Goal: Task Accomplishment & Management: Use online tool/utility

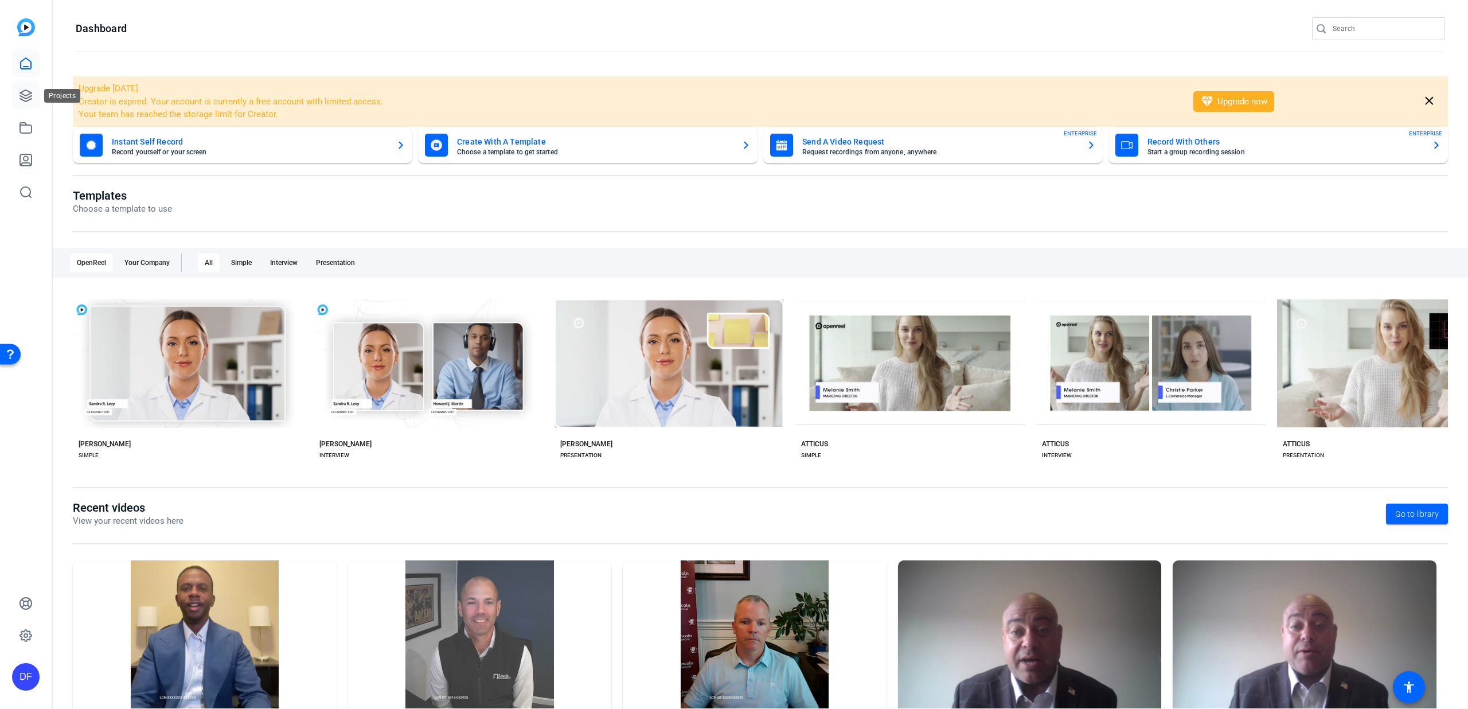
click at [20, 91] on icon at bounding box center [26, 96] width 14 height 14
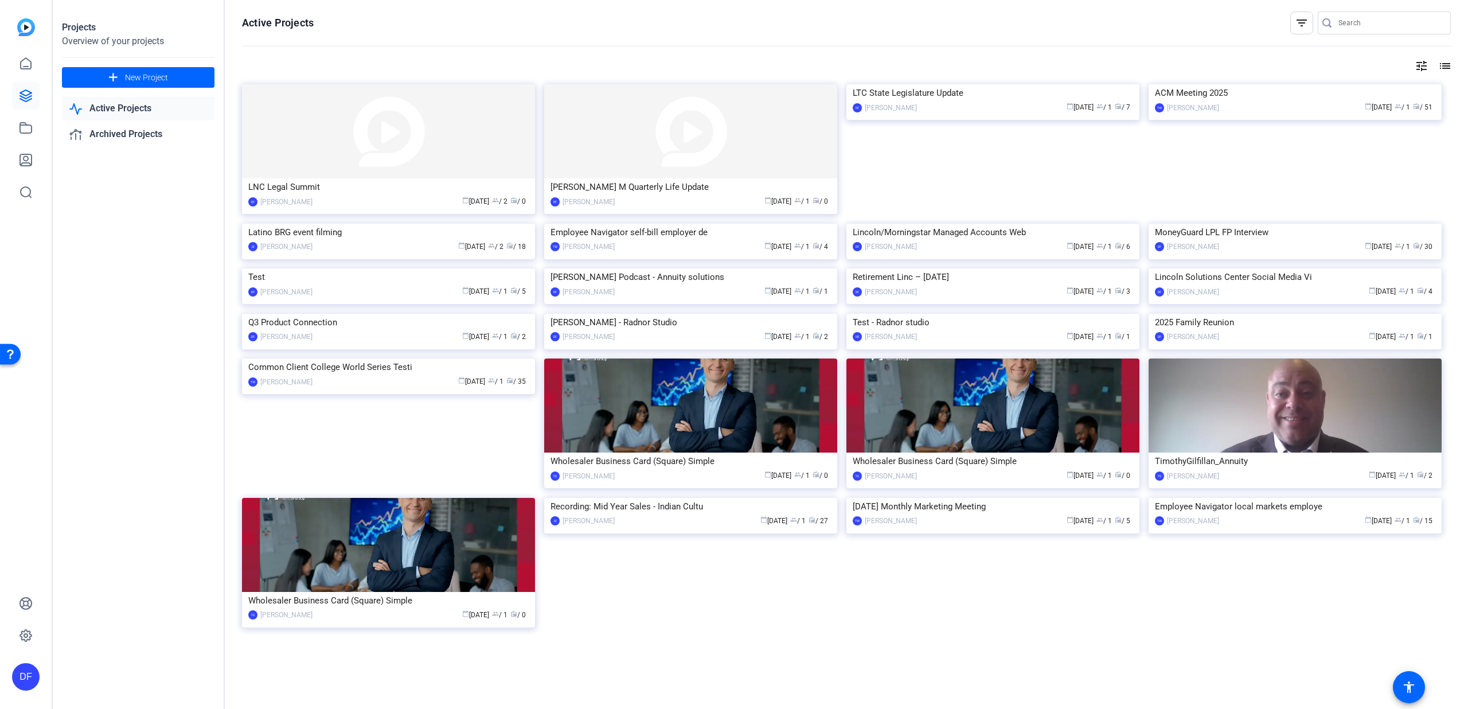
click at [1357, 20] on input "Search" at bounding box center [1389, 23] width 103 height 14
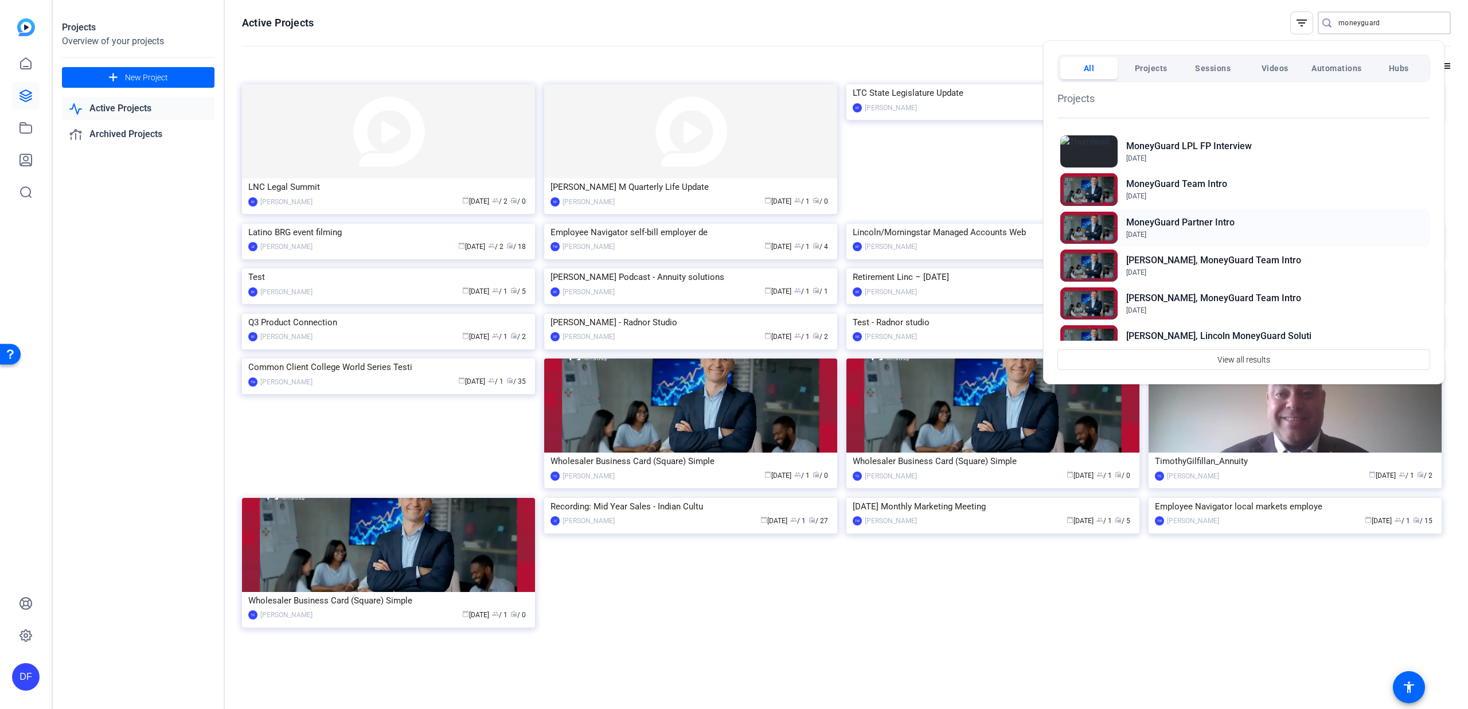
scroll to position [3, 0]
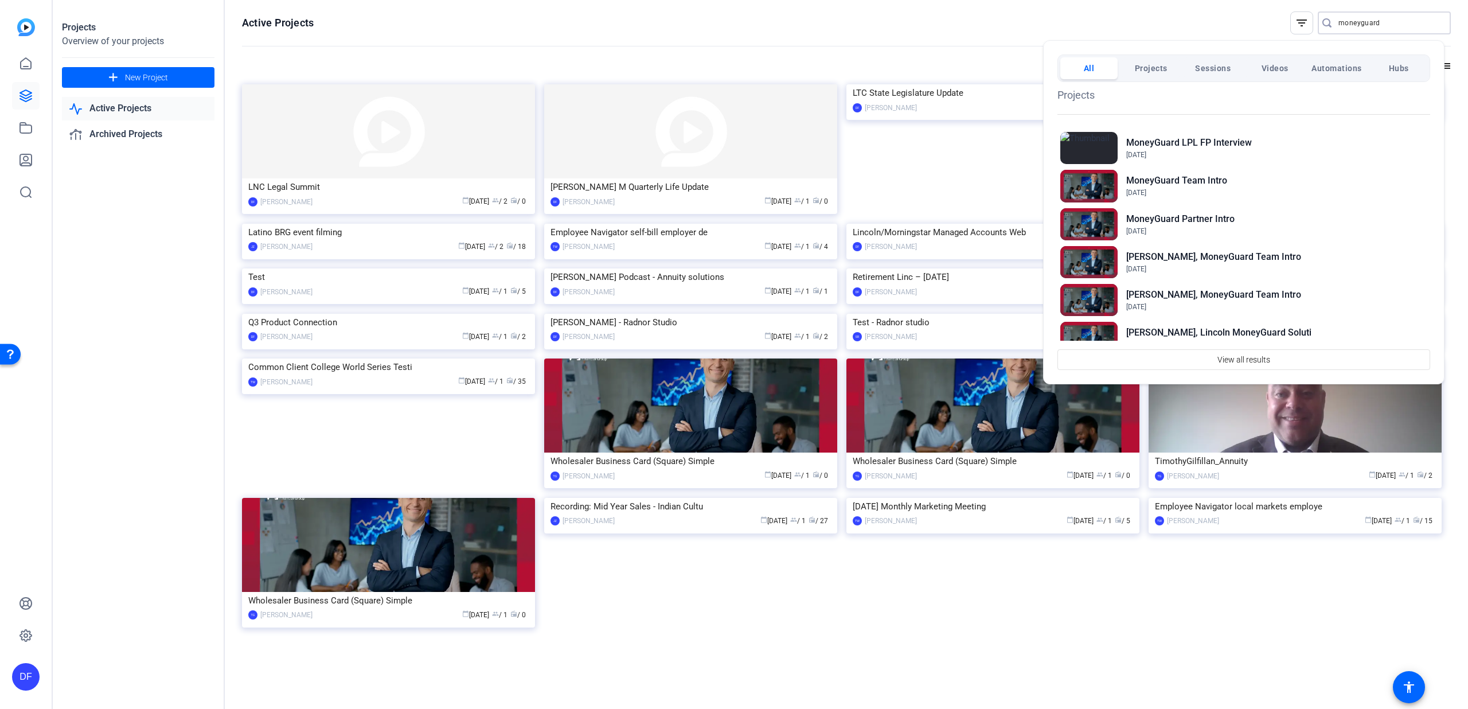
click at [1389, 19] on div at bounding box center [734, 354] width 1468 height 709
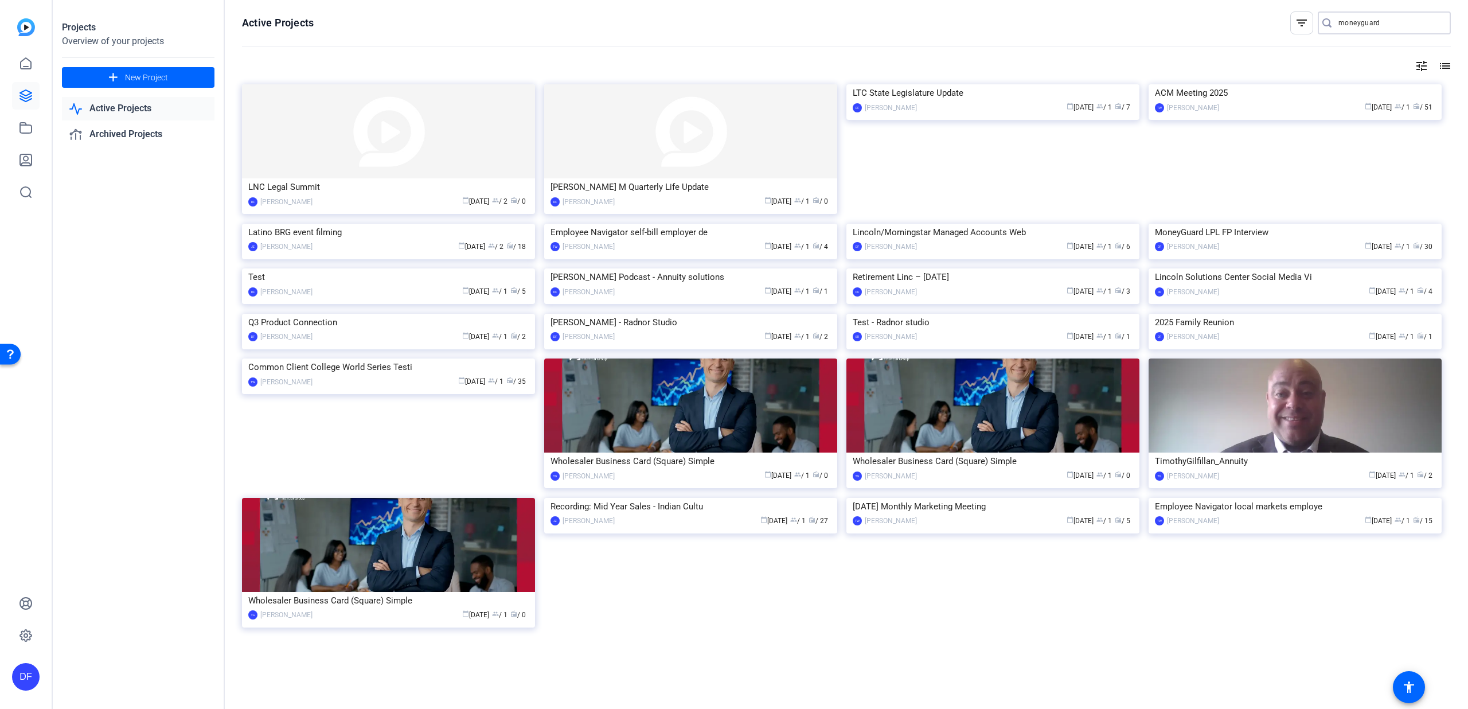
click at [1389, 19] on input "moneyguard" at bounding box center [1389, 23] width 103 height 14
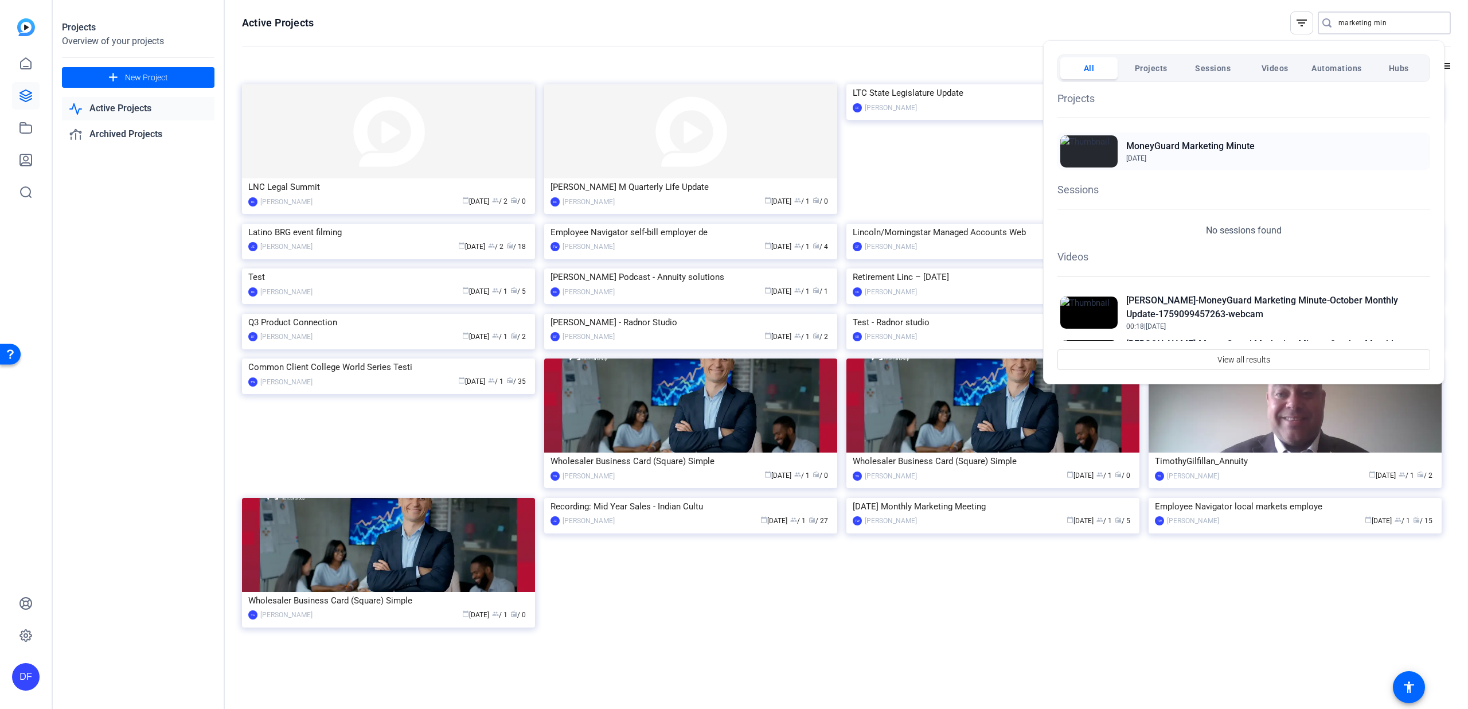
type input "marketing min"
click at [1223, 157] on span "Apr 24, 2025" at bounding box center [1190, 158] width 128 height 10
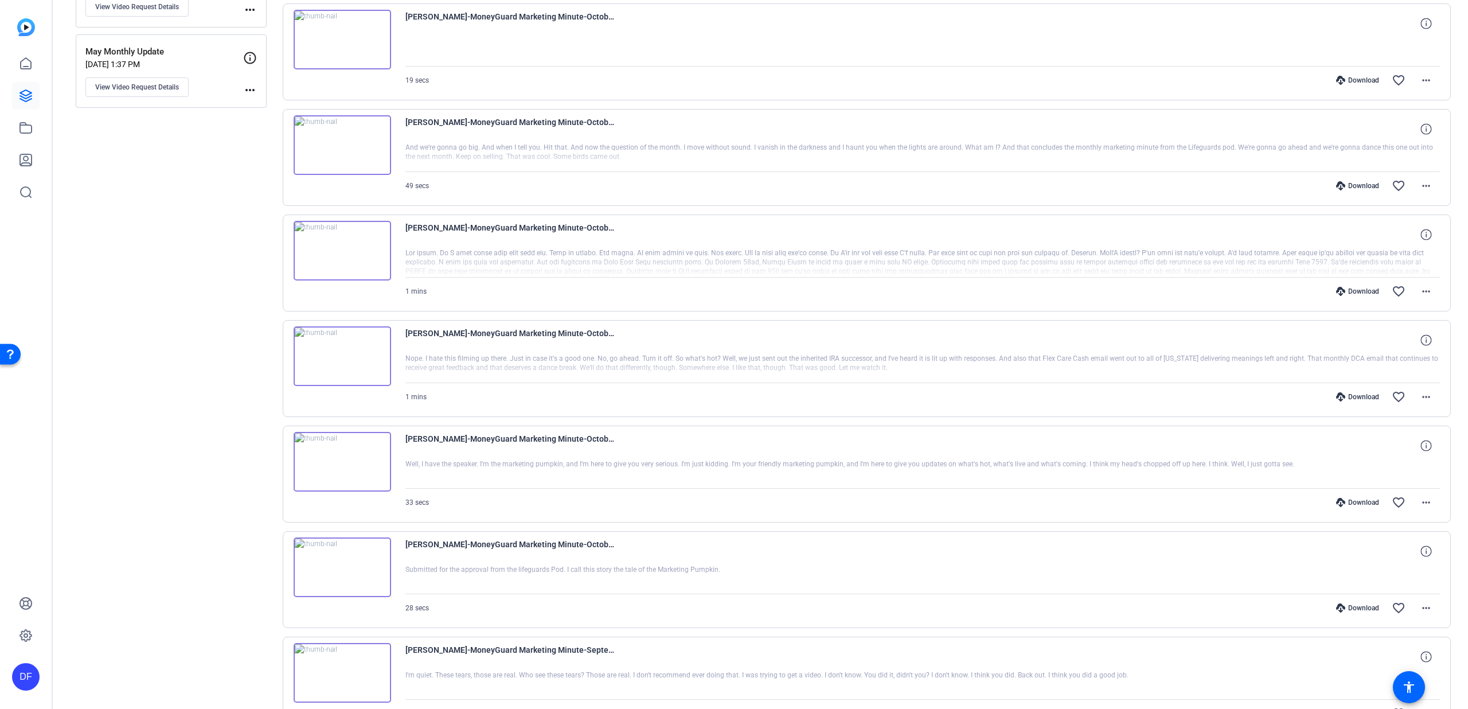
scroll to position [467, 0]
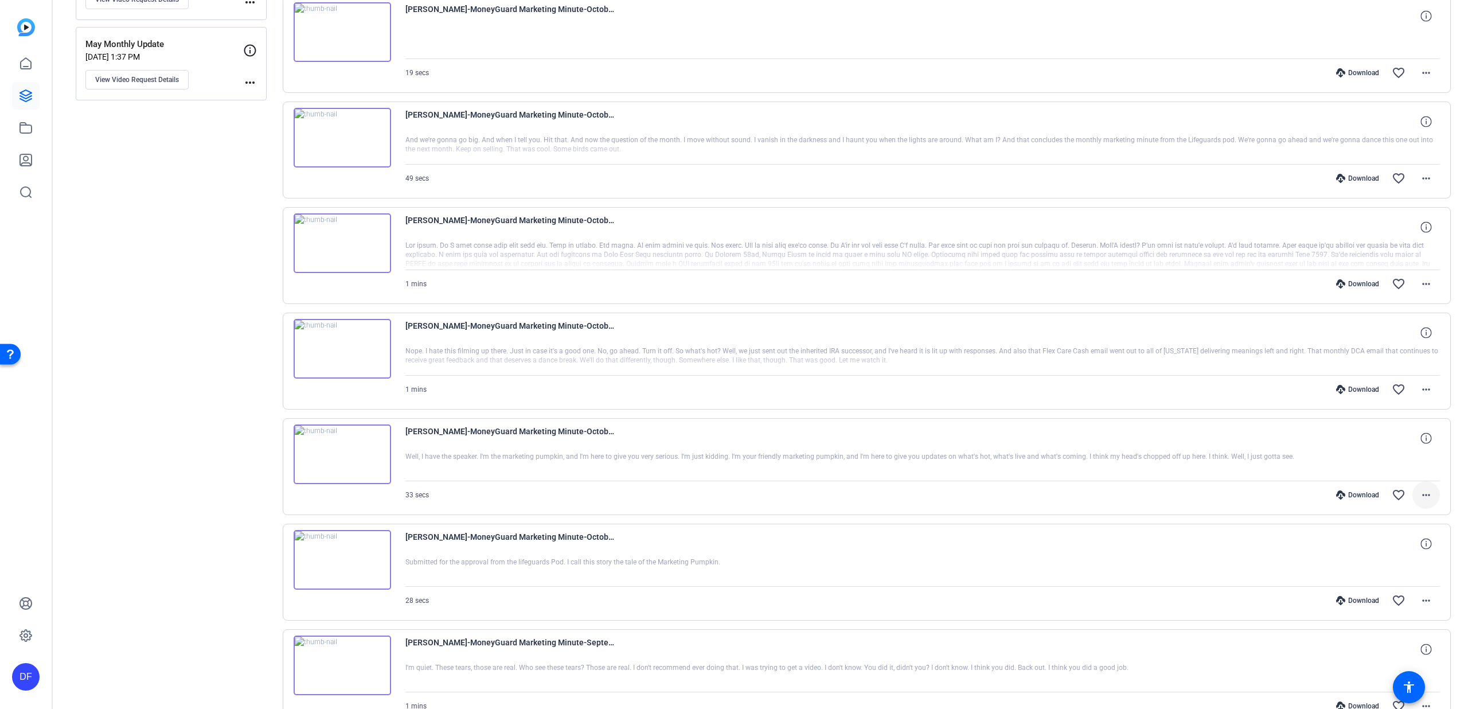
click at [1419, 494] on mat-icon "more_horiz" at bounding box center [1426, 495] width 14 height 14
click at [1396, 645] on span "Show Comments" at bounding box center [1389, 648] width 69 height 14
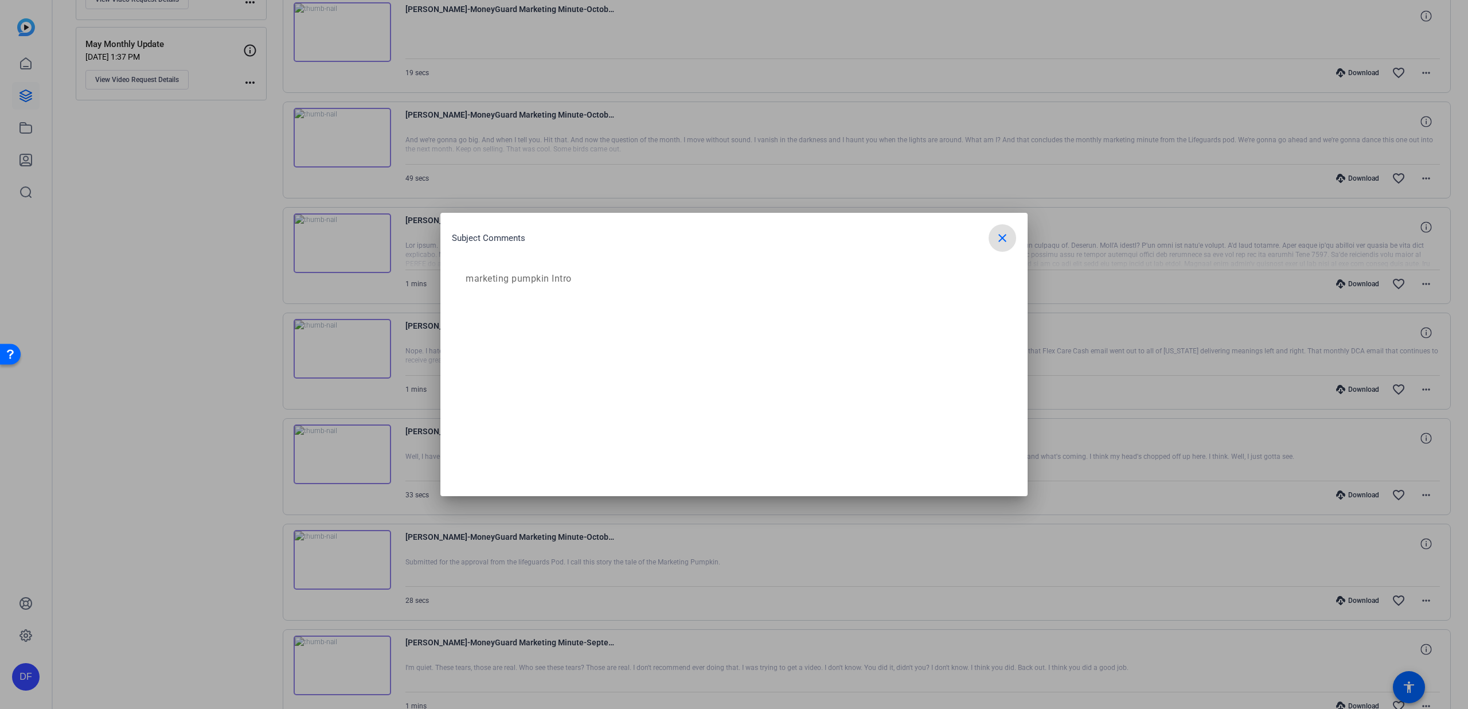
click at [1000, 237] on mat-icon "close" at bounding box center [1002, 238] width 14 height 14
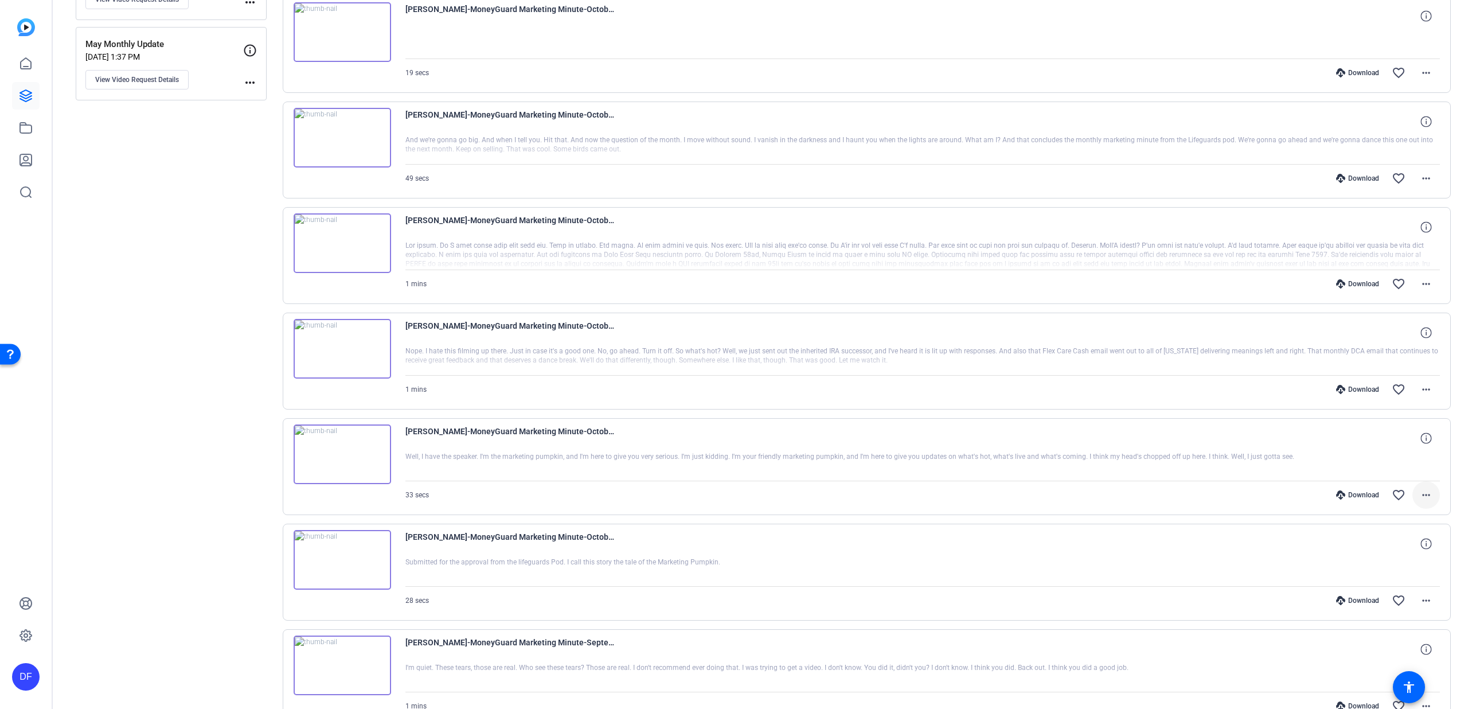
click at [1423, 501] on mat-icon "more_horiz" at bounding box center [1426, 495] width 14 height 14
click at [1403, 651] on span "Show Comments" at bounding box center [1389, 648] width 69 height 14
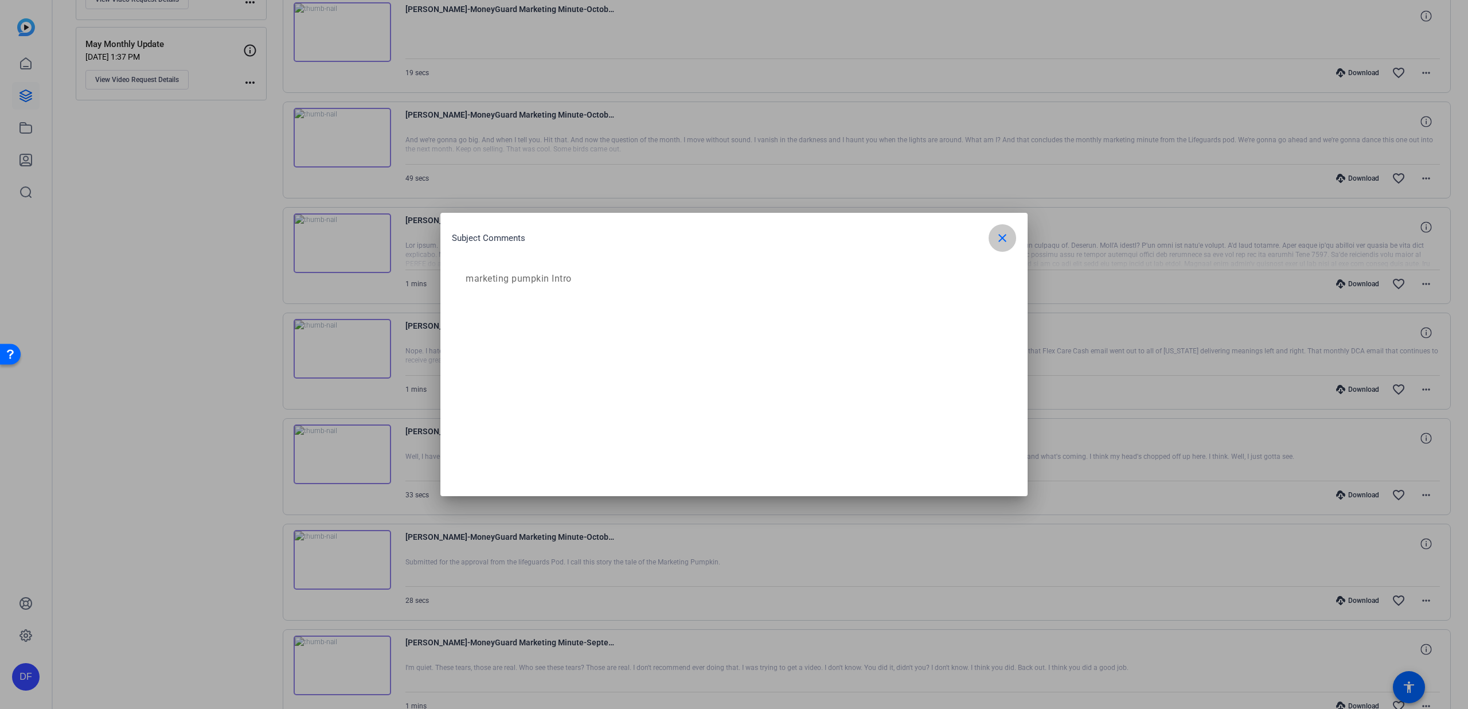
click at [997, 238] on mat-icon "close" at bounding box center [1002, 238] width 14 height 14
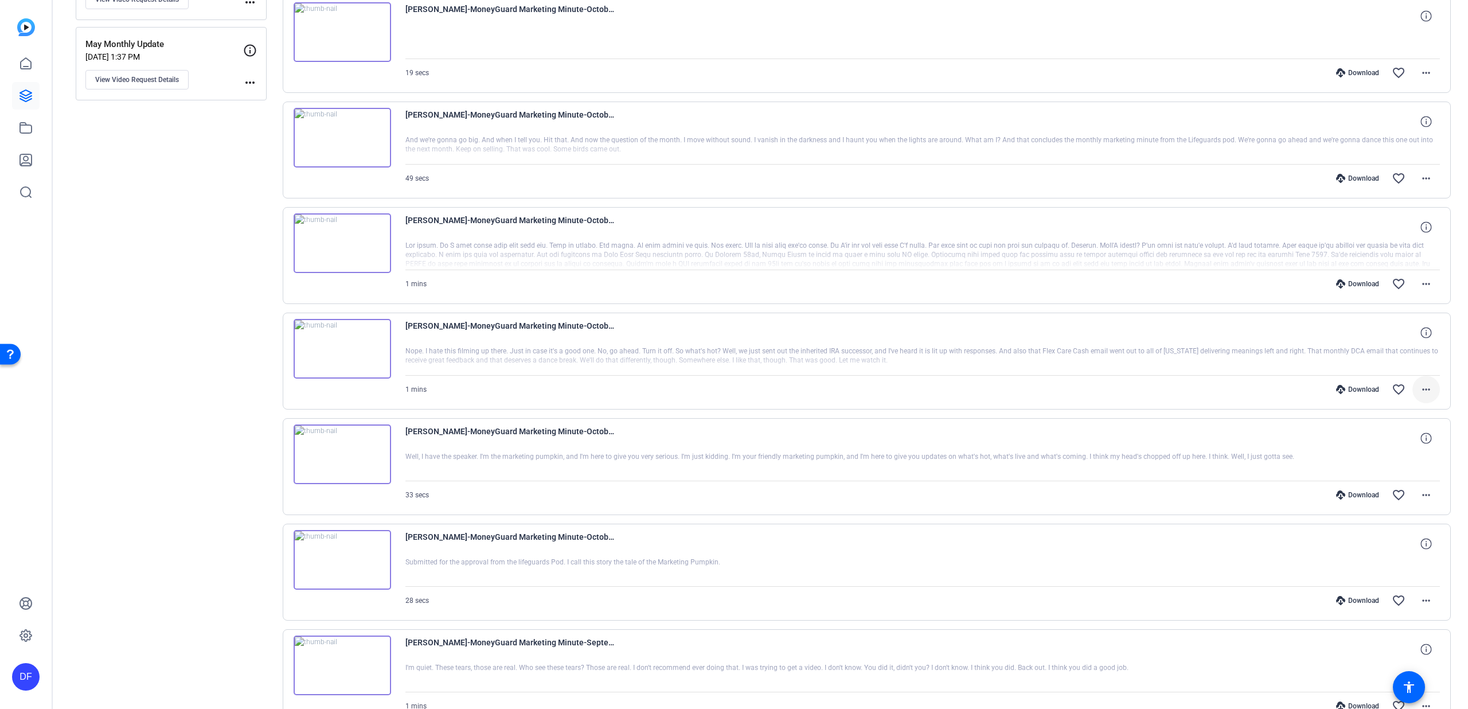
click at [1424, 391] on mat-icon "more_horiz" at bounding box center [1426, 389] width 14 height 14
click at [1398, 546] on span "Show Comments" at bounding box center [1389, 543] width 69 height 14
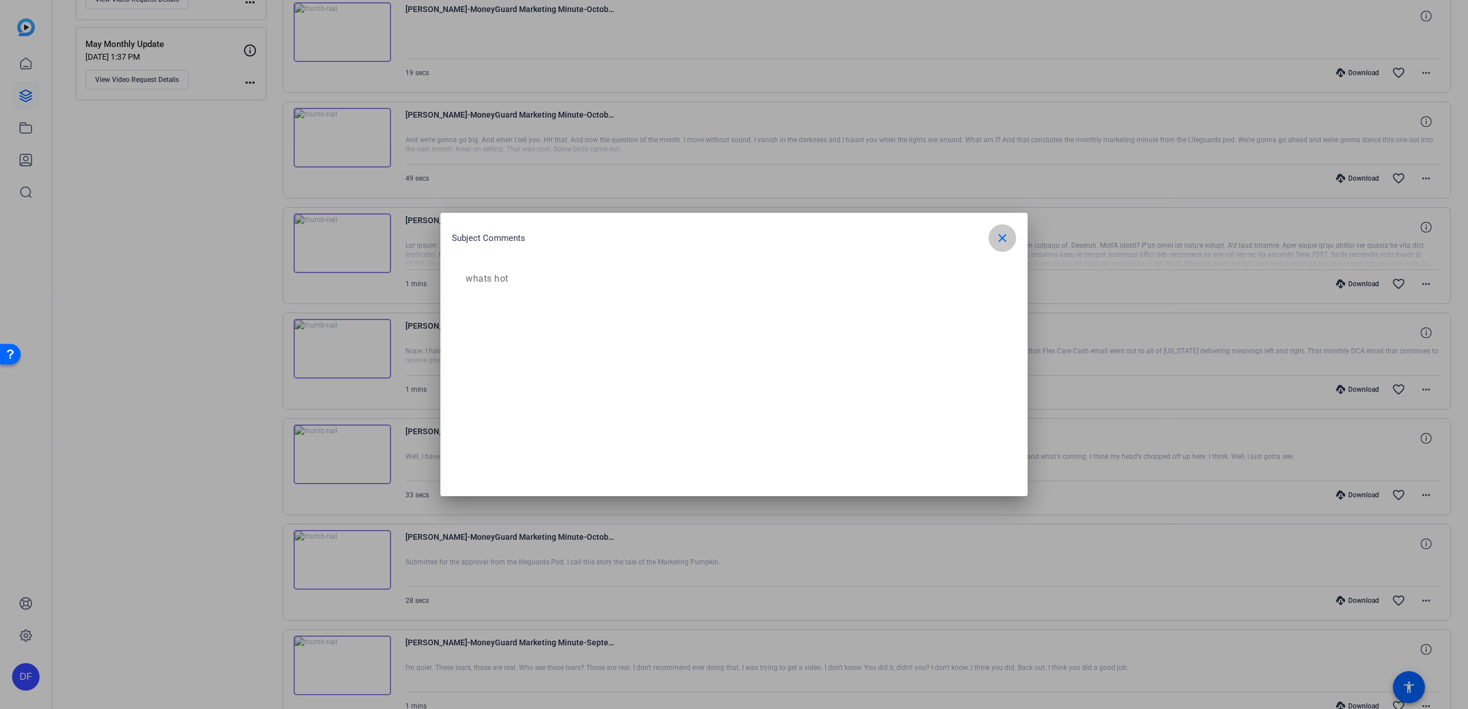
click at [997, 237] on mat-icon "close" at bounding box center [1002, 238] width 14 height 14
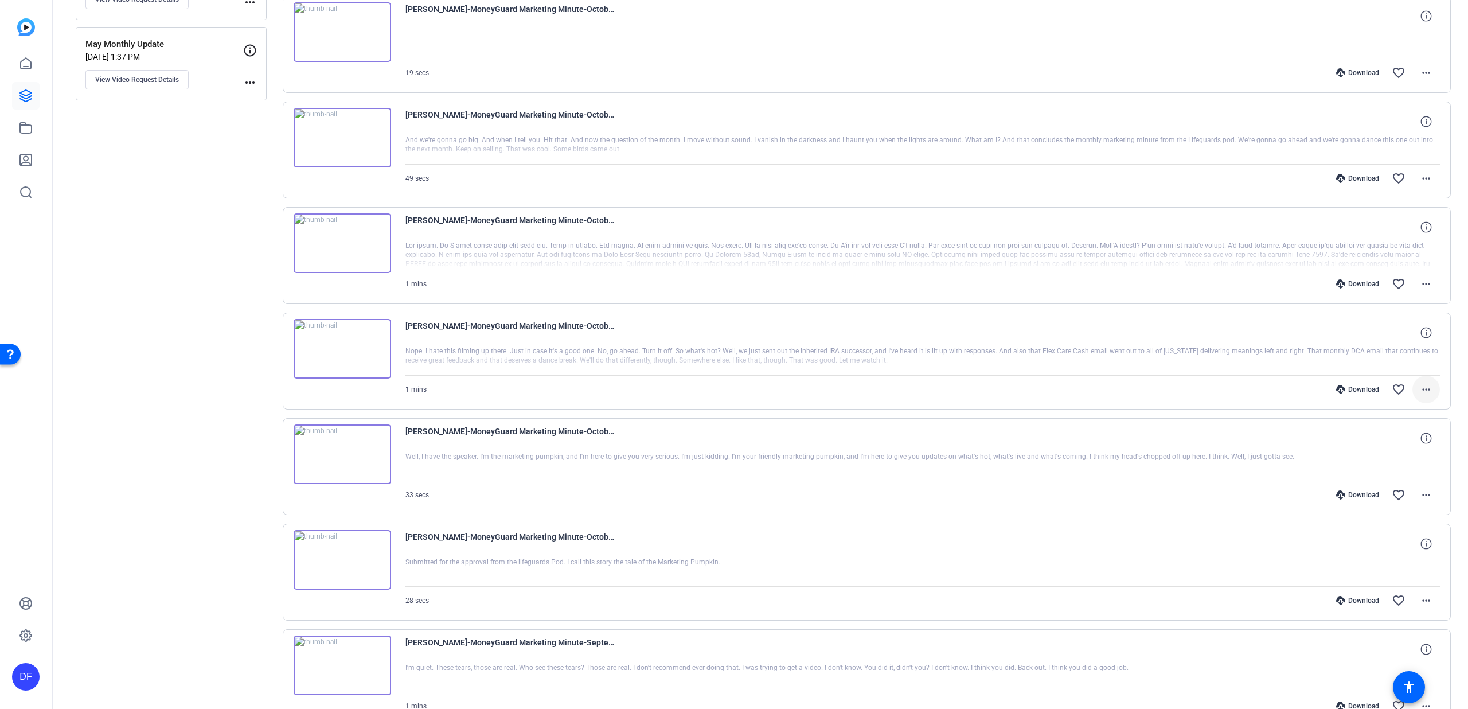
click at [1428, 387] on span at bounding box center [1426, 390] width 28 height 28
click at [1403, 536] on span "Show Comments" at bounding box center [1389, 543] width 69 height 14
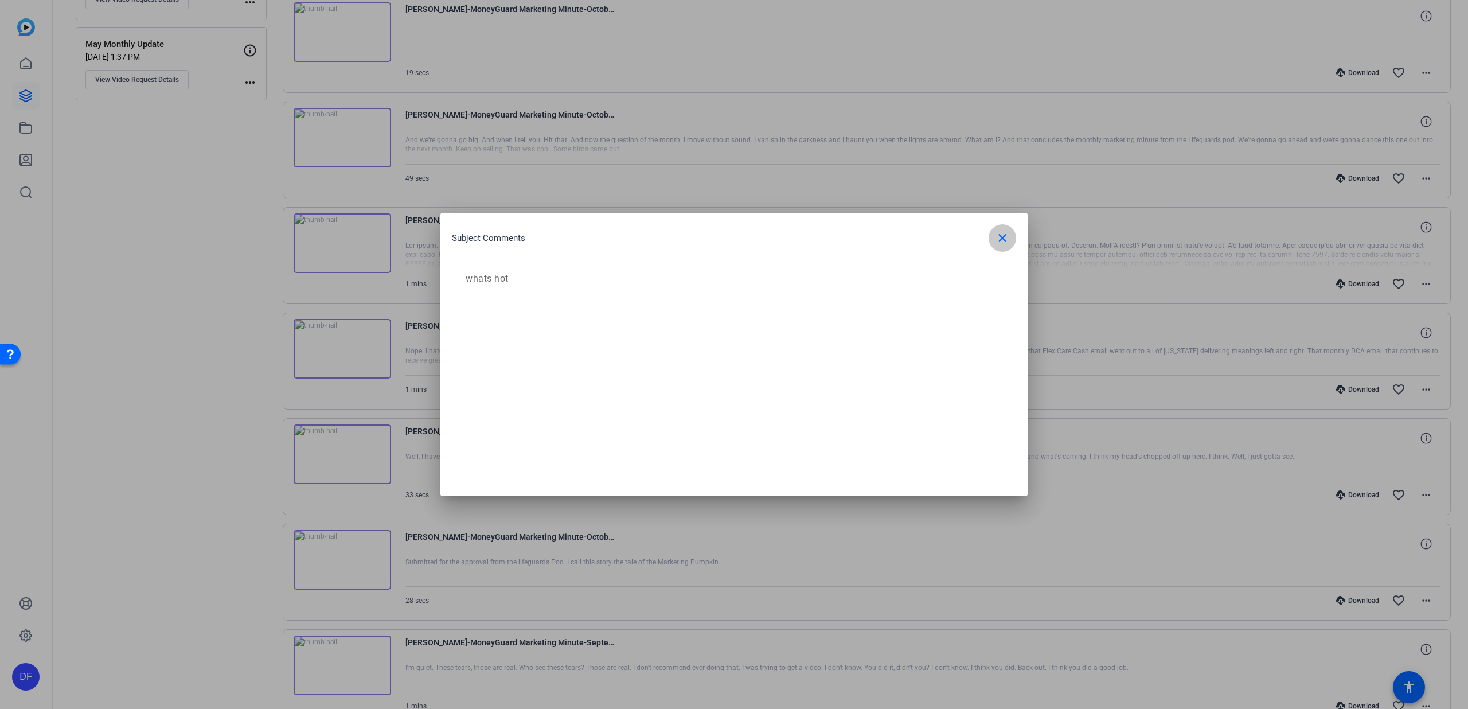
click at [998, 240] on mat-icon "close" at bounding box center [1002, 238] width 14 height 14
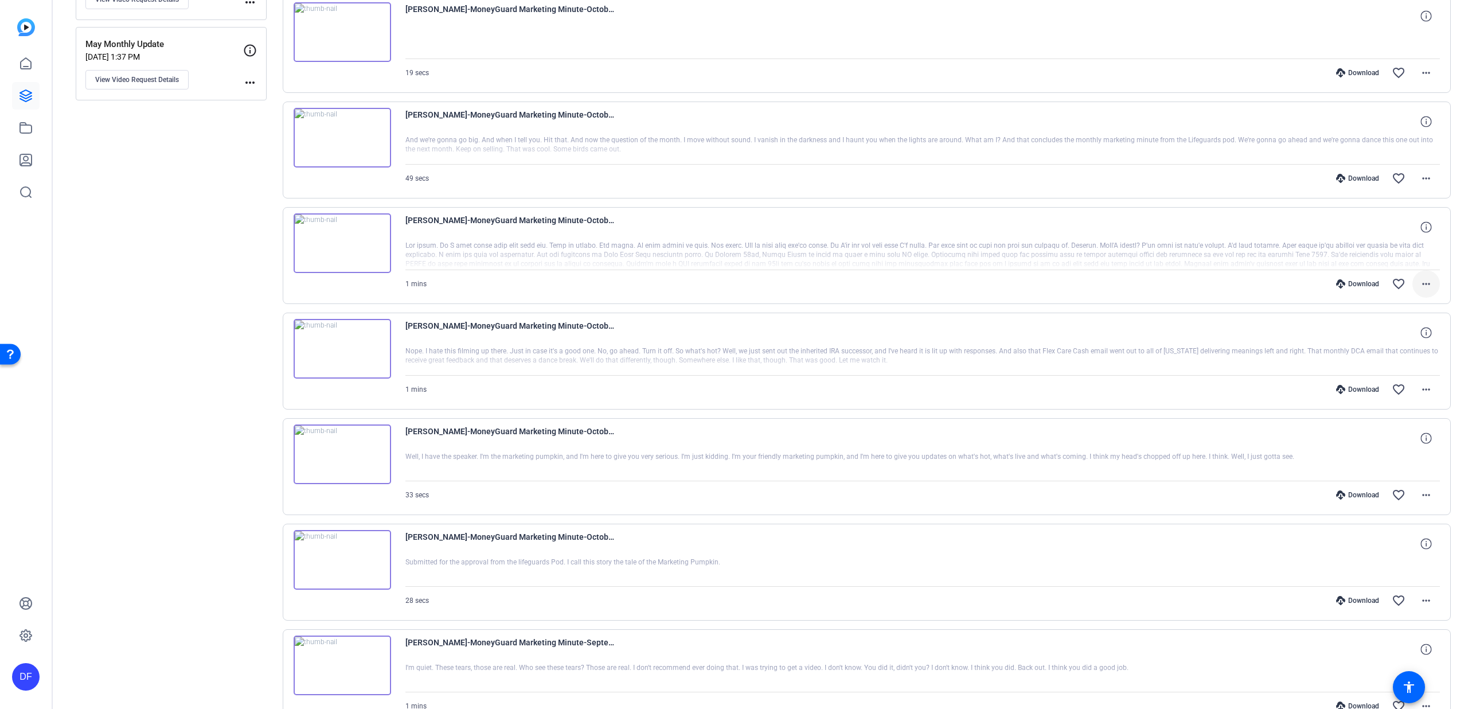
click at [1419, 284] on mat-icon "more_horiz" at bounding box center [1426, 284] width 14 height 14
click at [1384, 433] on span "Show Comments" at bounding box center [1389, 437] width 69 height 14
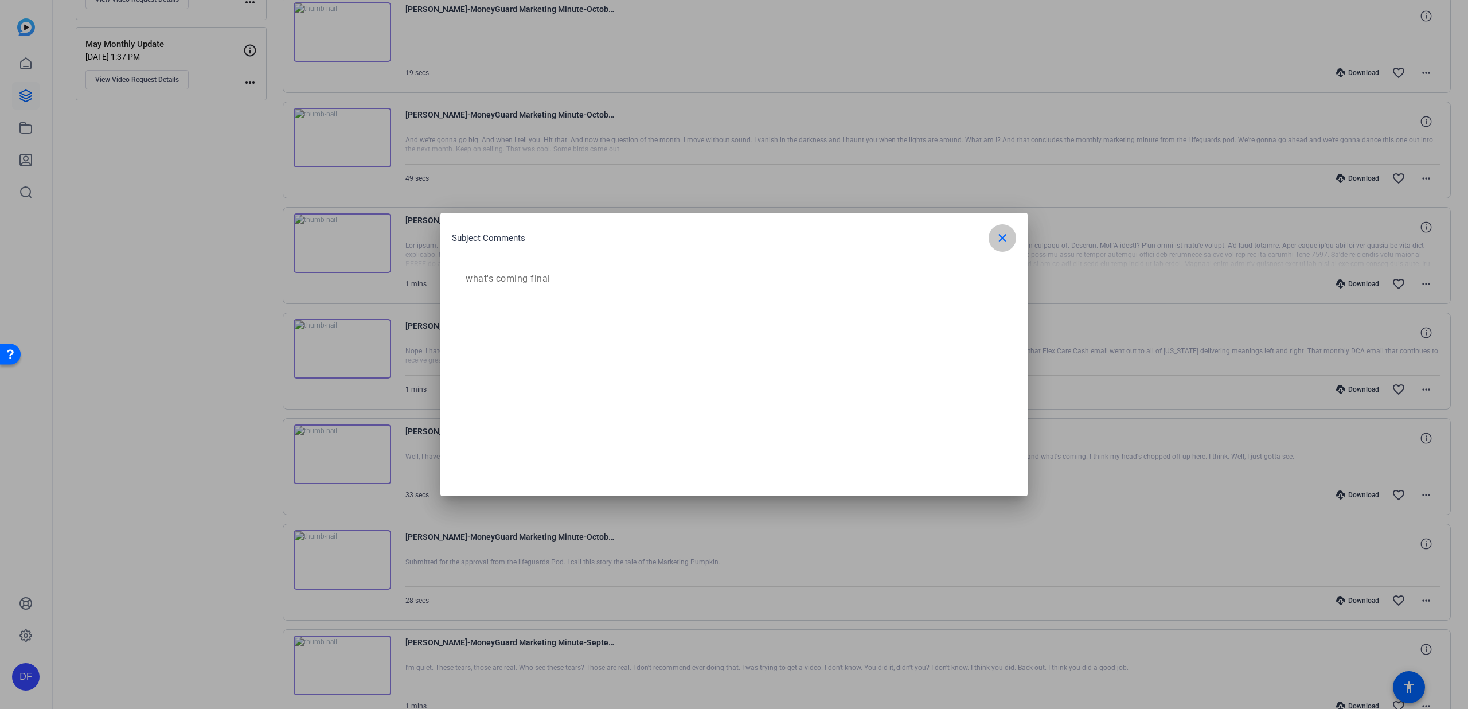
click at [996, 237] on mat-icon "close" at bounding box center [1002, 238] width 14 height 14
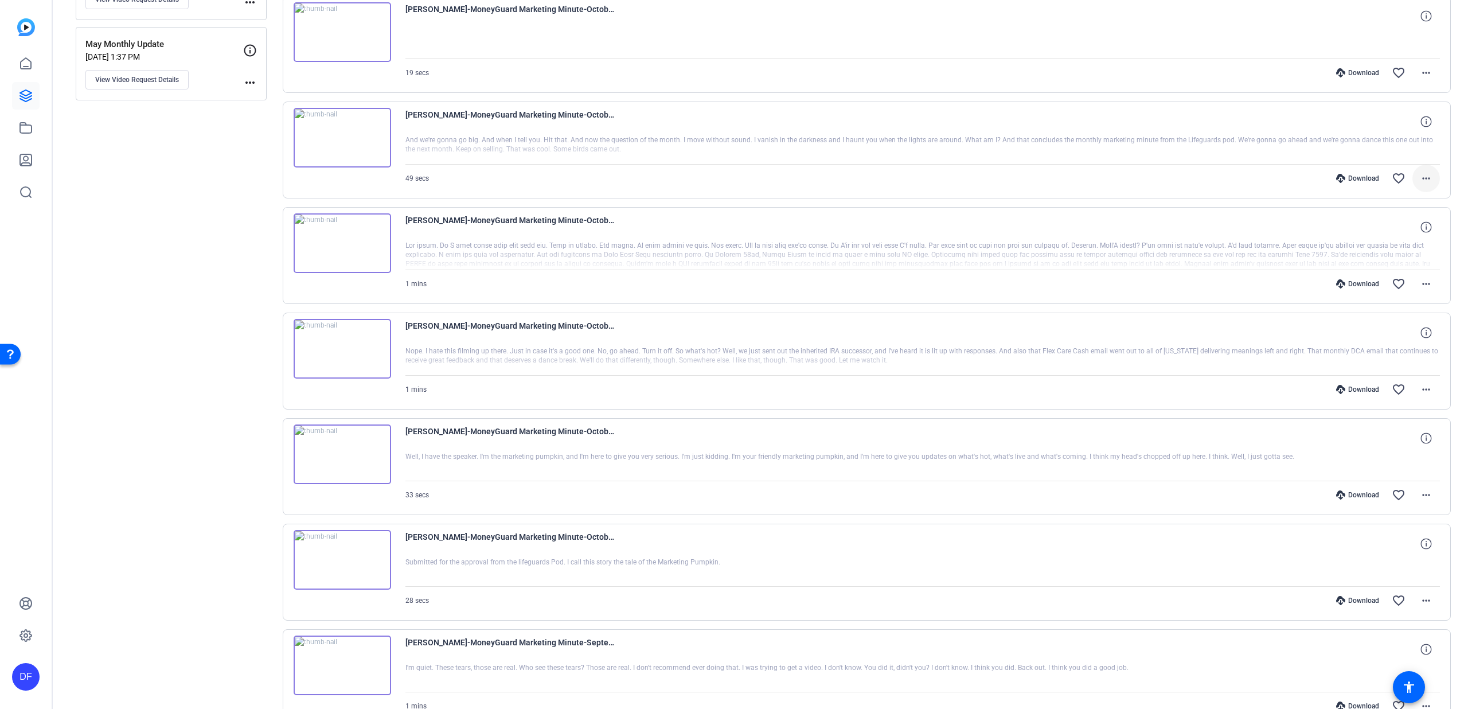
click at [1419, 177] on mat-icon "more_horiz" at bounding box center [1426, 178] width 14 height 14
click at [1389, 327] on span "Show Comments" at bounding box center [1389, 332] width 69 height 14
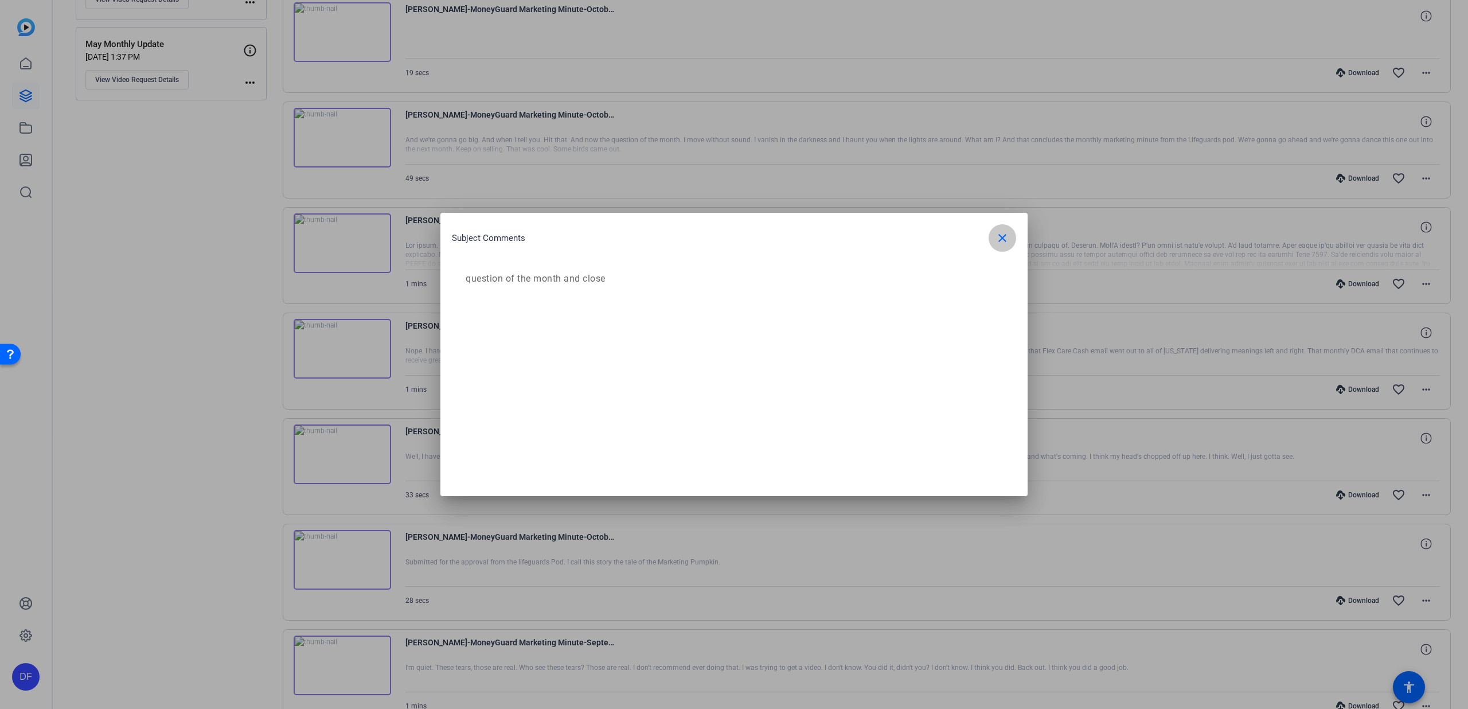
click at [1004, 239] on mat-icon "close" at bounding box center [1002, 238] width 14 height 14
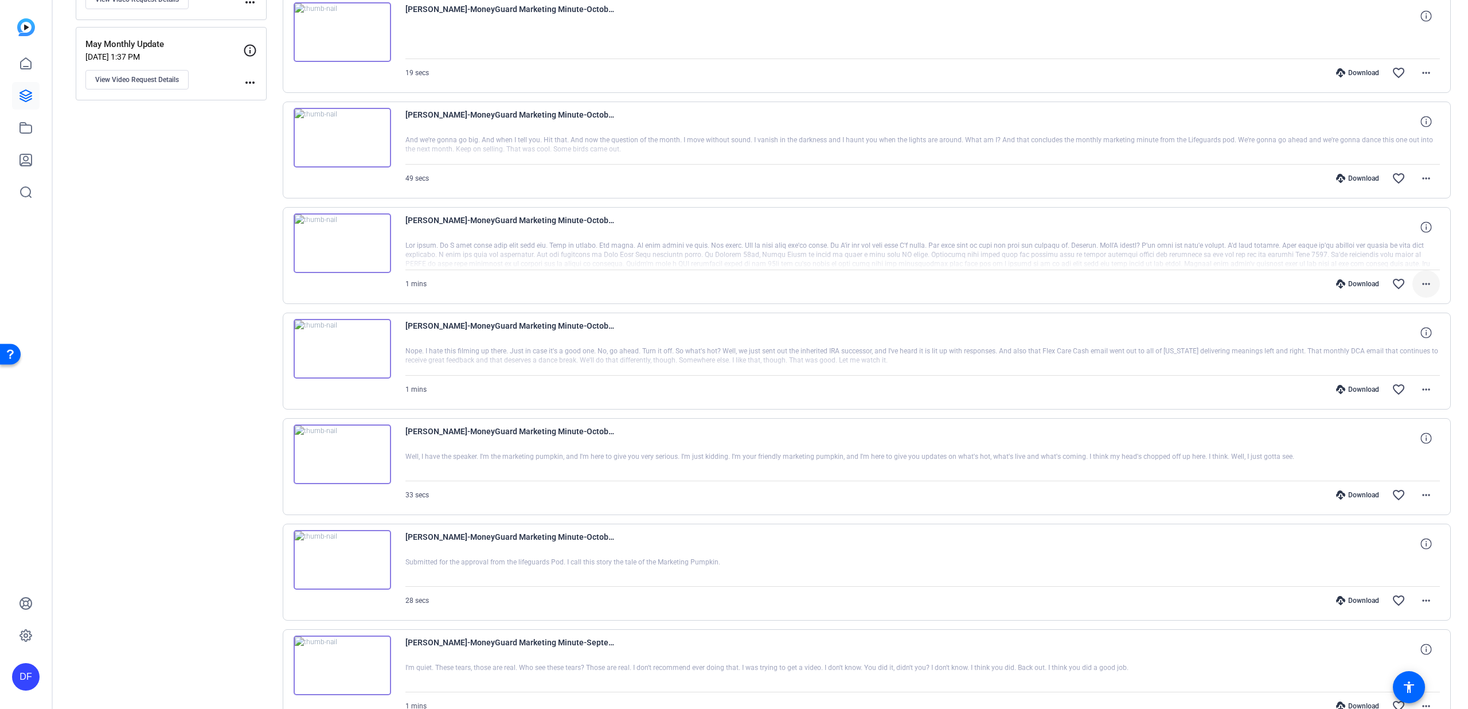
click at [1420, 282] on mat-icon "more_horiz" at bounding box center [1426, 284] width 14 height 14
click at [1402, 433] on span "Show Comments" at bounding box center [1389, 437] width 69 height 14
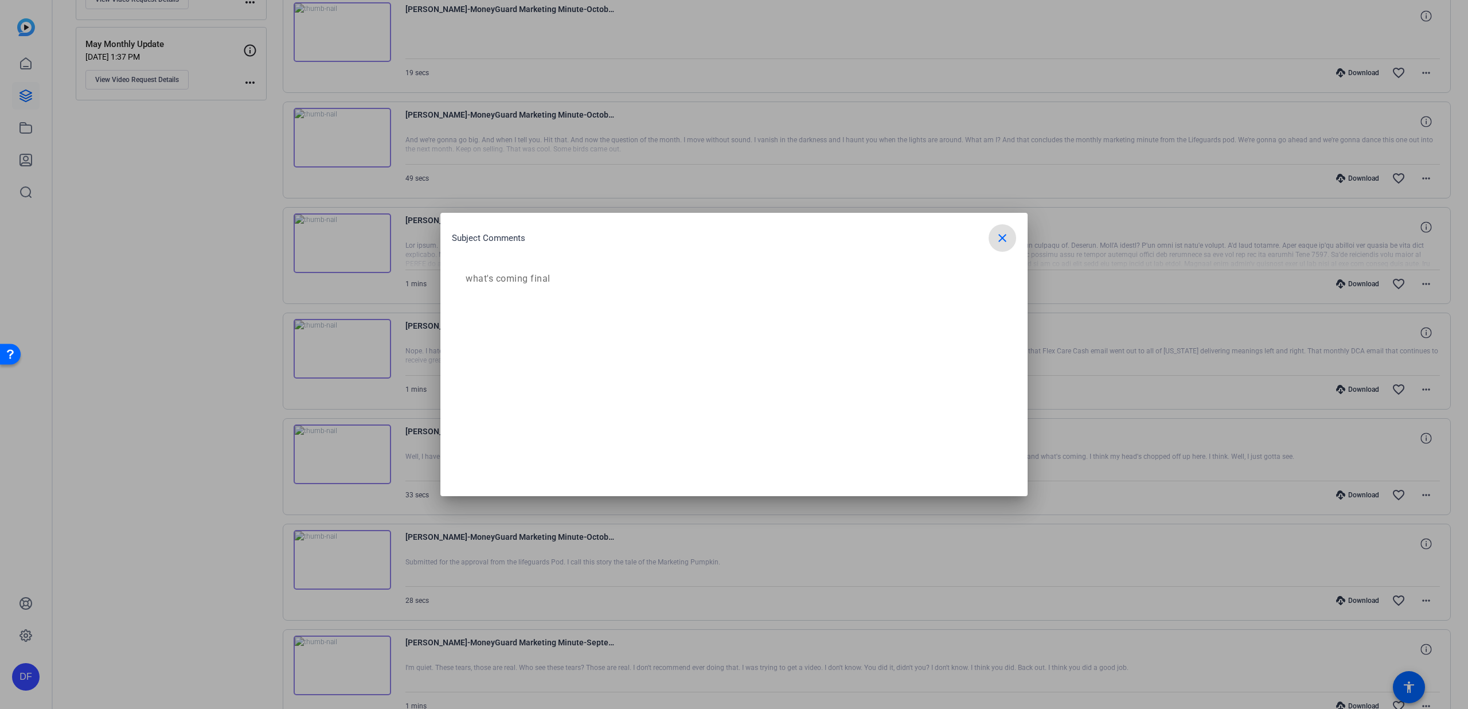
click at [999, 240] on mat-icon "close" at bounding box center [1002, 238] width 14 height 14
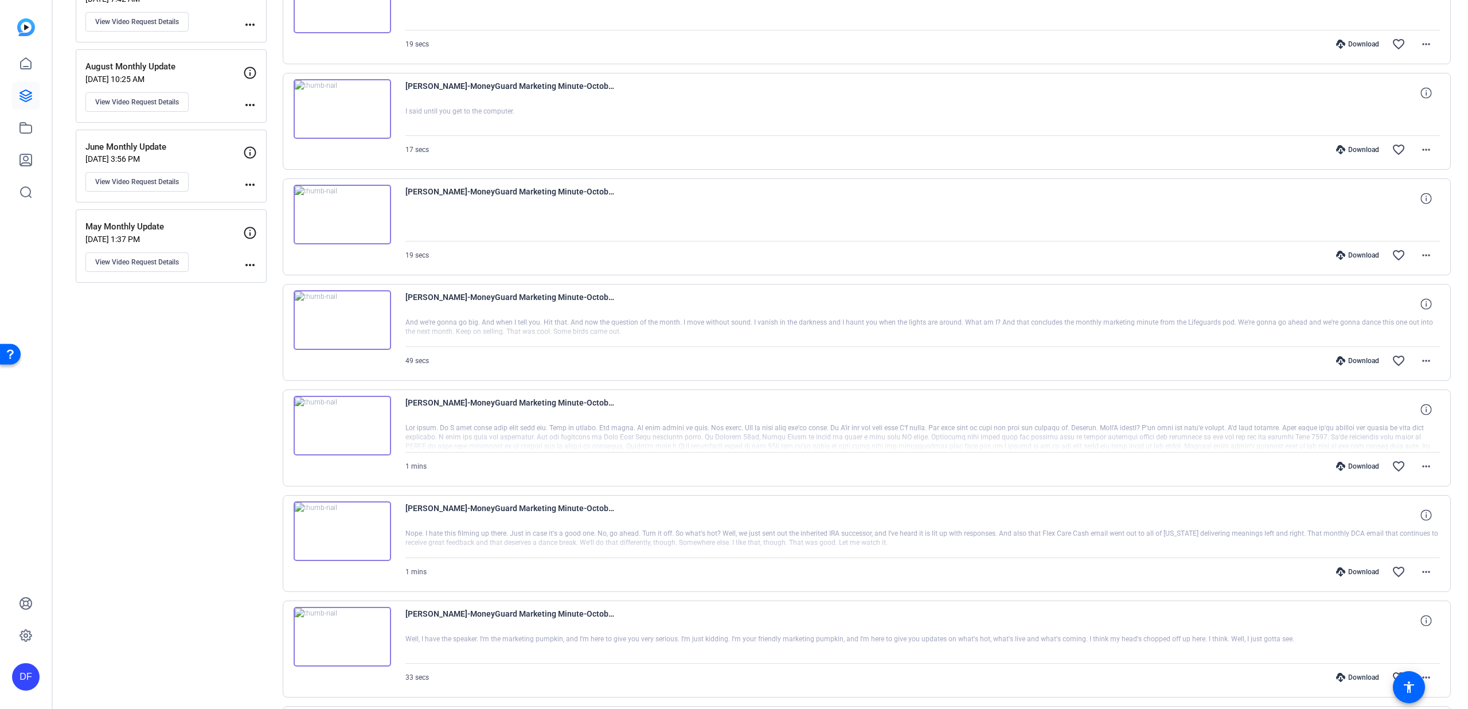
scroll to position [0, 0]
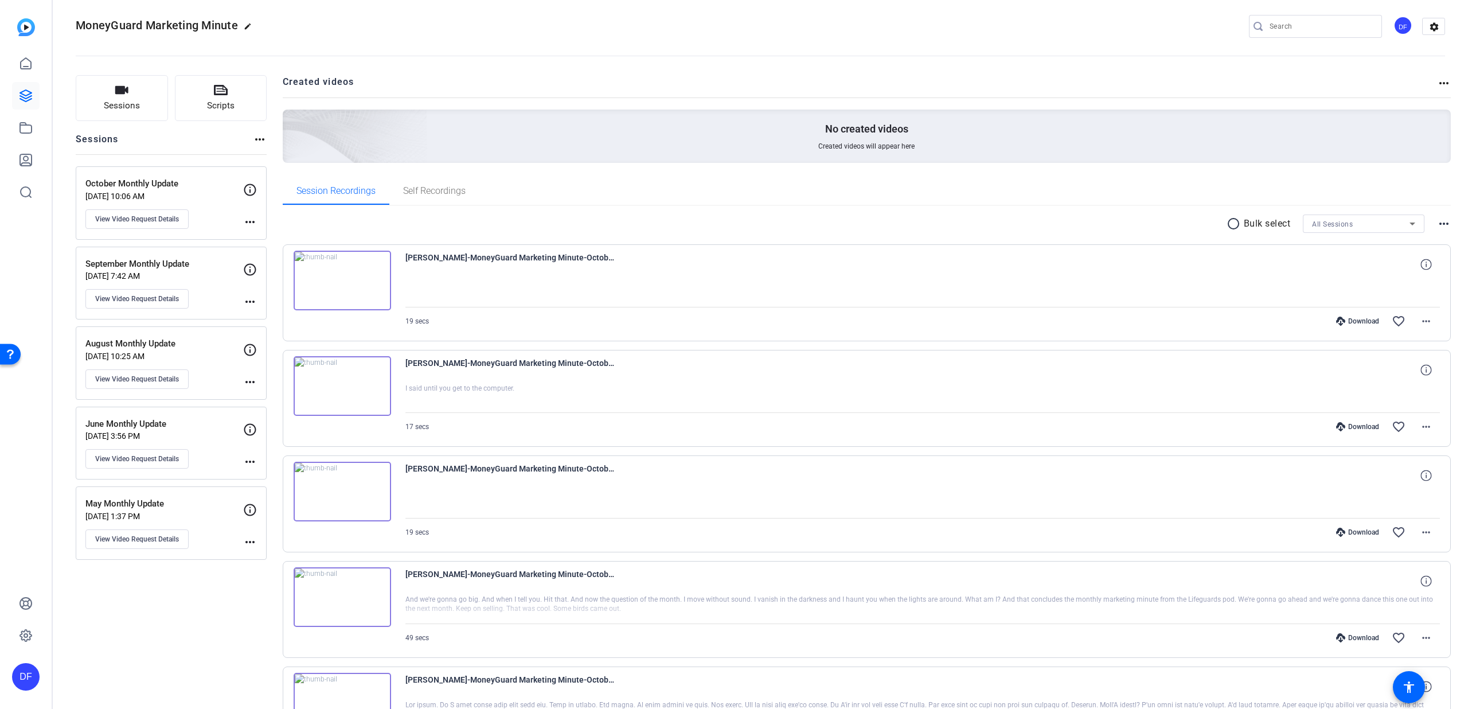
scroll to position [6, 0]
click at [1364, 225] on div "All Sessions" at bounding box center [1360, 225] width 97 height 14
click at [1362, 227] on div at bounding box center [734, 354] width 1468 height 709
click at [1427, 225] on div "radio_button_unchecked Bulk select All Sessions more_horiz" at bounding box center [867, 225] width 1169 height 18
click at [1437, 225] on mat-icon "more_horiz" at bounding box center [1444, 225] width 14 height 14
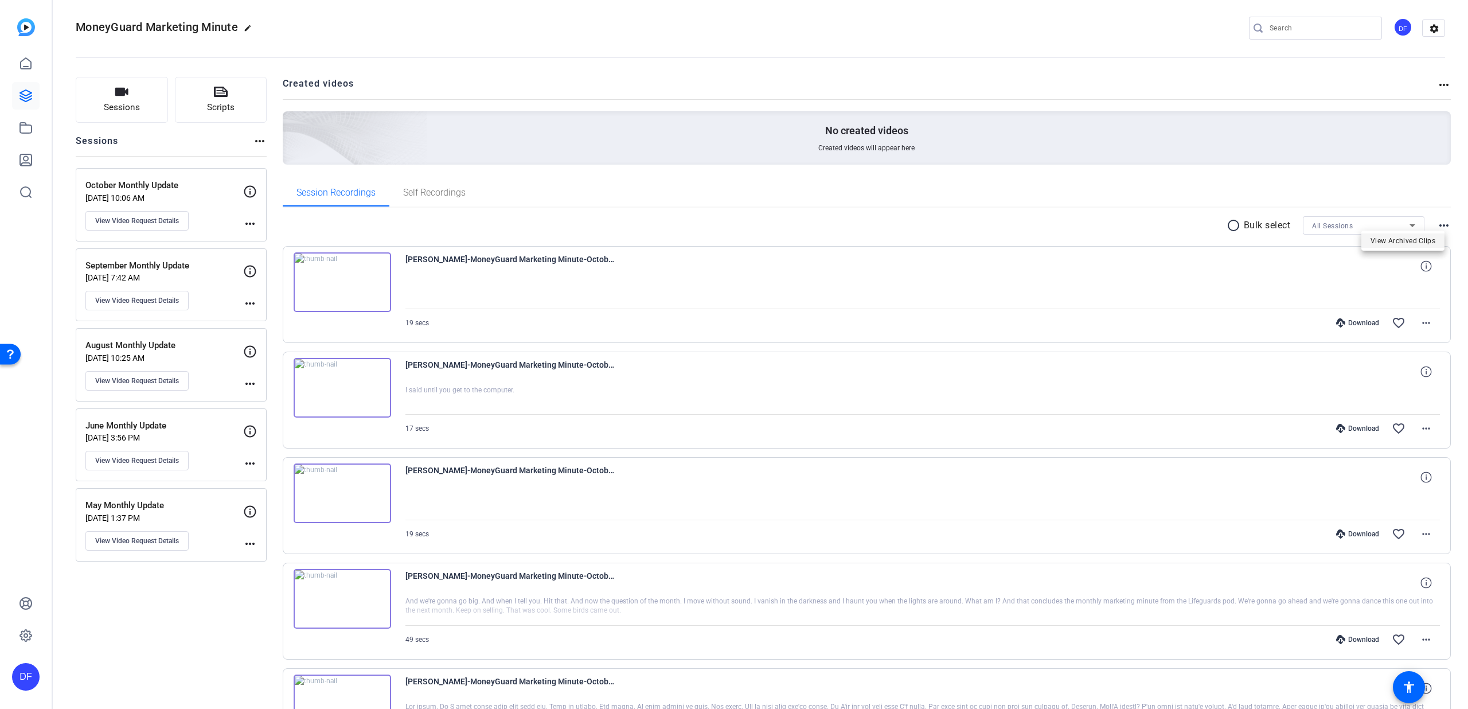
click at [1413, 240] on span "View Archived Clips" at bounding box center [1402, 240] width 65 height 14
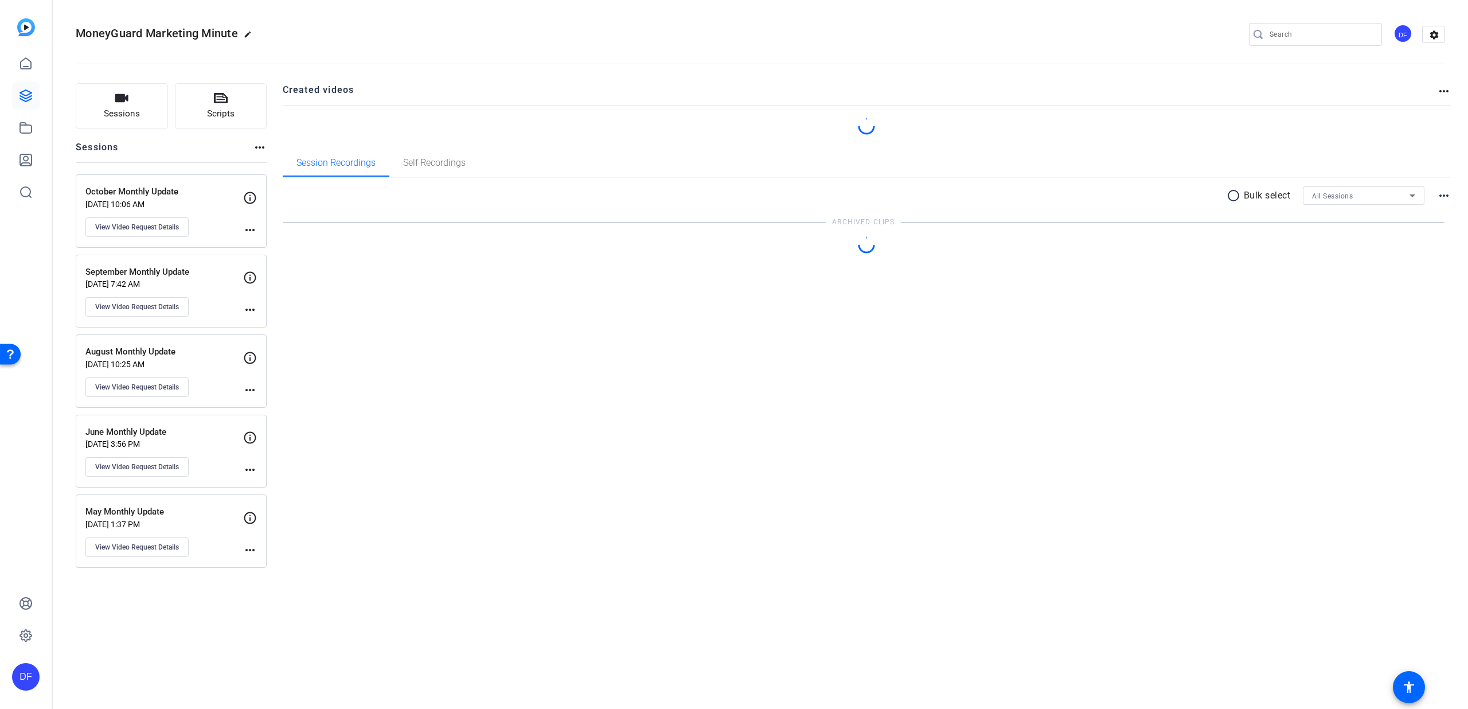
scroll to position [0, 0]
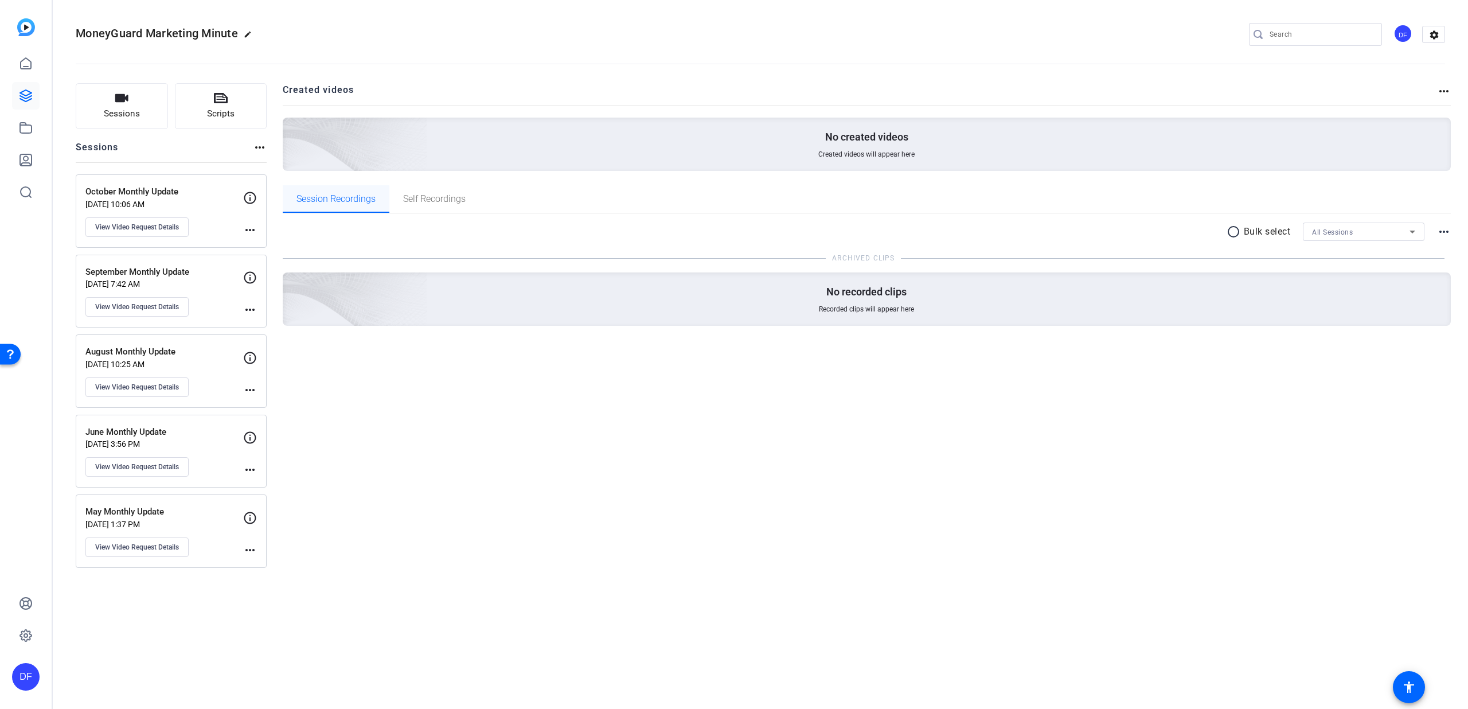
click at [343, 202] on span "Session Recordings" at bounding box center [335, 198] width 79 height 9
click at [25, 93] on icon at bounding box center [26, 96] width 14 height 14
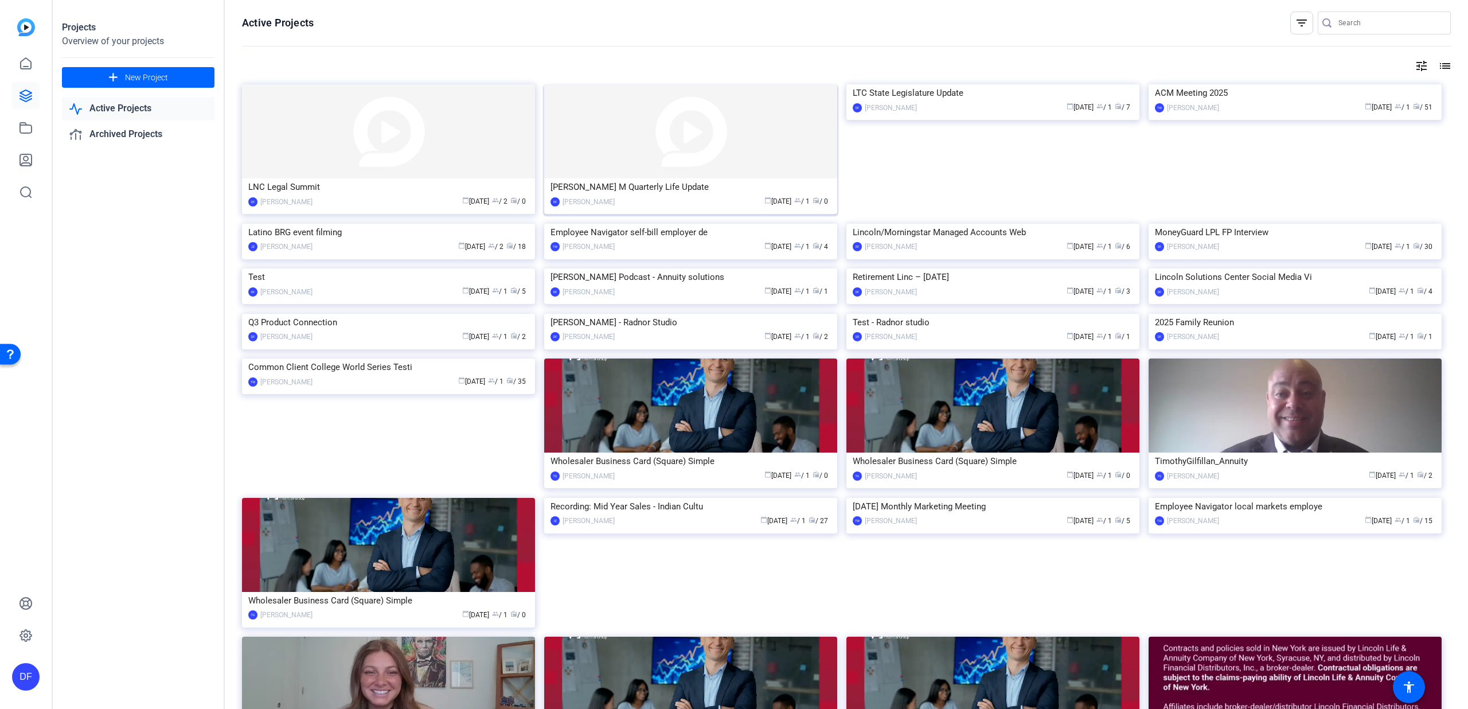
click at [703, 154] on img at bounding box center [690, 131] width 293 height 94
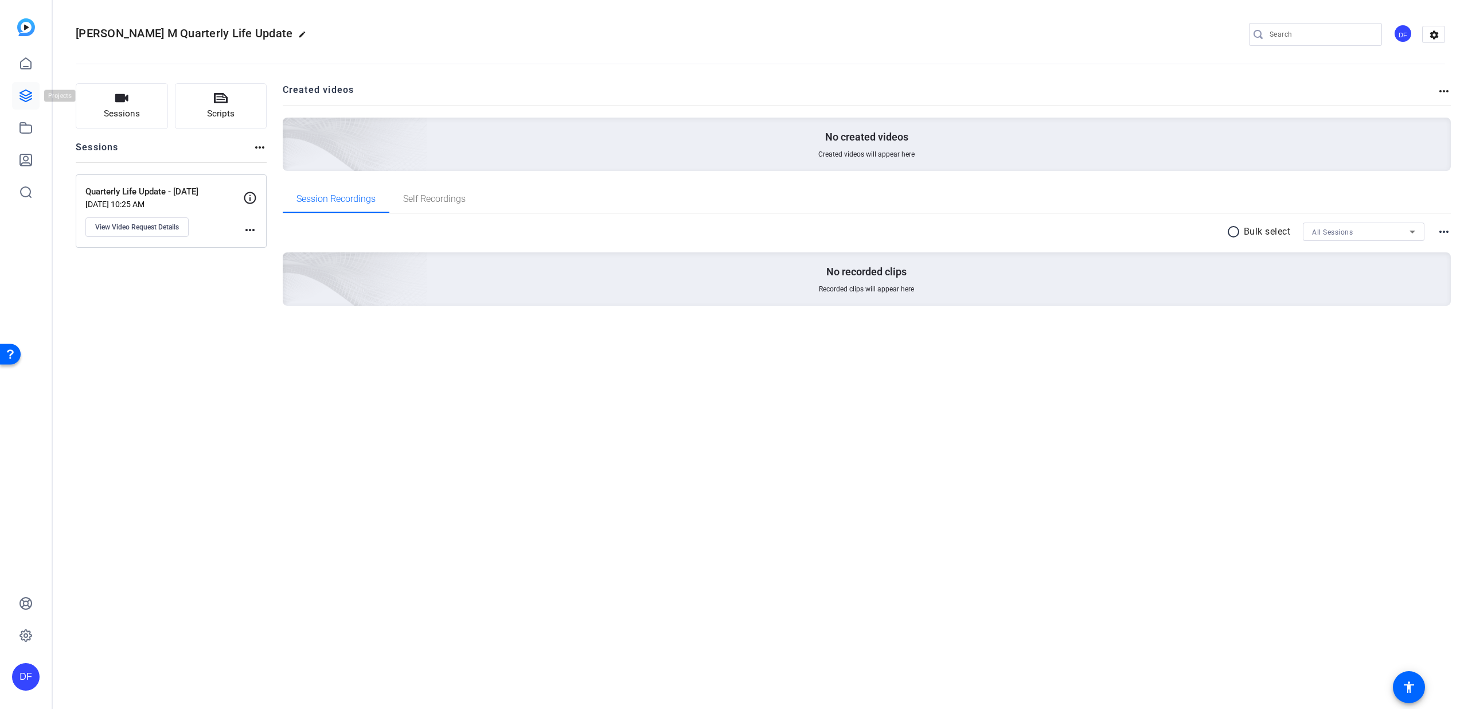
click at [24, 98] on icon at bounding box center [26, 96] width 14 height 14
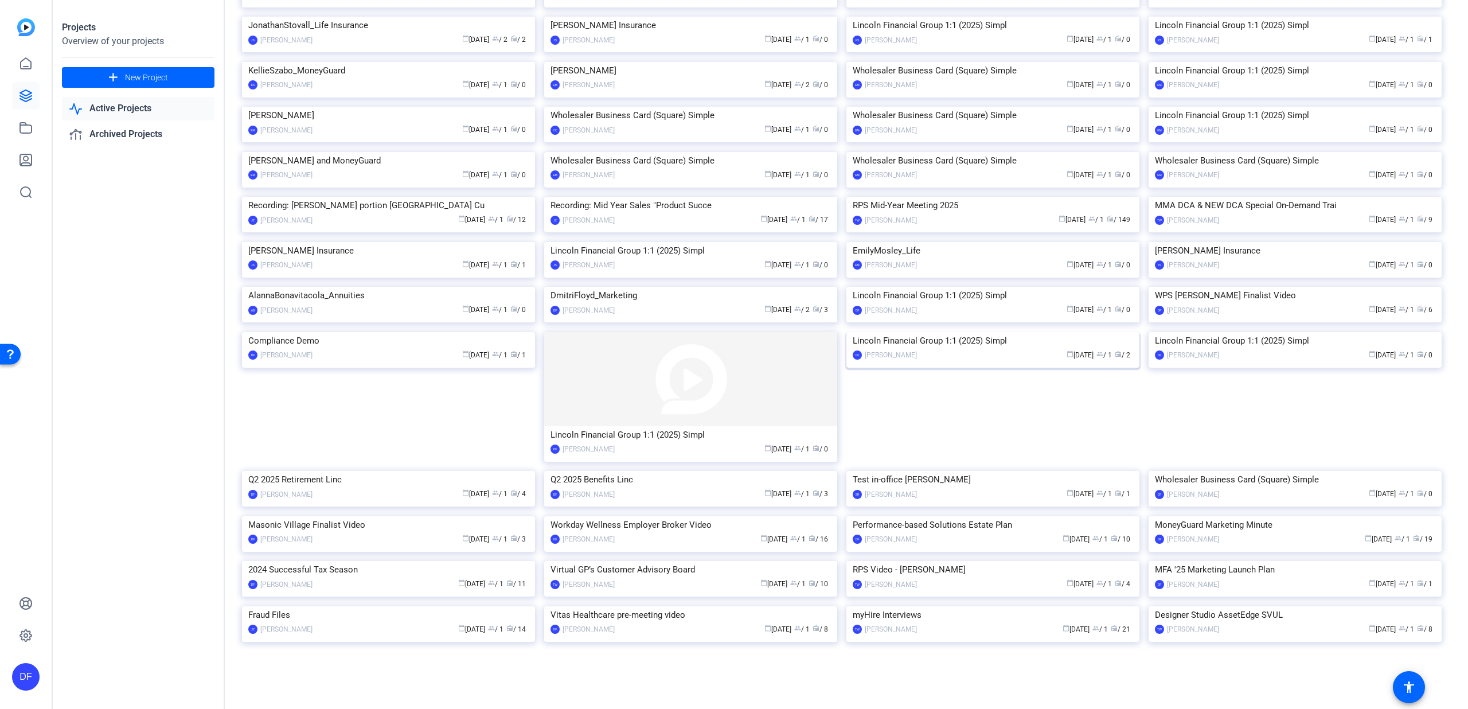
scroll to position [2521, 0]
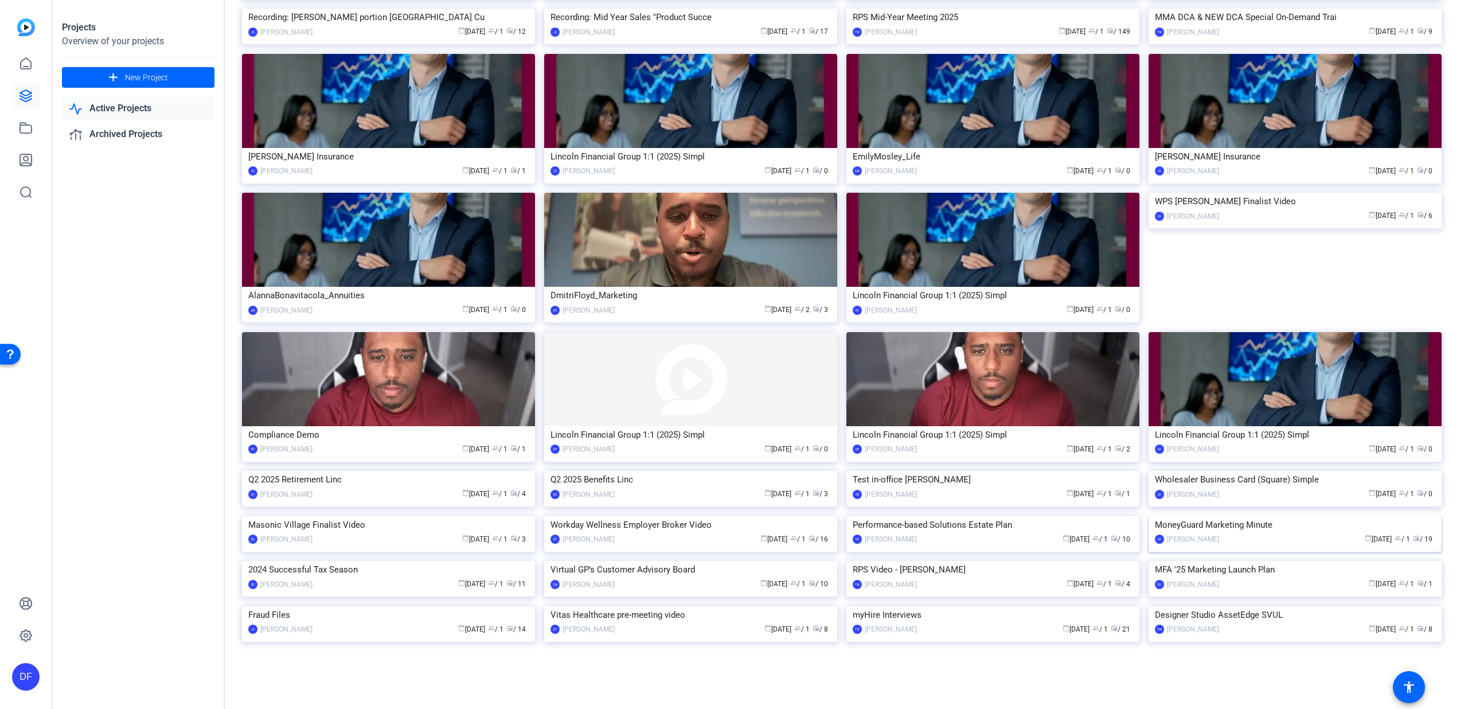
click at [1191, 516] on img at bounding box center [1294, 516] width 293 height 0
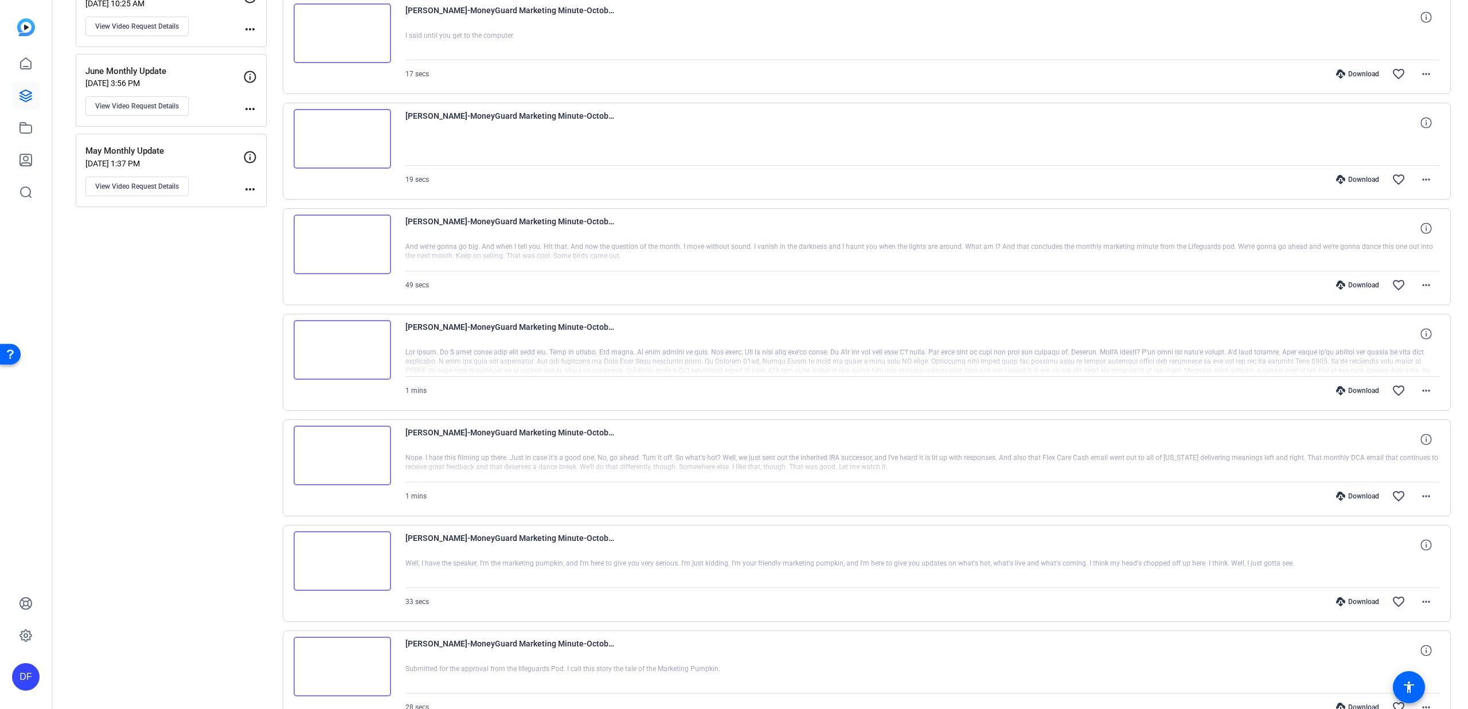
scroll to position [362, 0]
click at [357, 352] on img at bounding box center [342, 349] width 97 height 60
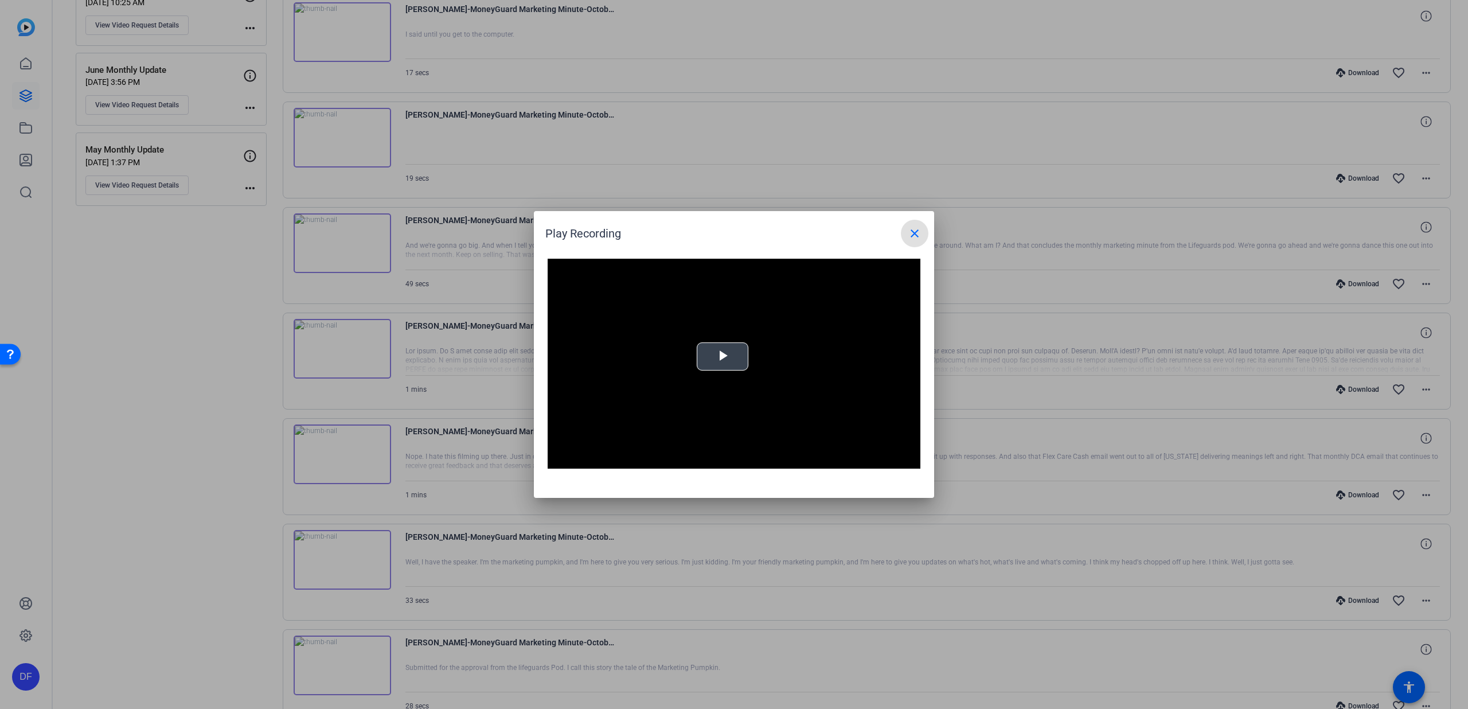
click at [738, 370] on button "Play Video" at bounding box center [723, 356] width 52 height 28
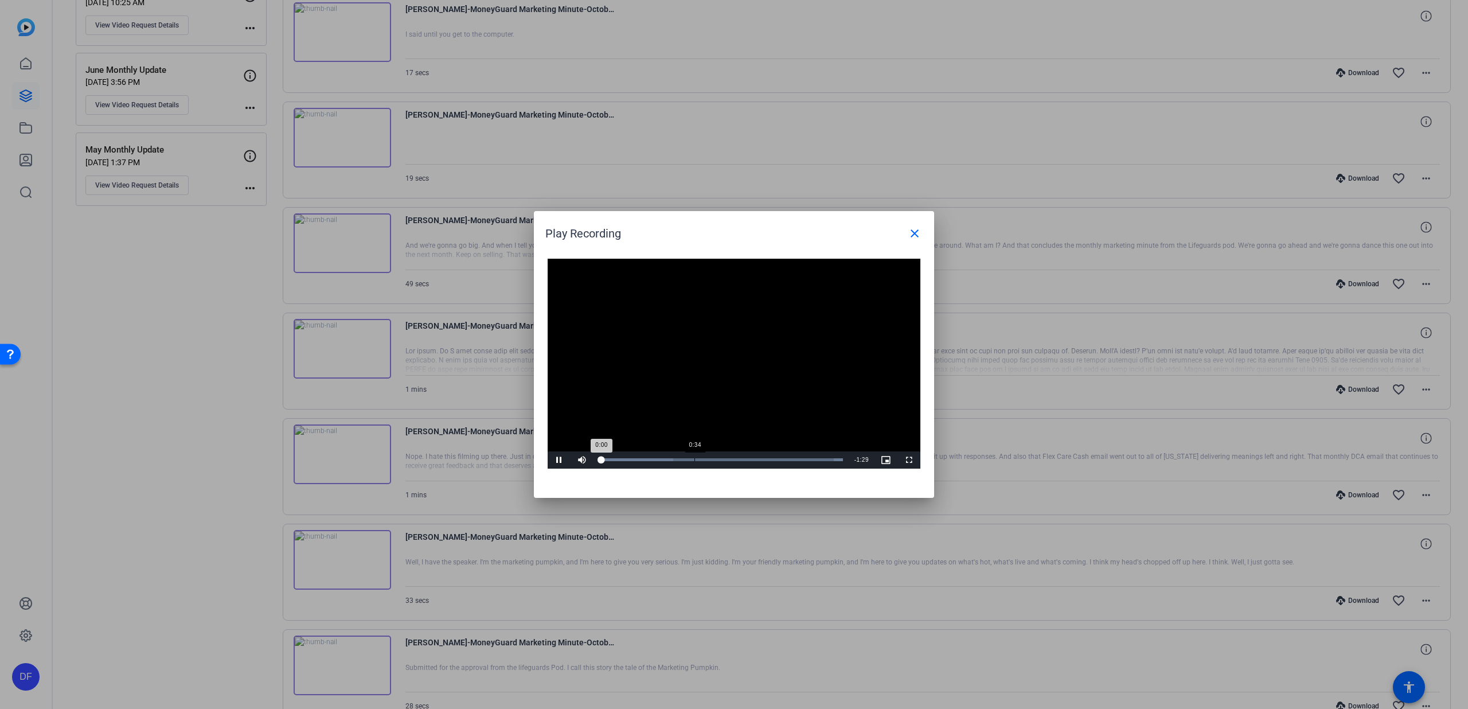
click at [694, 456] on div "Loaded : 100.00% 0:34 0:00" at bounding box center [720, 459] width 255 height 17
click at [744, 460] on div "Loaded : 100.00% 0:52 0:36" at bounding box center [721, 459] width 244 height 3
click at [775, 458] on div "1:04" at bounding box center [775, 459] width 1 height 3
click at [806, 455] on div "Loaded : 100.00% 1:15 1:15" at bounding box center [720, 459] width 255 height 17
click at [913, 230] on mat-icon "close" at bounding box center [915, 233] width 14 height 14
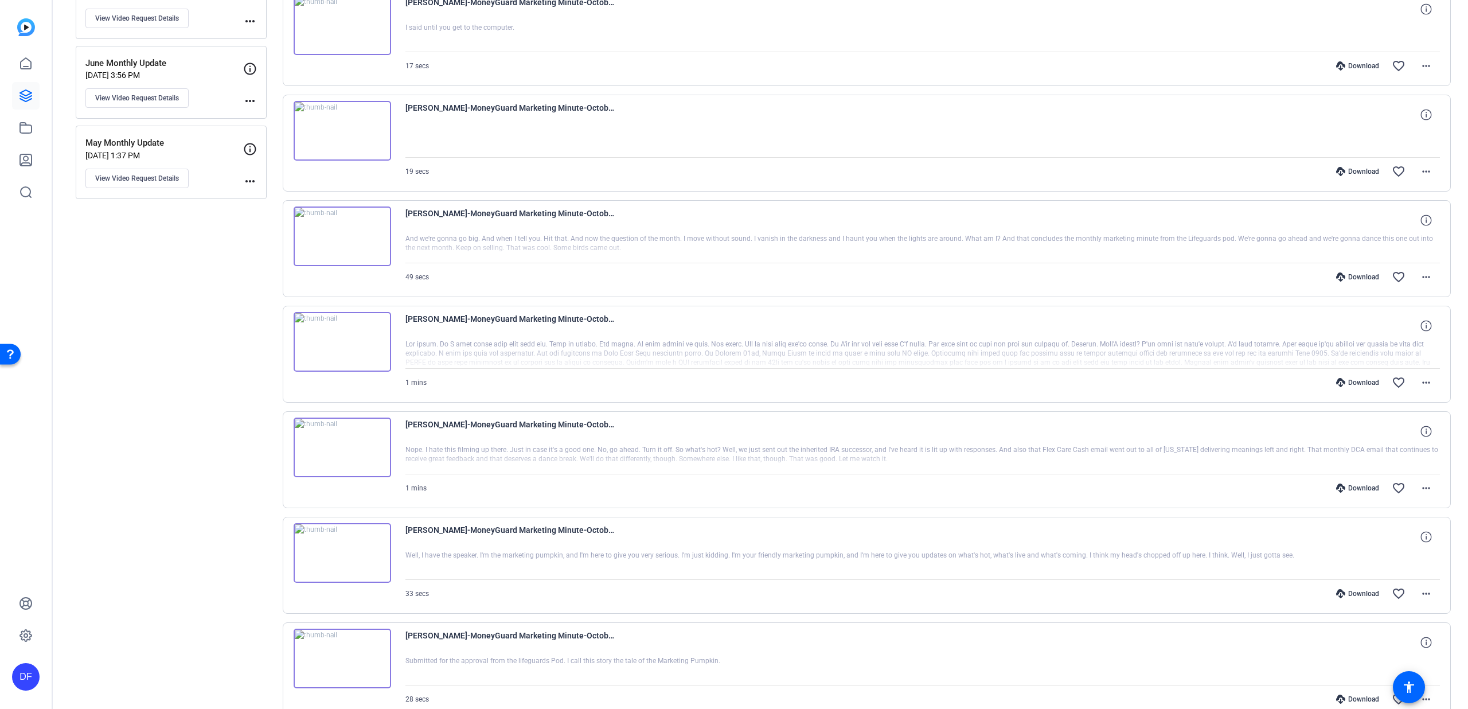
scroll to position [370, 0]
click at [379, 491] on div "Jimmy McConville-MoneyGuard Marketing Minute-October Monthly Update-17589273140…" at bounding box center [867, 458] width 1169 height 97
click at [377, 474] on img at bounding box center [342, 446] width 97 height 60
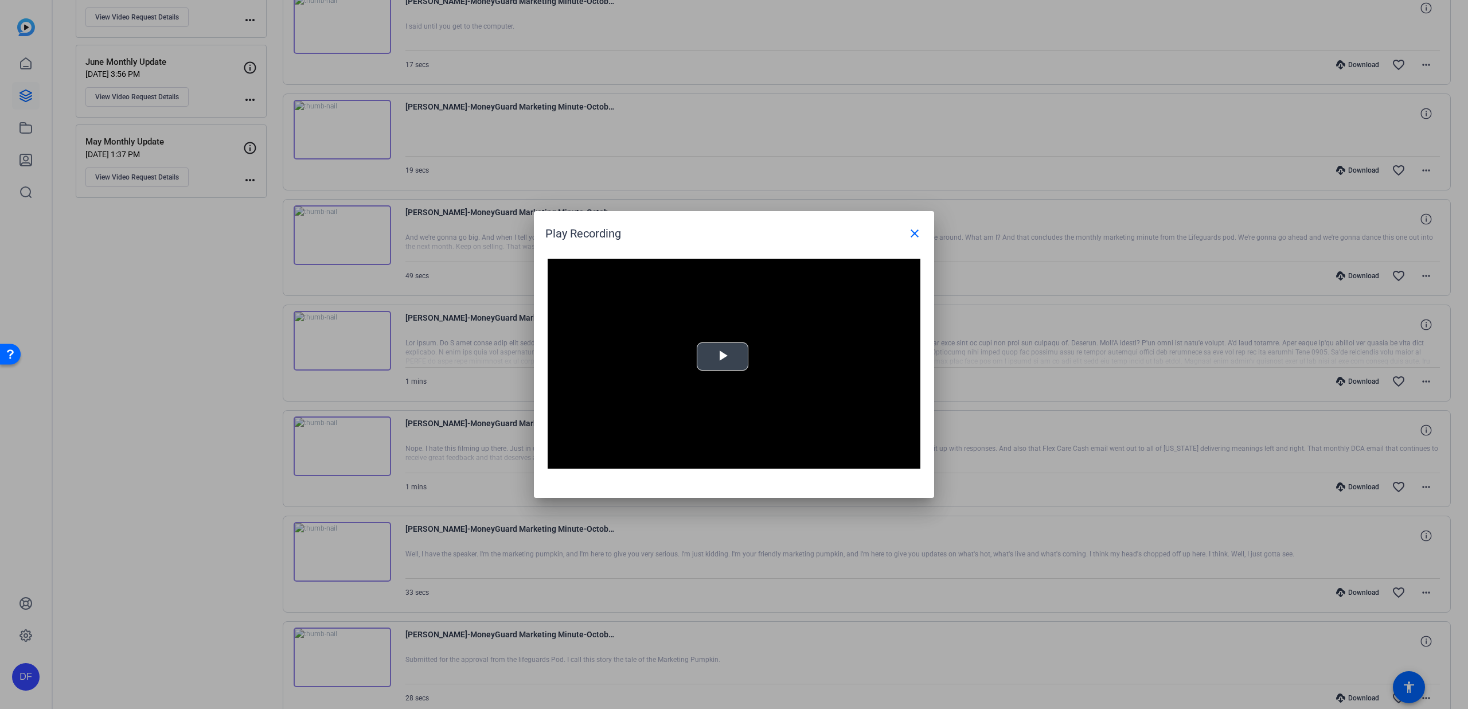
click at [722, 357] on span "Video Player" at bounding box center [722, 357] width 0 height 0
click at [716, 456] on div "Loaded : 100.00% 0:36 0:00" at bounding box center [720, 459] width 255 height 17
click at [708, 458] on div "Loaded : 100.00% 0:33 0:38" at bounding box center [721, 459] width 244 height 3
click at [701, 458] on div "Loaded : 100.00% 0:31 0:34" at bounding box center [721, 459] width 244 height 3
click at [724, 457] on div "Loaded : 100.00% 0:38 0:32" at bounding box center [720, 459] width 255 height 17
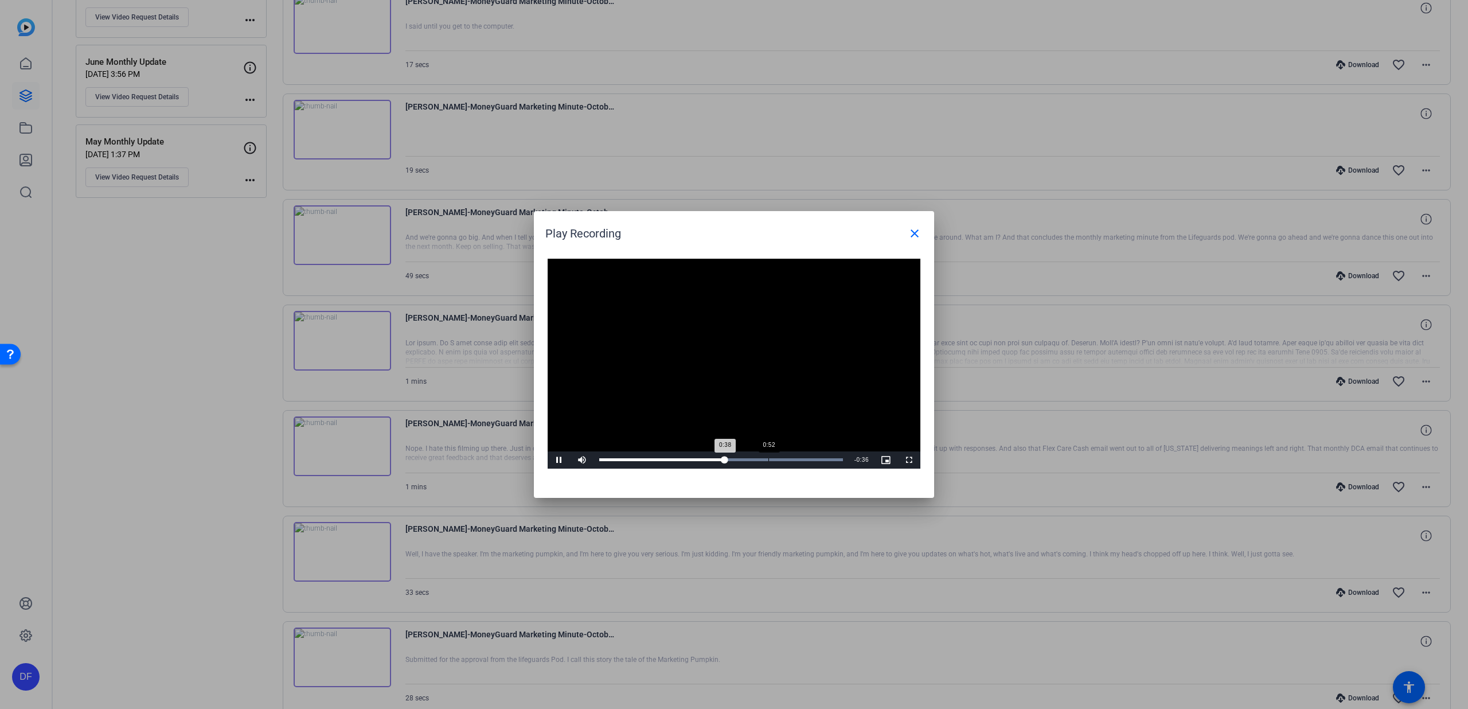
click at [768, 459] on div "Loaded : 100.00% 0:52 0:38" at bounding box center [721, 459] width 244 height 3
click at [785, 458] on div "Loaded : 100.00% 0:57 0:53" at bounding box center [721, 459] width 244 height 3
click at [761, 458] on div "Loaded : 100.00% 0:50 0:58" at bounding box center [720, 459] width 255 height 17
click at [734, 456] on div "Loaded : 100.00% 0:41 0:53" at bounding box center [720, 459] width 255 height 17
click at [915, 235] on mat-icon "close" at bounding box center [915, 233] width 14 height 14
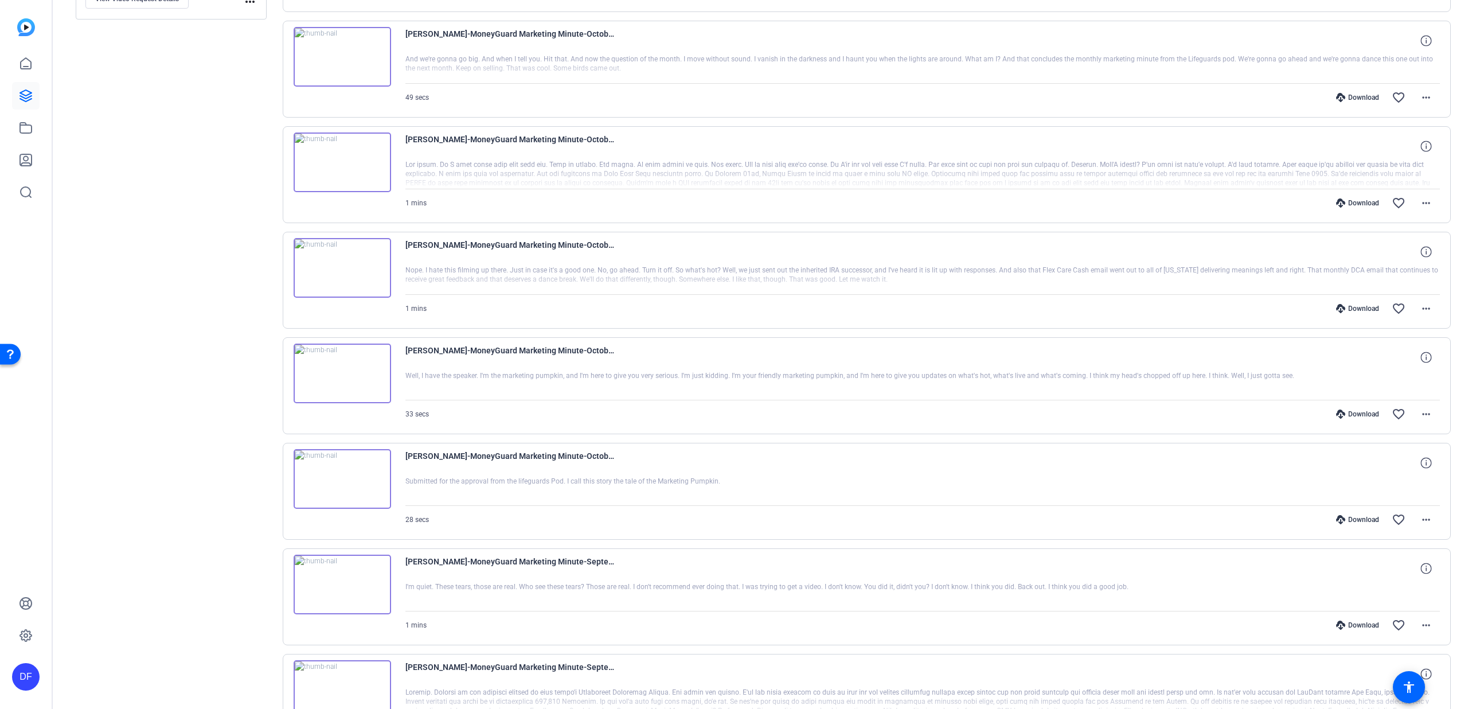
scroll to position [550, 0]
click at [1424, 515] on mat-icon "more_horiz" at bounding box center [1426, 518] width 14 height 14
click at [1384, 667] on span "Show Comments" at bounding box center [1389, 671] width 69 height 14
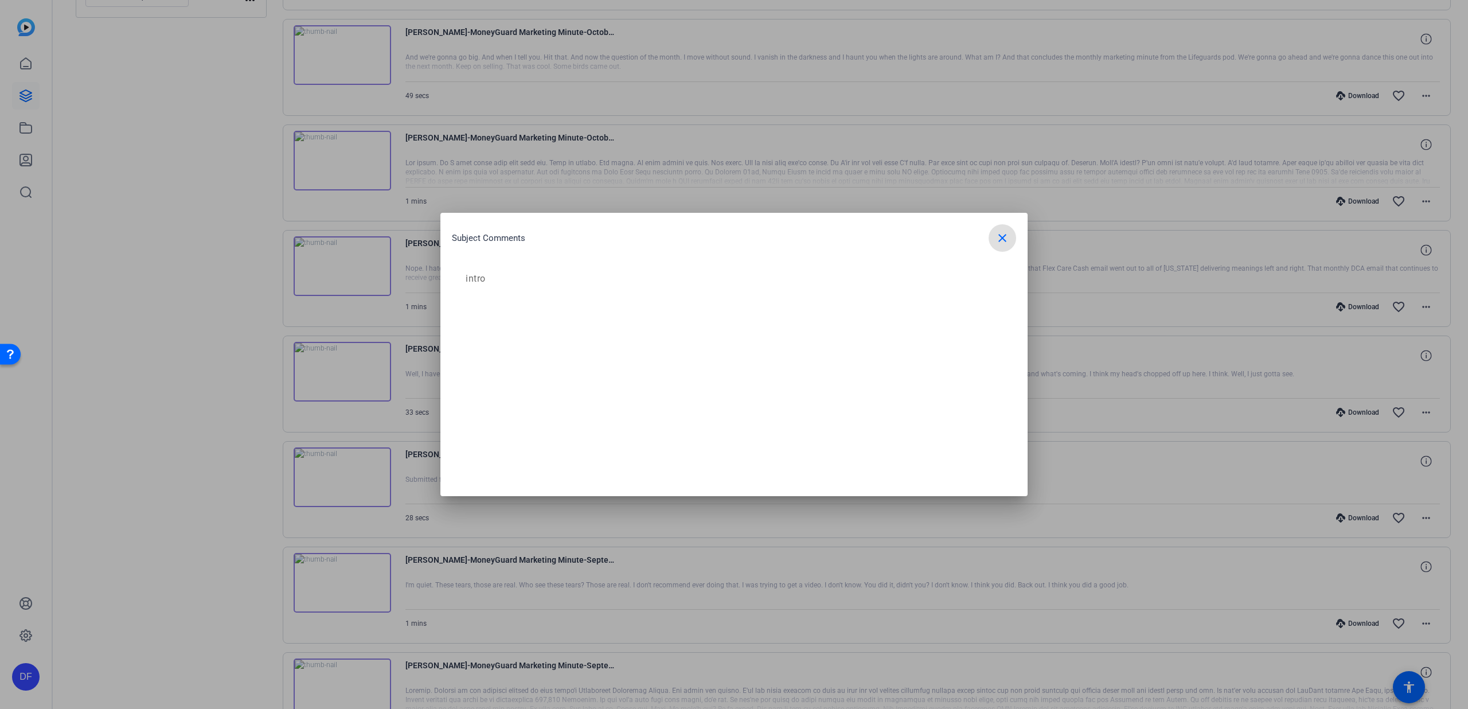
click at [1004, 244] on mat-icon "close" at bounding box center [1002, 238] width 14 height 14
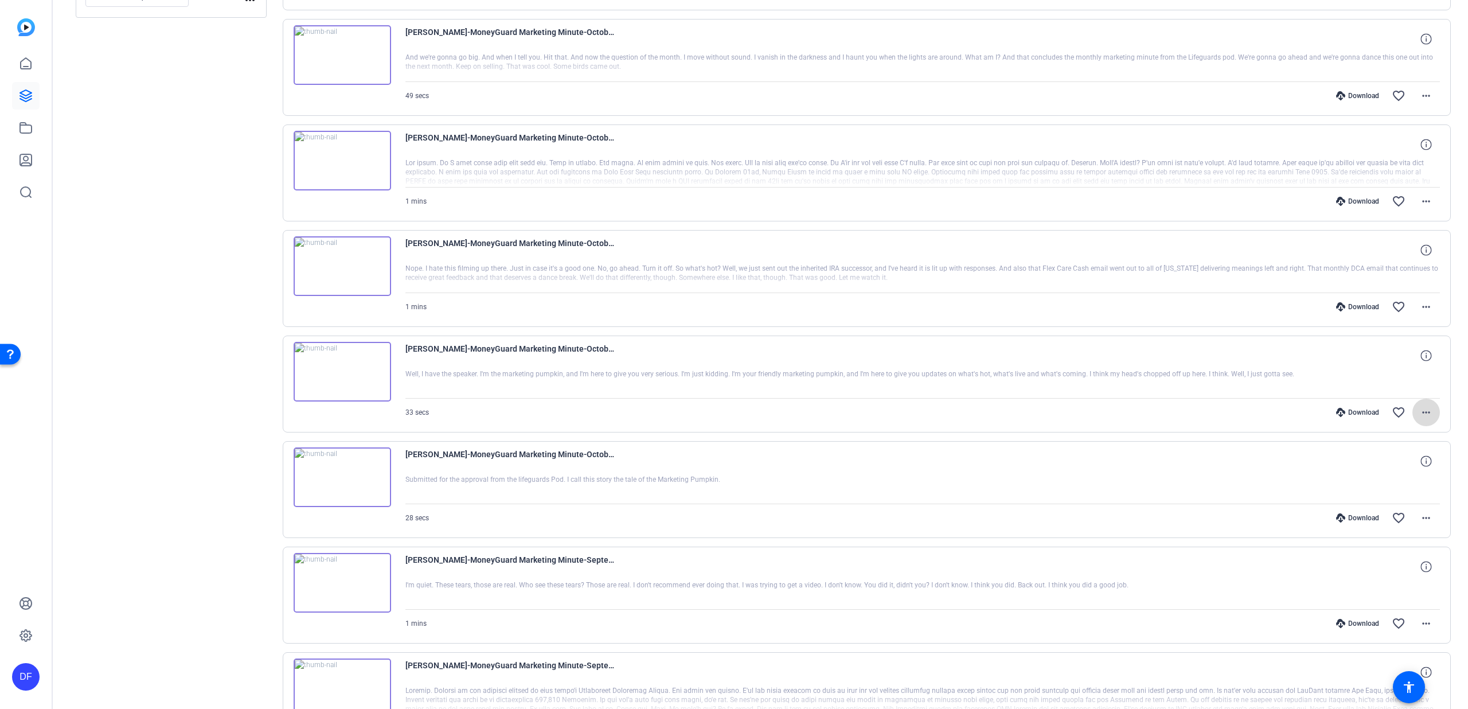
click at [1419, 409] on mat-icon "more_horiz" at bounding box center [1426, 412] width 14 height 14
click at [1388, 562] on span "Show Comments" at bounding box center [1389, 565] width 69 height 14
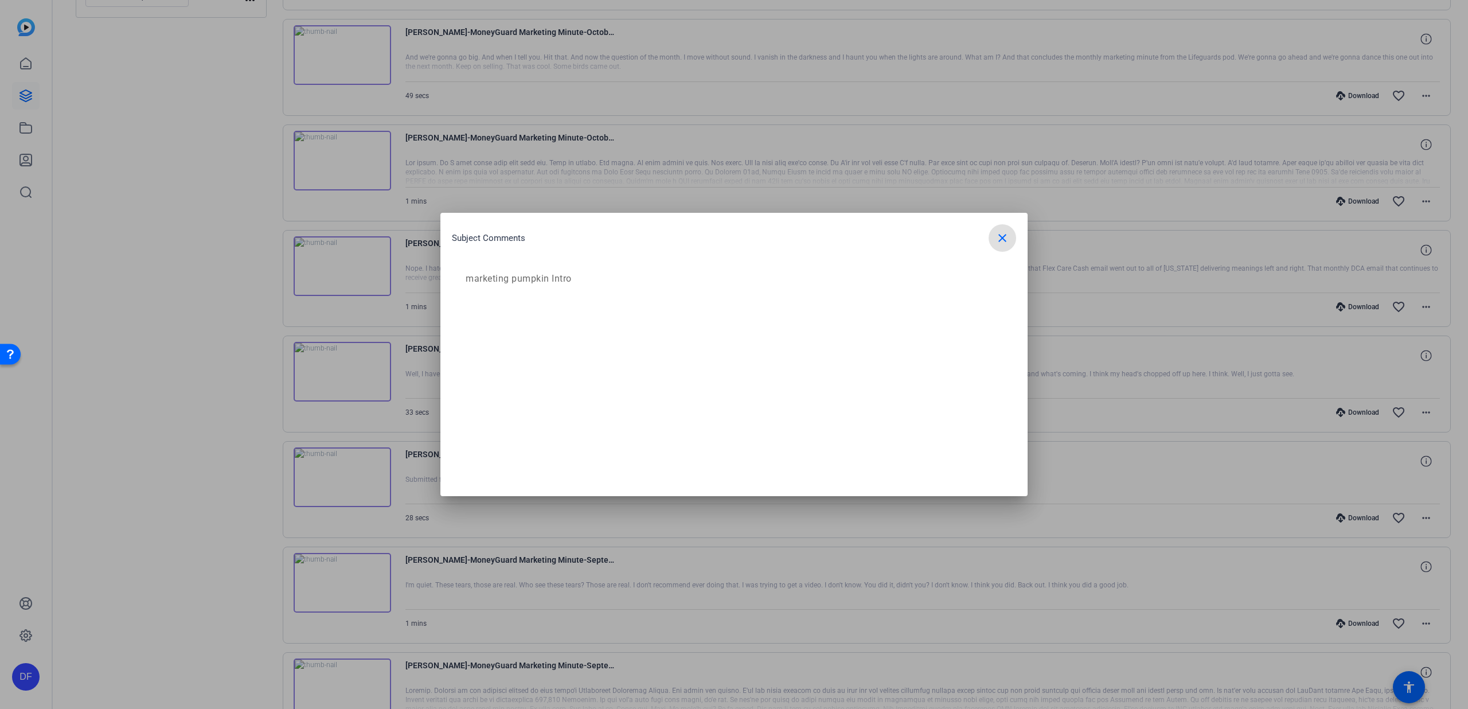
click at [1009, 238] on mat-icon "close" at bounding box center [1002, 238] width 14 height 14
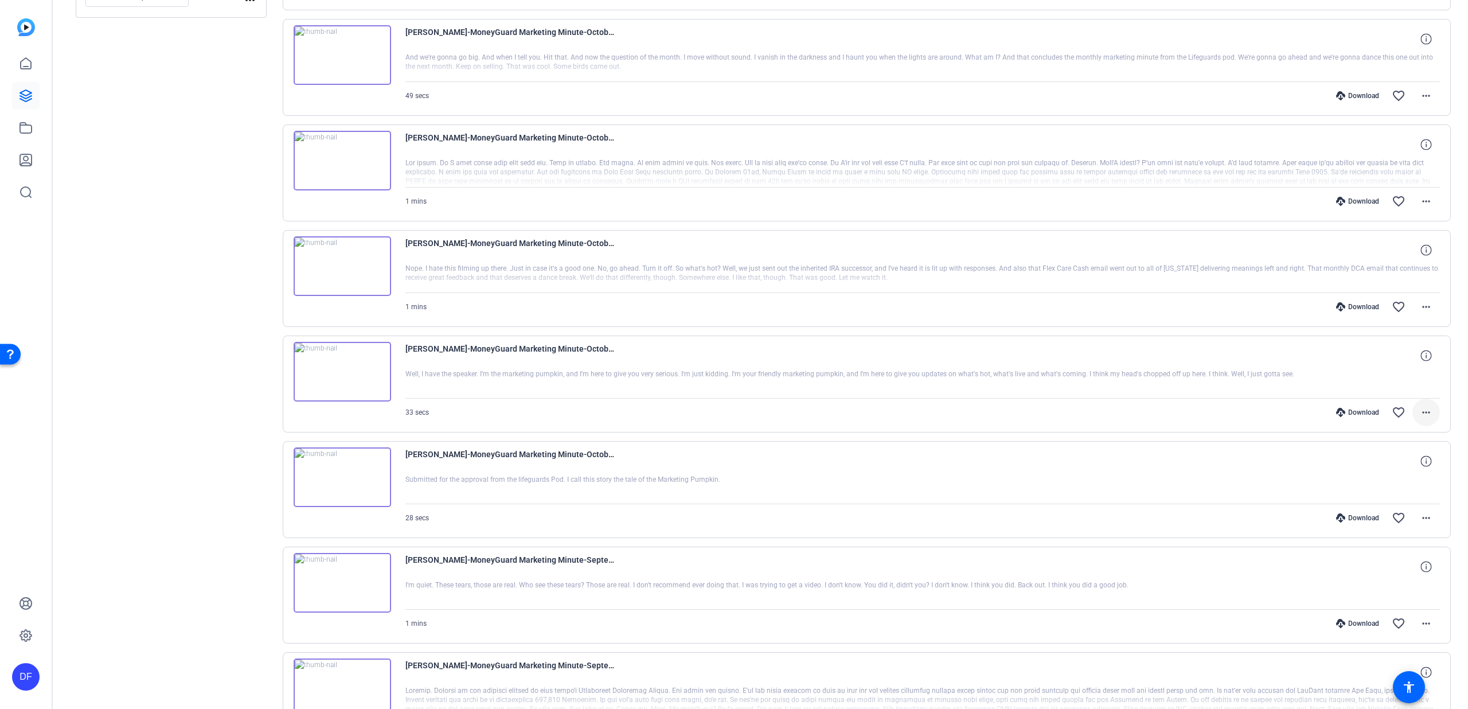
click at [1425, 413] on mat-icon "more_horiz" at bounding box center [1426, 412] width 14 height 14
click at [1404, 564] on span "Show Comments" at bounding box center [1389, 565] width 69 height 14
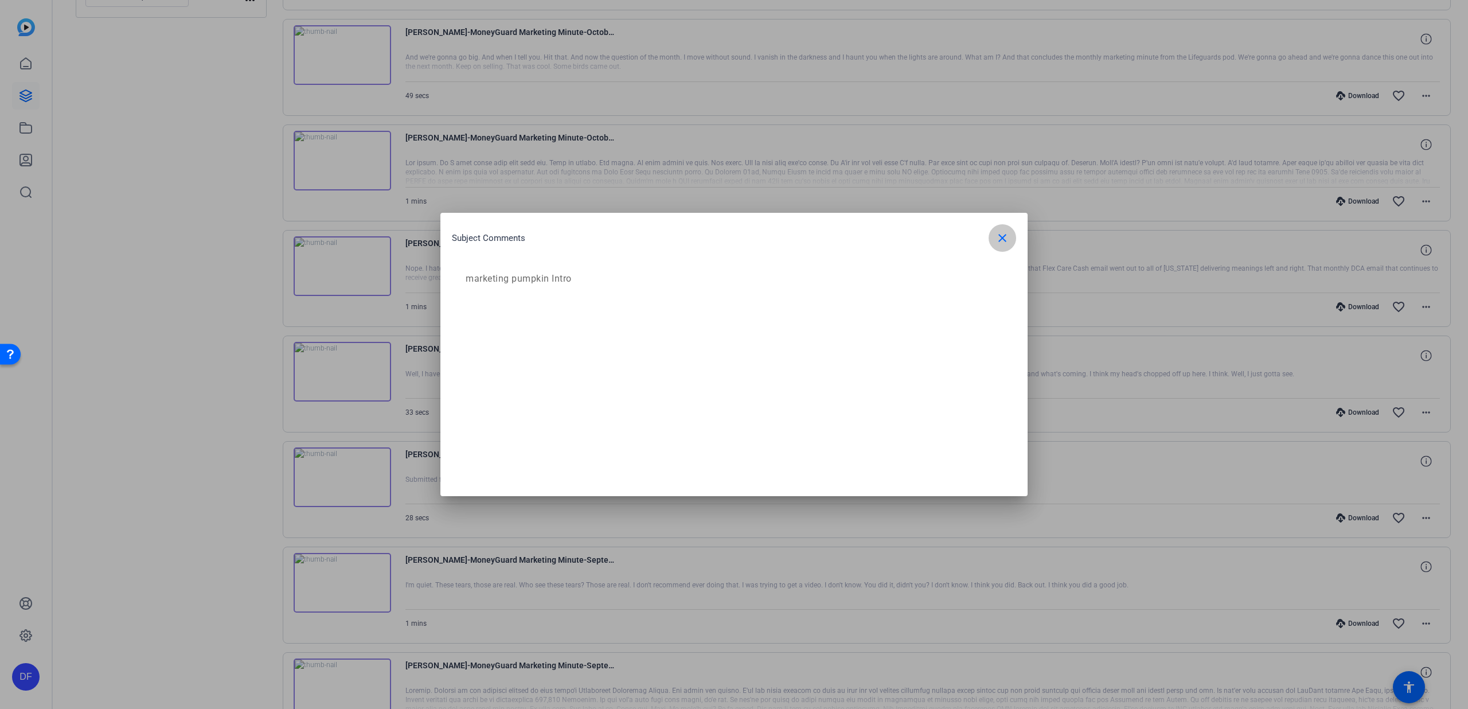
click at [1009, 239] on span "button" at bounding box center [1002, 238] width 28 height 28
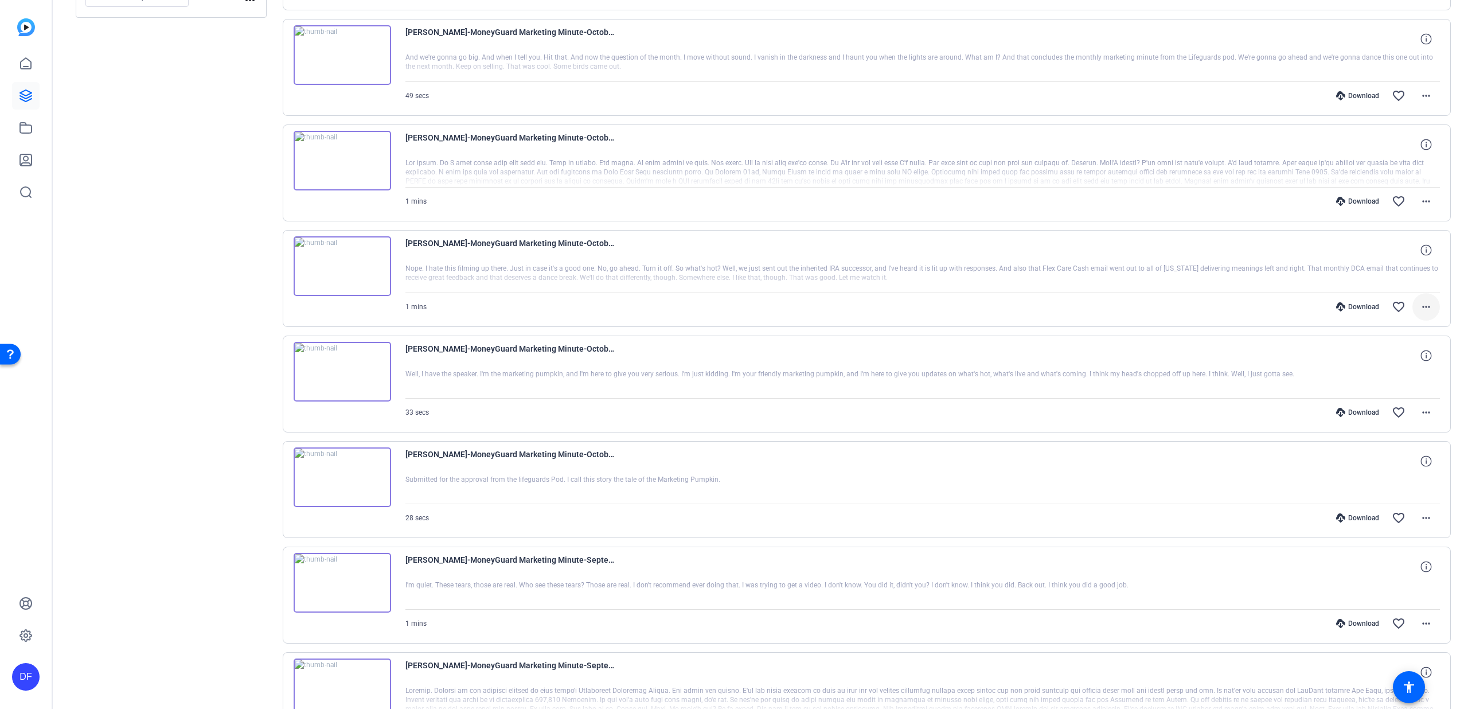
click at [1419, 308] on mat-icon "more_horiz" at bounding box center [1426, 307] width 14 height 14
click at [1408, 460] on span "Show Comments" at bounding box center [1389, 460] width 69 height 14
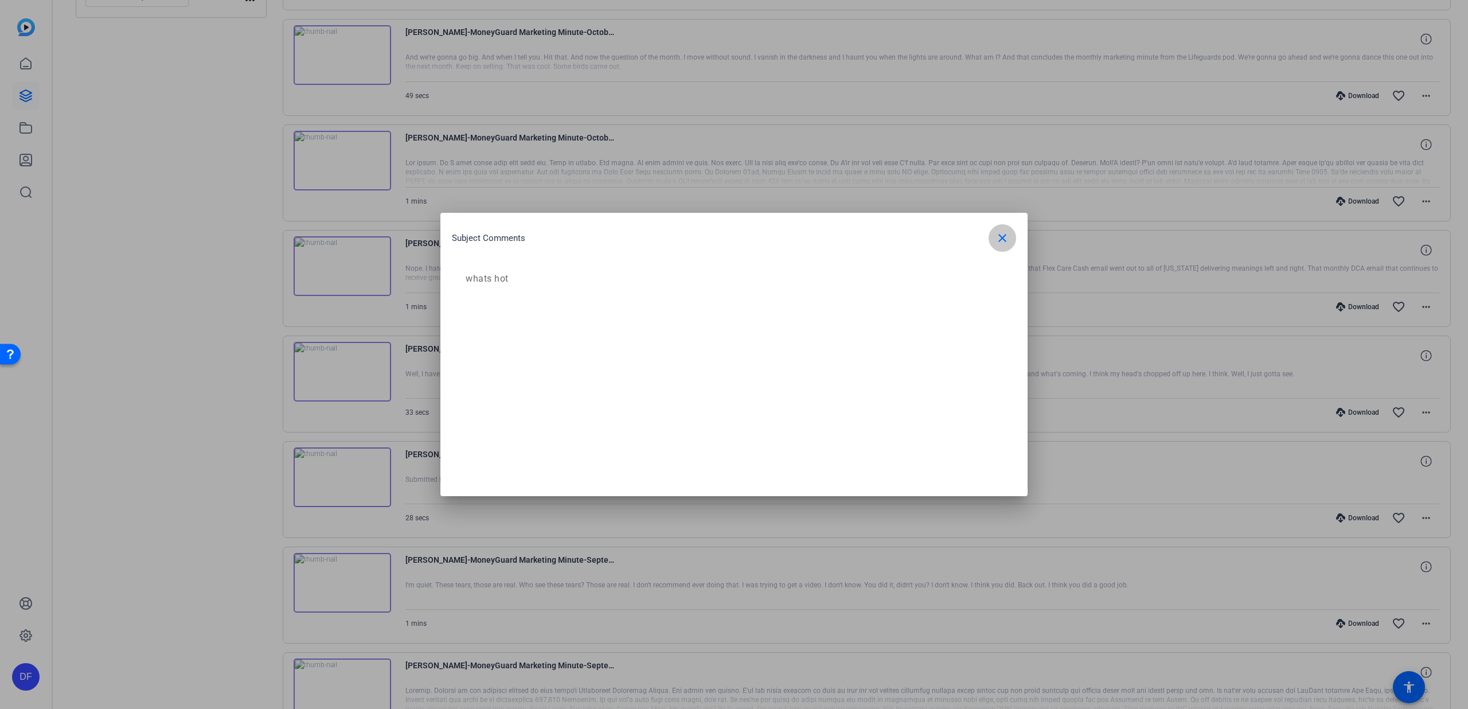
click at [997, 237] on mat-icon "close" at bounding box center [1002, 238] width 14 height 14
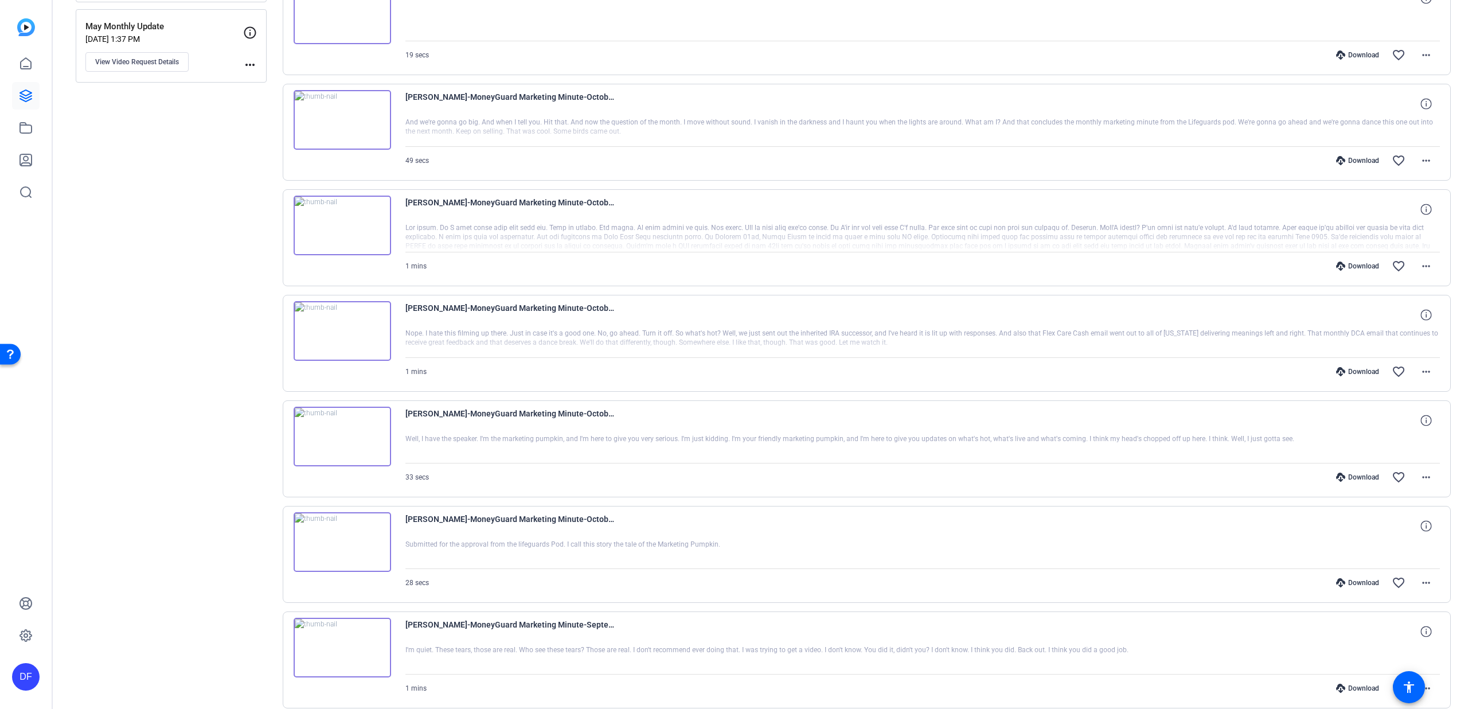
scroll to position [484, 0]
click at [1421, 263] on mat-icon "more_horiz" at bounding box center [1426, 267] width 14 height 14
click at [1404, 417] on span "Show Comments" at bounding box center [1389, 420] width 69 height 14
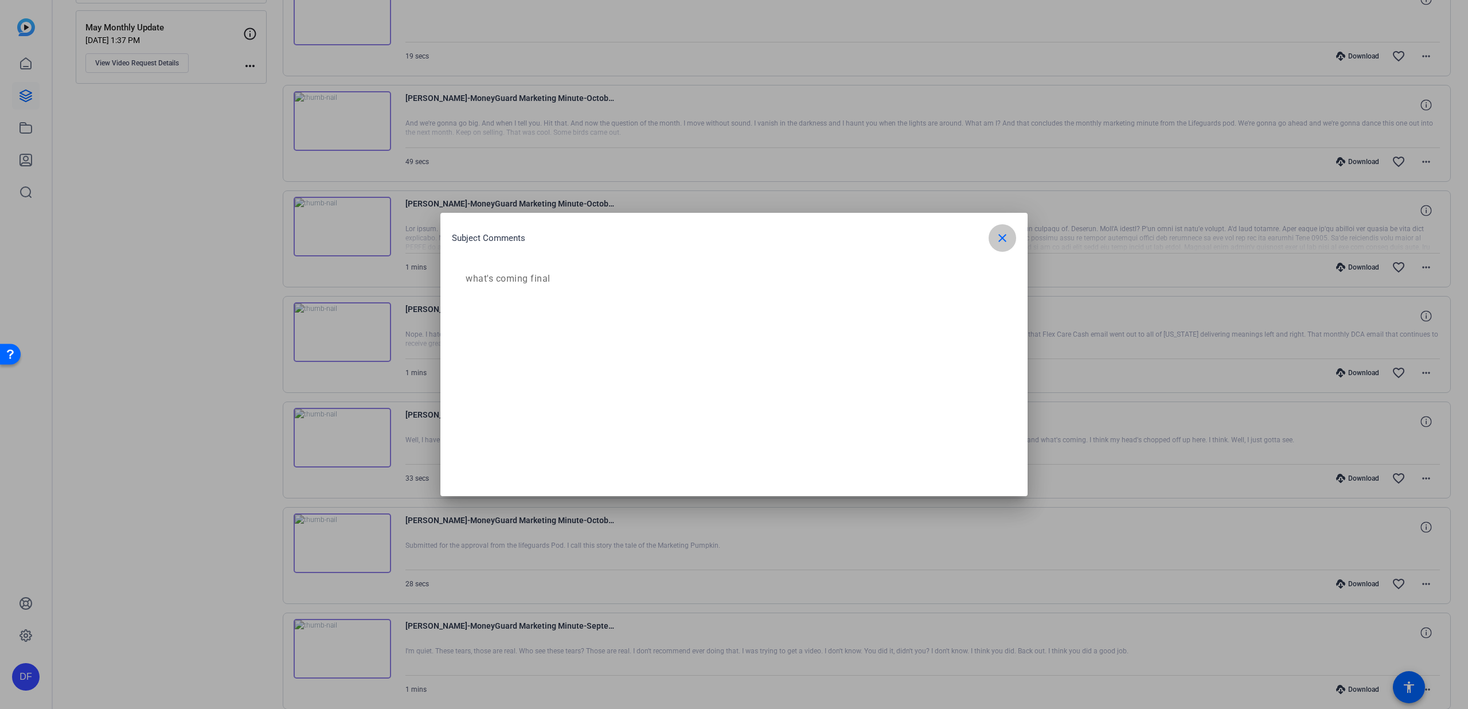
click at [1006, 240] on mat-icon "close" at bounding box center [1002, 238] width 14 height 14
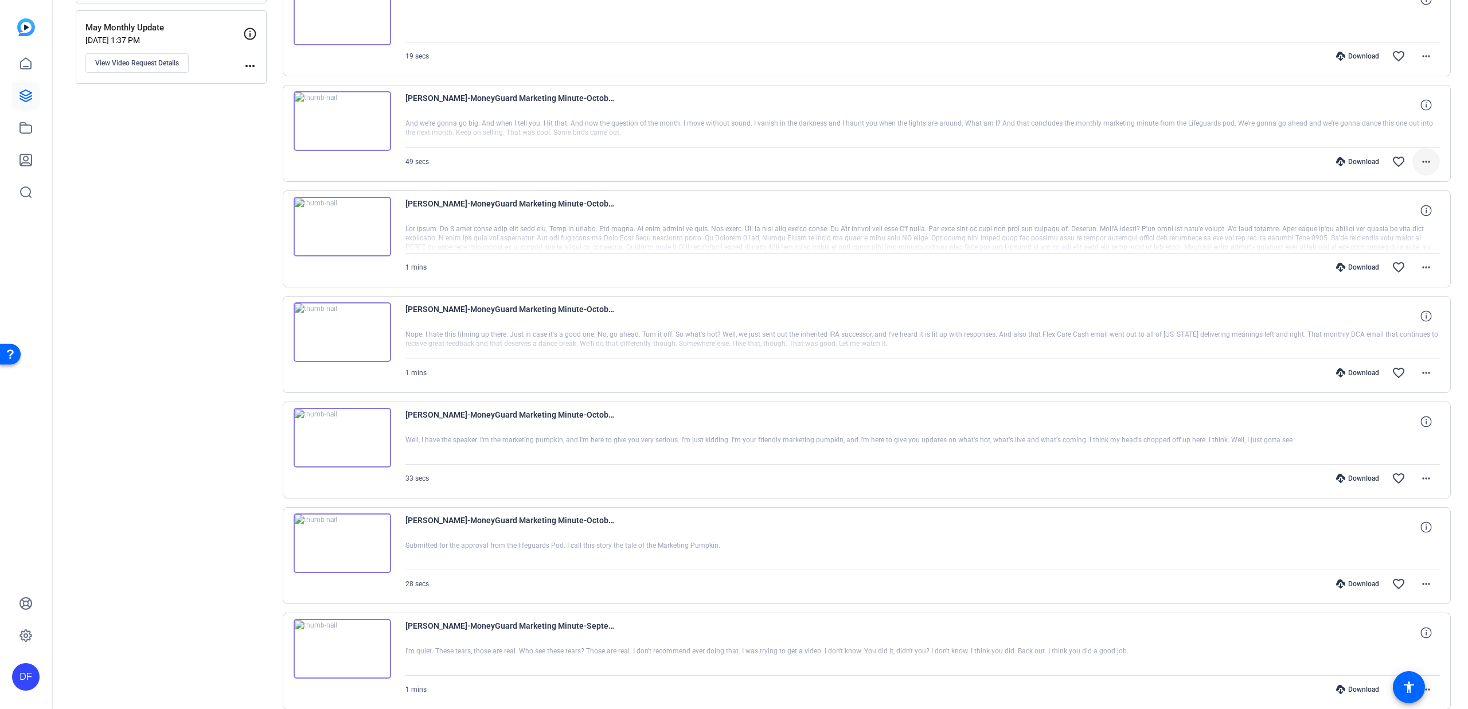
click at [1426, 160] on mat-icon "more_horiz" at bounding box center [1426, 162] width 14 height 14
click at [1412, 318] on span "Show Comments" at bounding box center [1389, 315] width 69 height 14
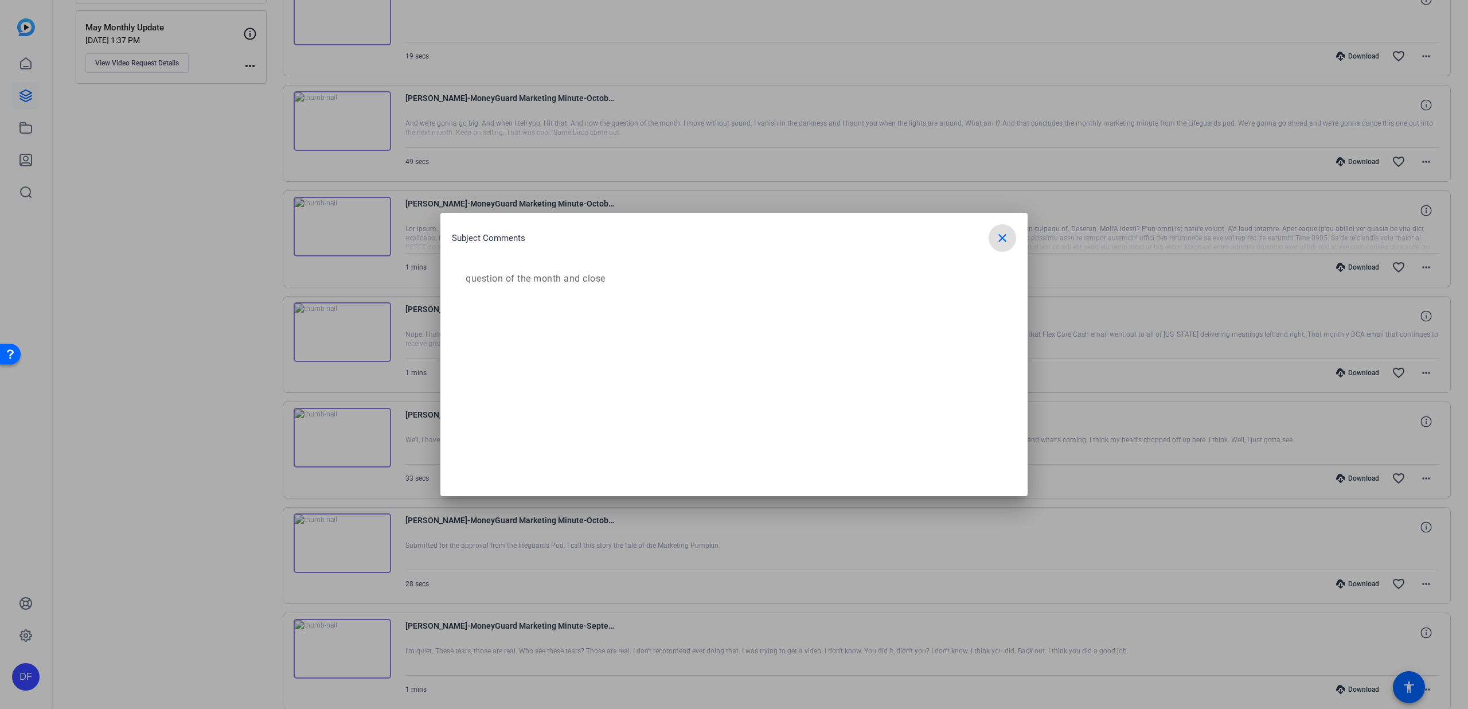
click at [1011, 236] on span "button" at bounding box center [1002, 238] width 28 height 28
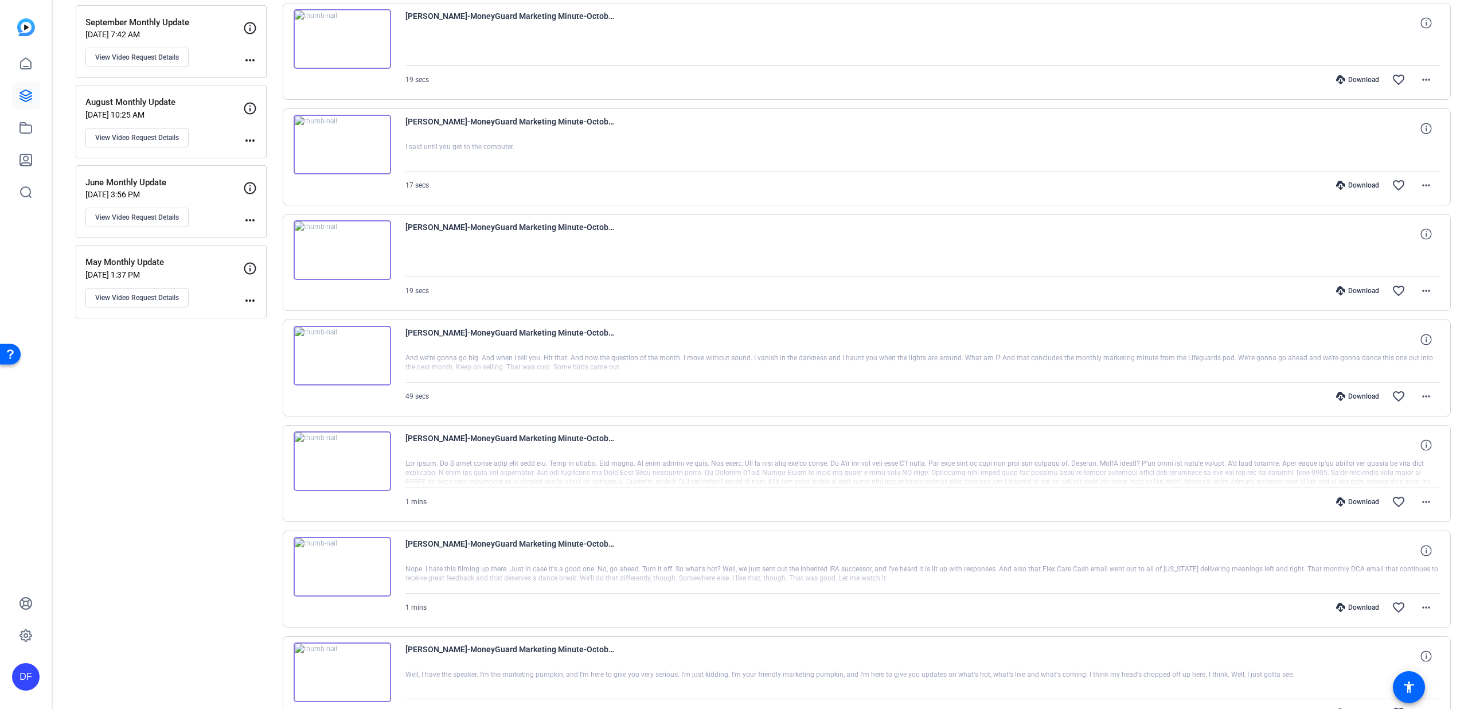
scroll to position [151, 0]
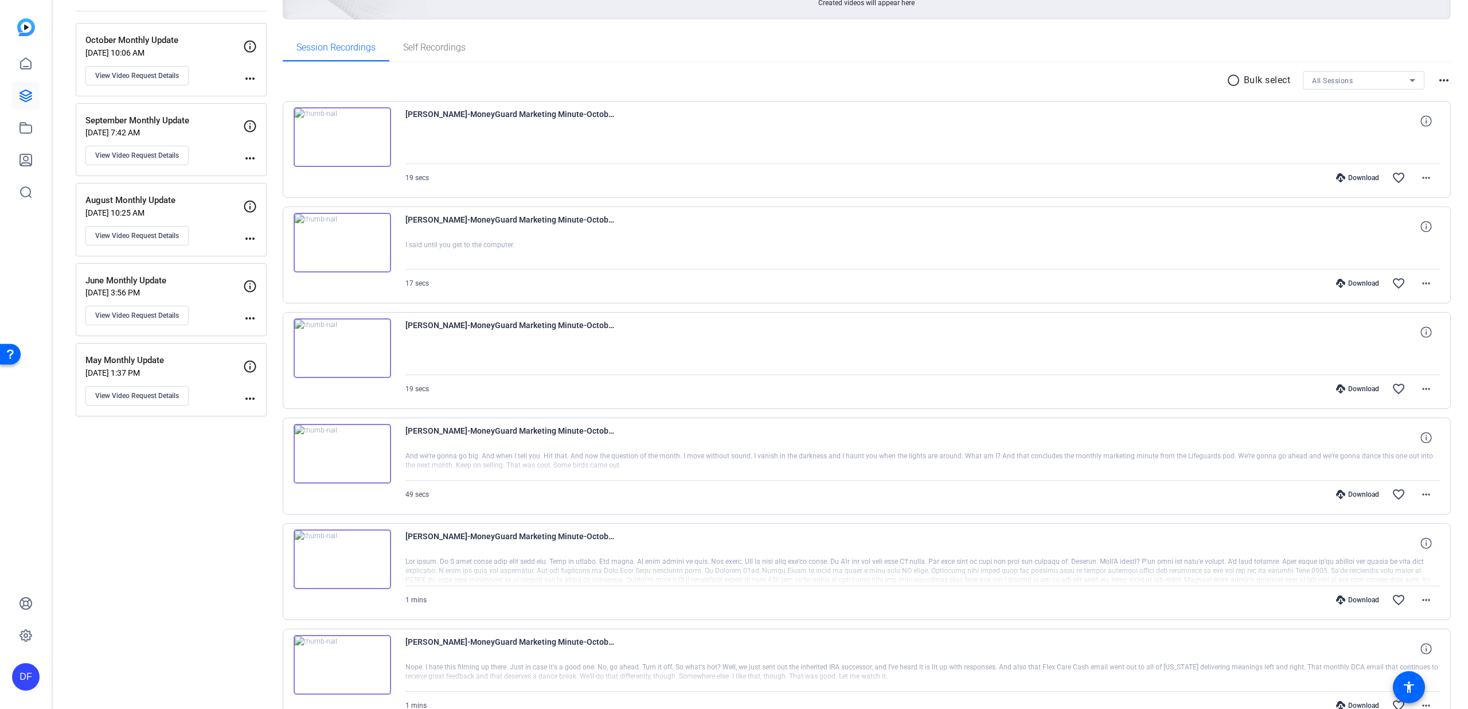
click at [1226, 83] on mat-icon "radio_button_unchecked" at bounding box center [1234, 80] width 17 height 14
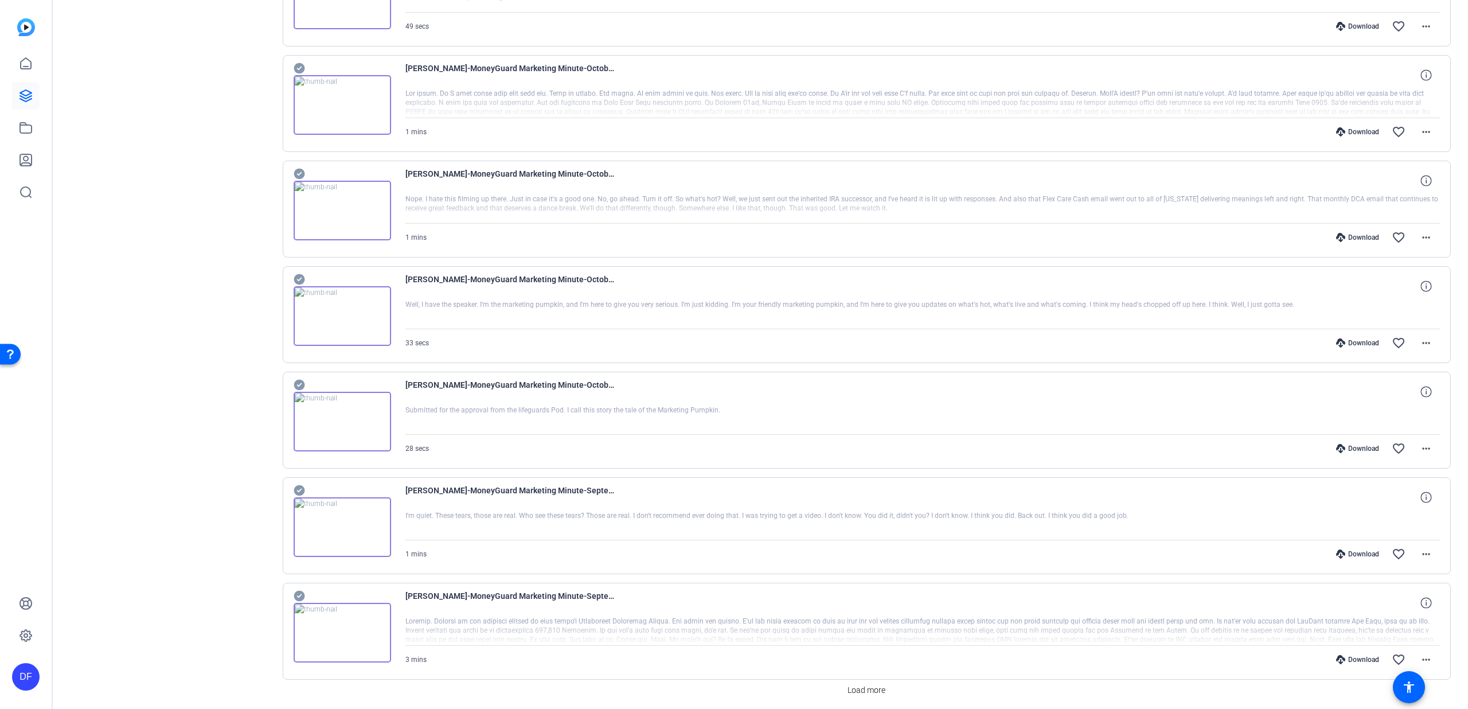
scroll to position [662, 0]
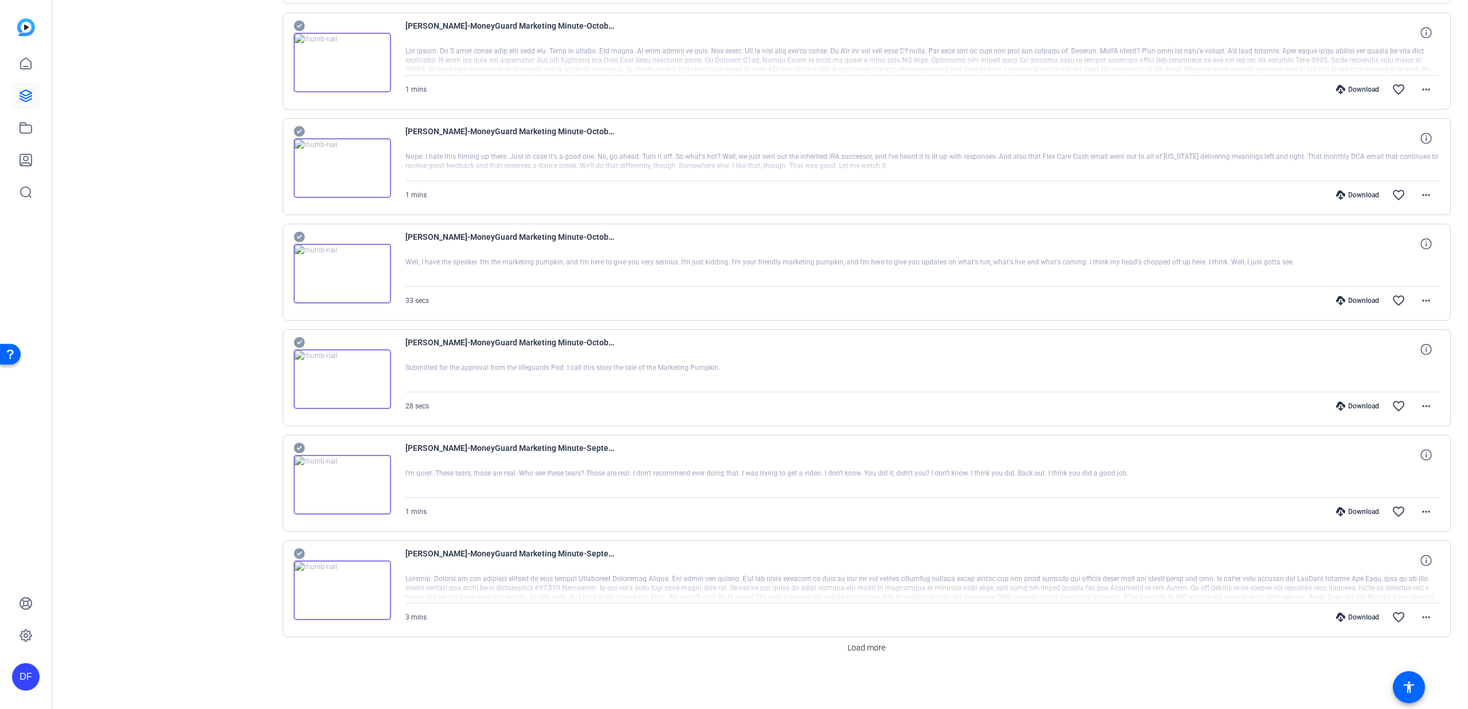
click at [296, 452] on icon at bounding box center [299, 448] width 11 height 11
click at [863, 655] on span at bounding box center [866, 648] width 47 height 28
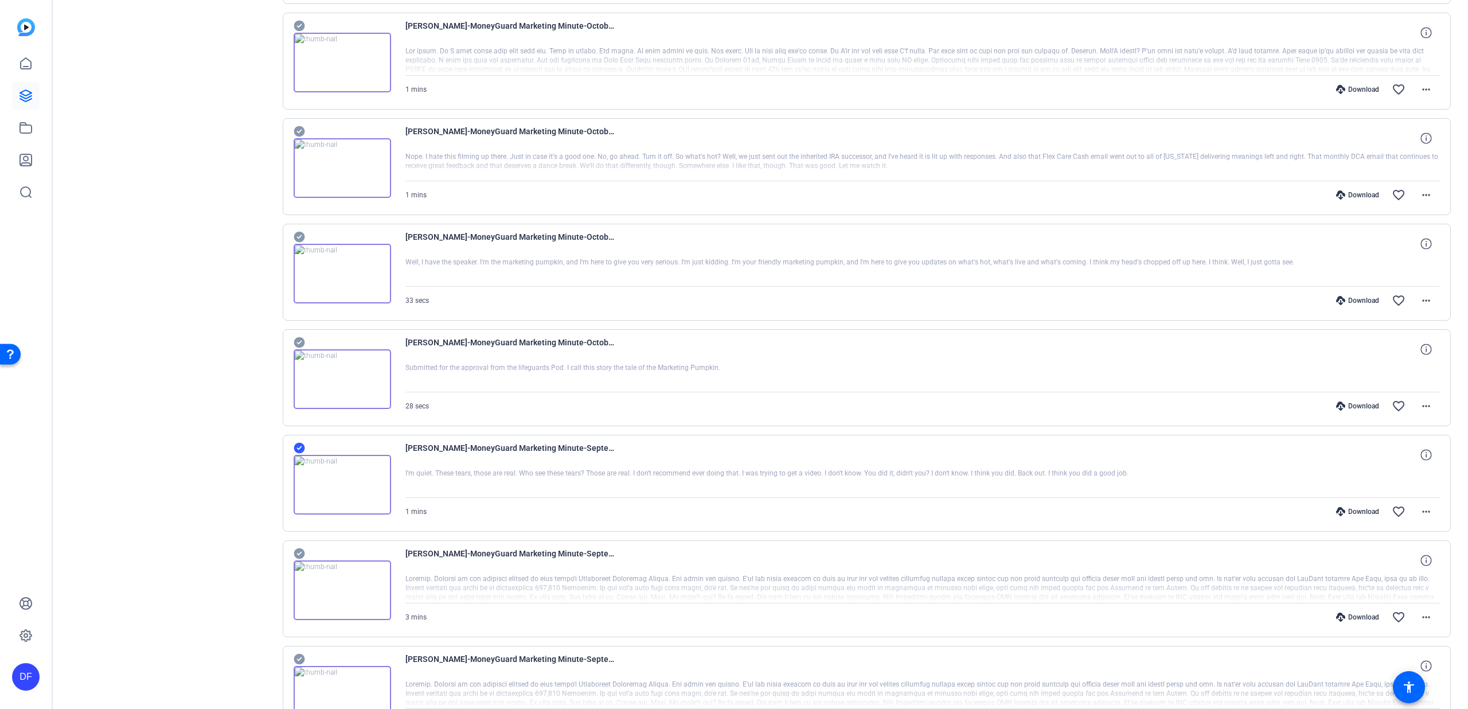
scroll to position [800, 0]
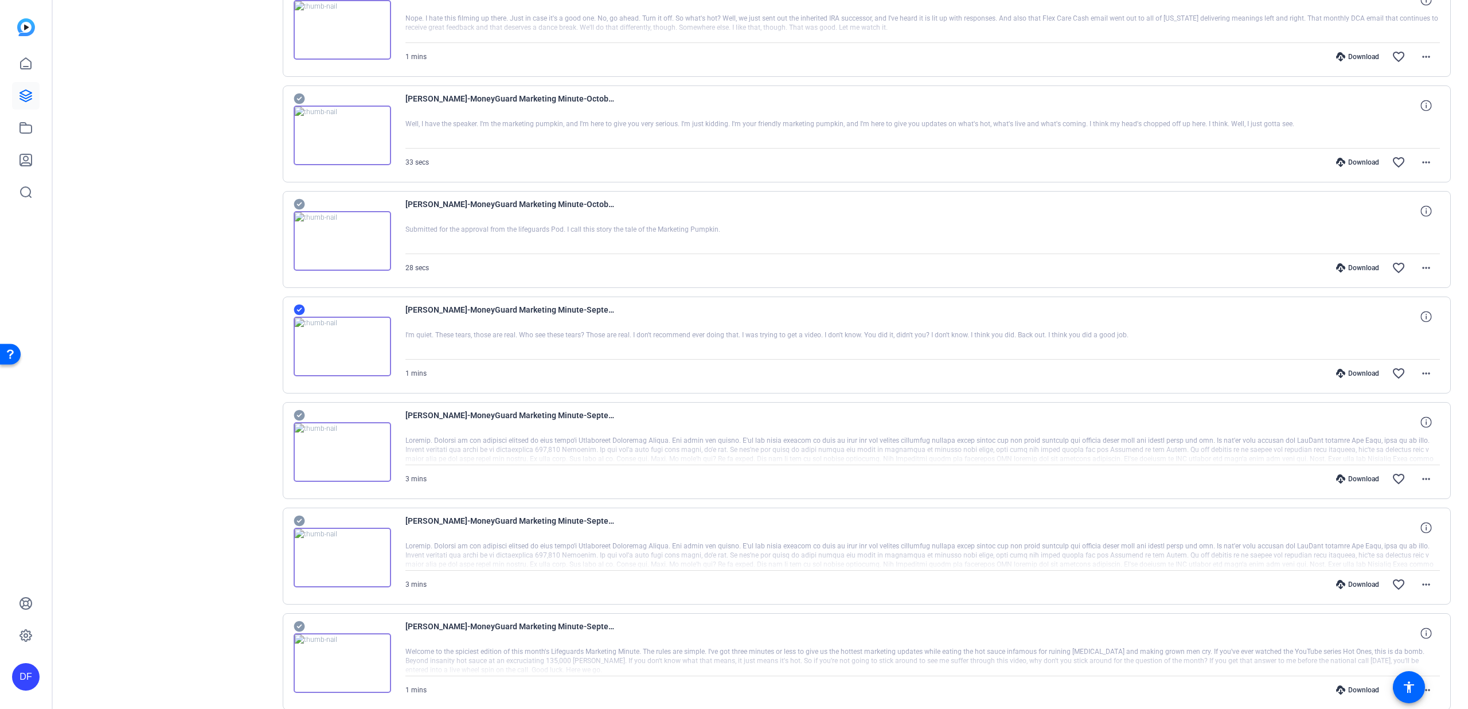
click at [303, 416] on icon at bounding box center [299, 415] width 11 height 11
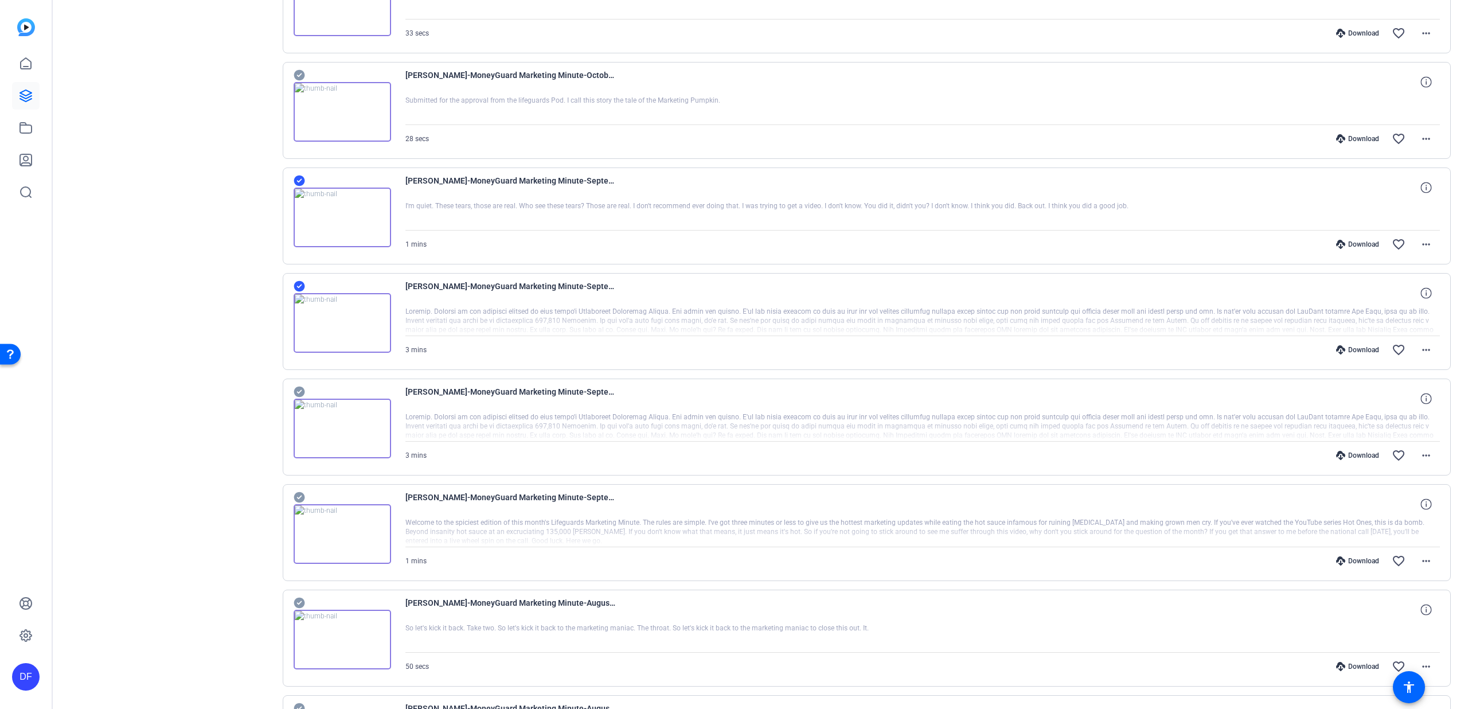
click at [313, 390] on div at bounding box center [342, 421] width 97 height 73
click at [299, 392] on icon at bounding box center [299, 391] width 11 height 11
click at [297, 492] on icon at bounding box center [299, 497] width 11 height 14
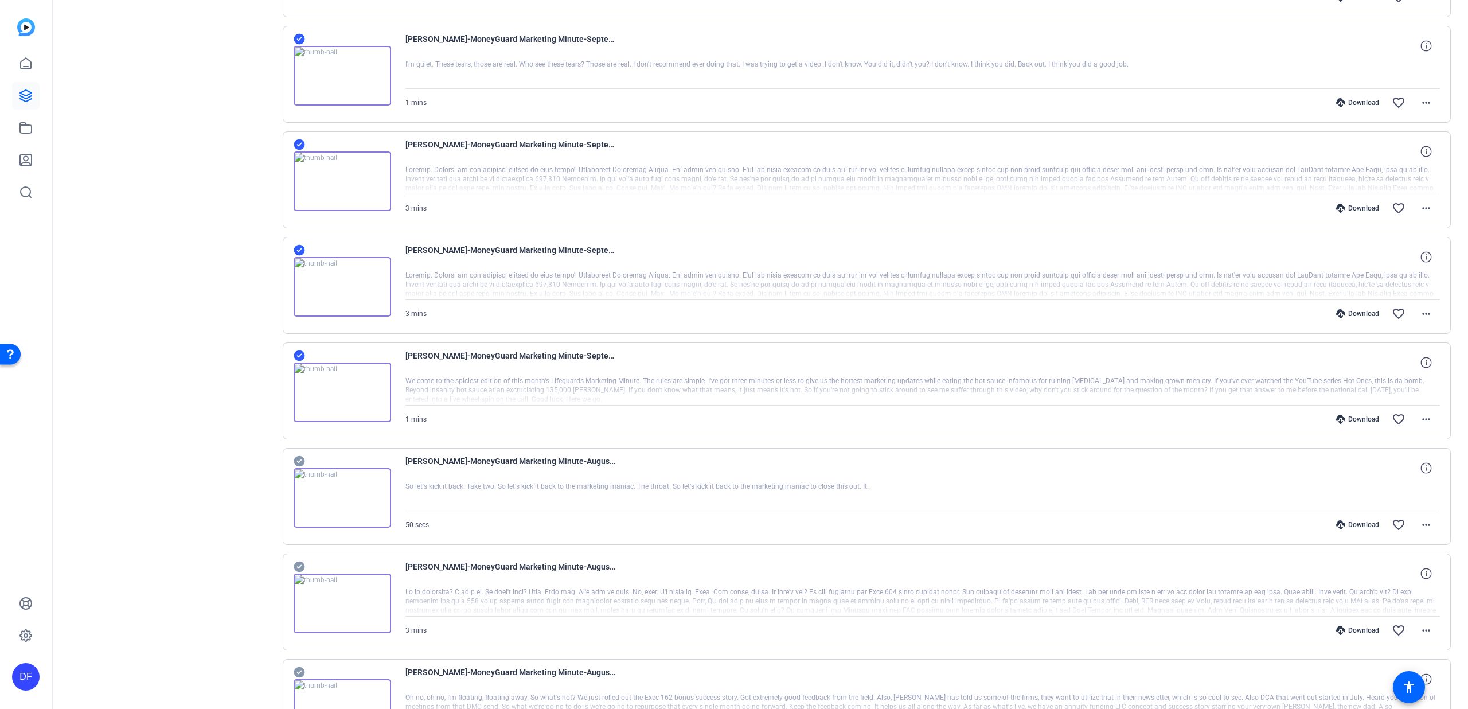
scroll to position [1133, 0]
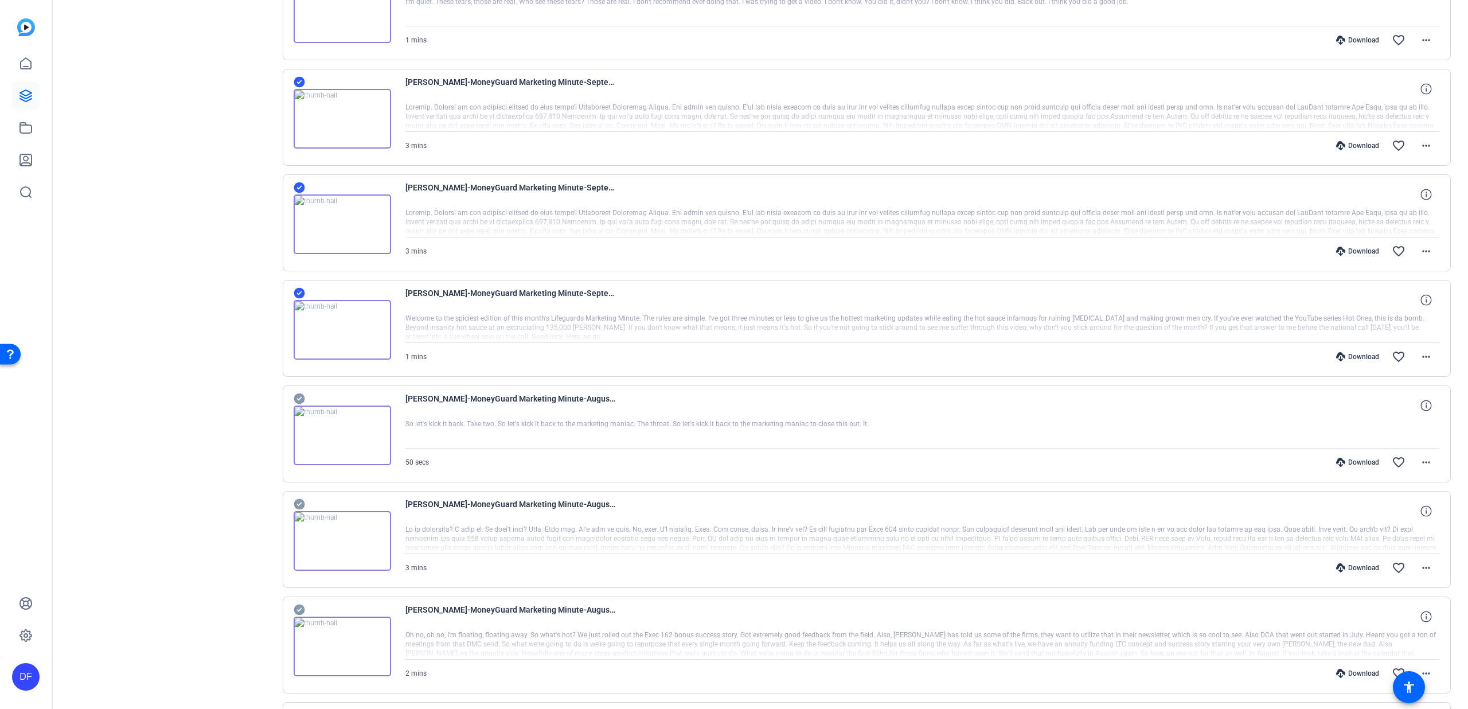
click at [300, 401] on icon at bounding box center [299, 398] width 11 height 11
click at [300, 499] on icon at bounding box center [299, 504] width 11 height 11
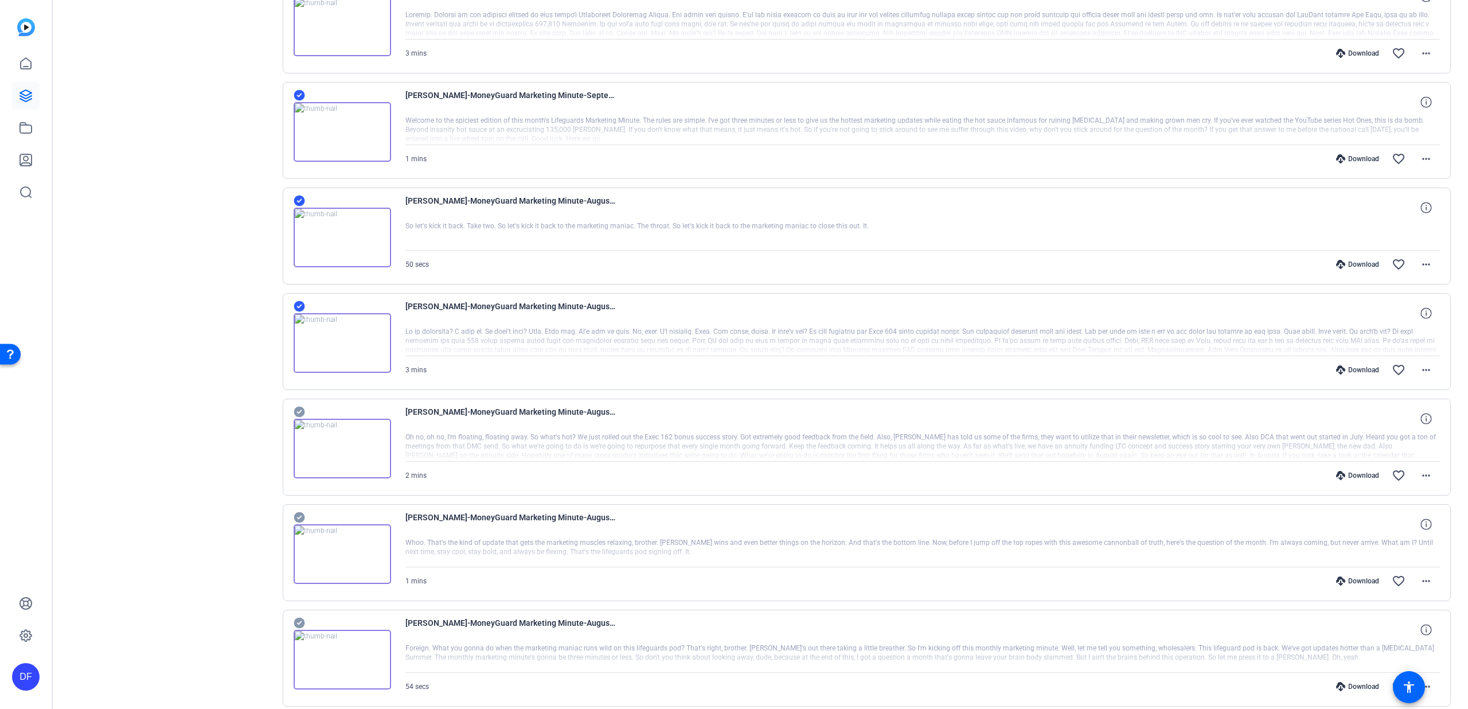
click at [292, 411] on div "Jimmy McConville-MoneyGuard Marketing Minute-August Monthly Update-175355508635…" at bounding box center [867, 446] width 1169 height 97
click at [296, 412] on icon at bounding box center [299, 412] width 11 height 11
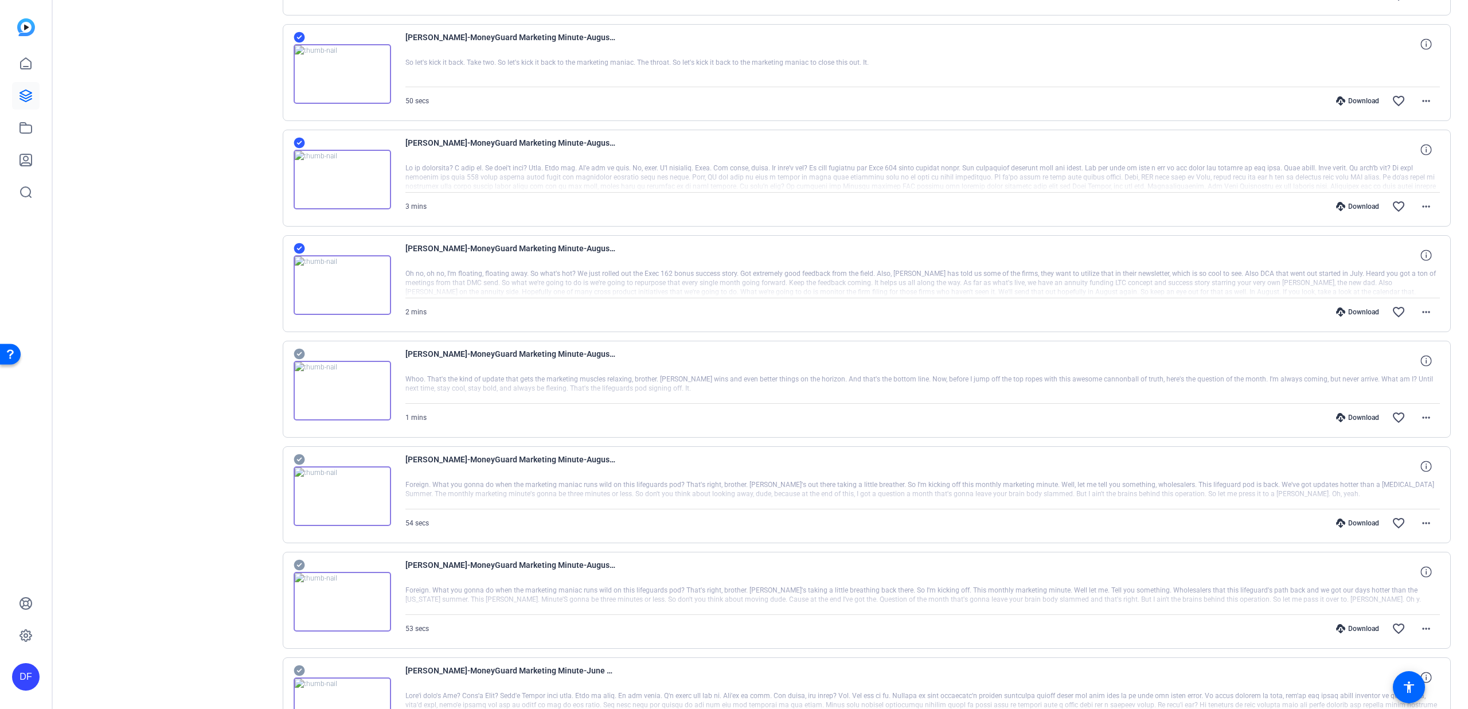
scroll to position [1581, 0]
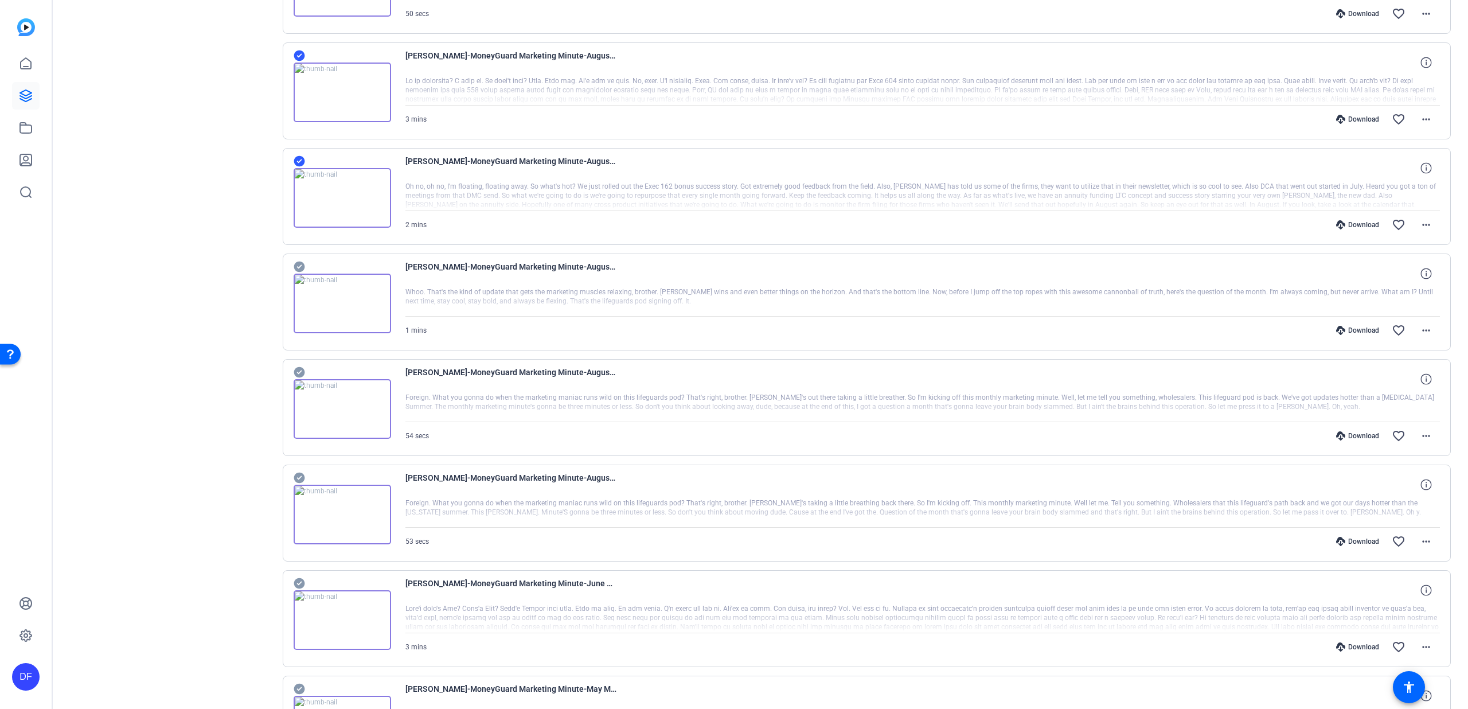
click at [296, 264] on icon at bounding box center [299, 266] width 11 height 11
click at [306, 381] on img at bounding box center [342, 409] width 97 height 60
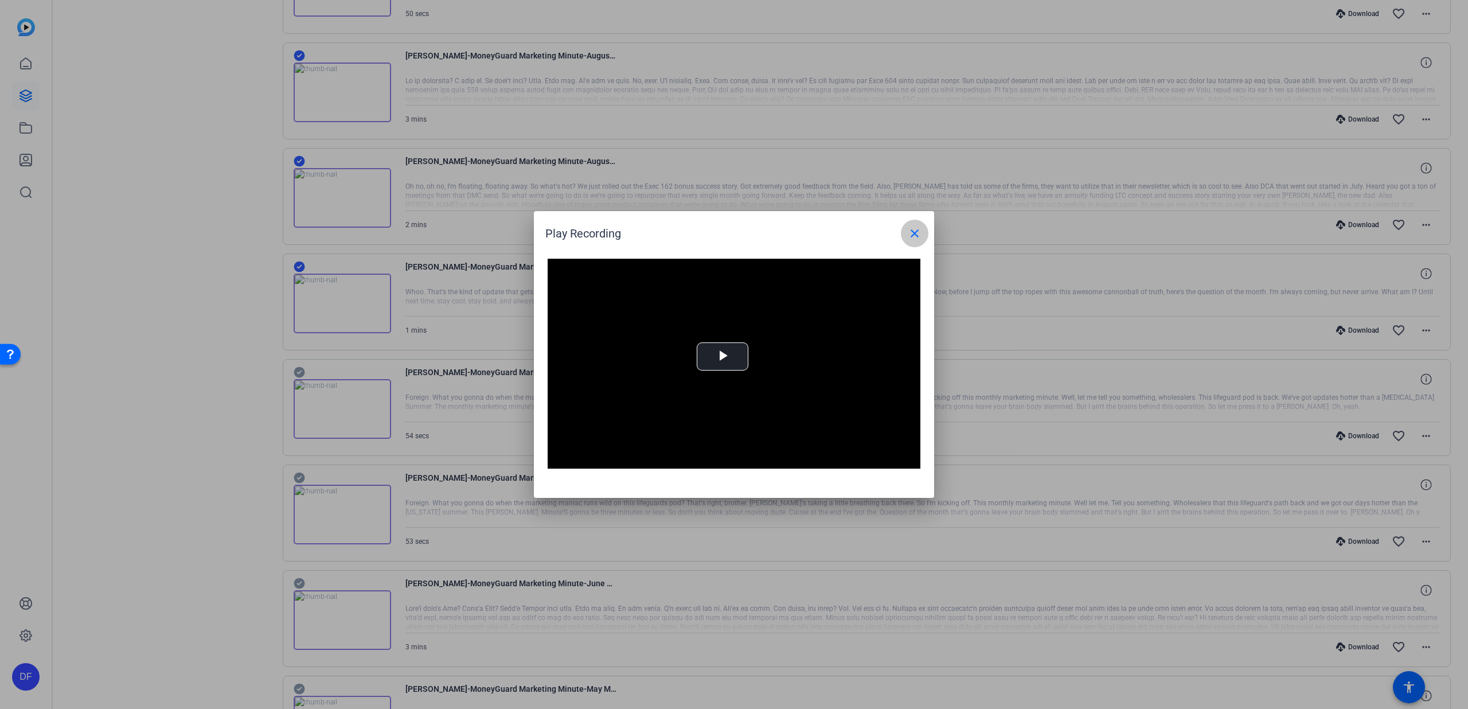
click at [916, 235] on mat-icon "close" at bounding box center [915, 233] width 14 height 14
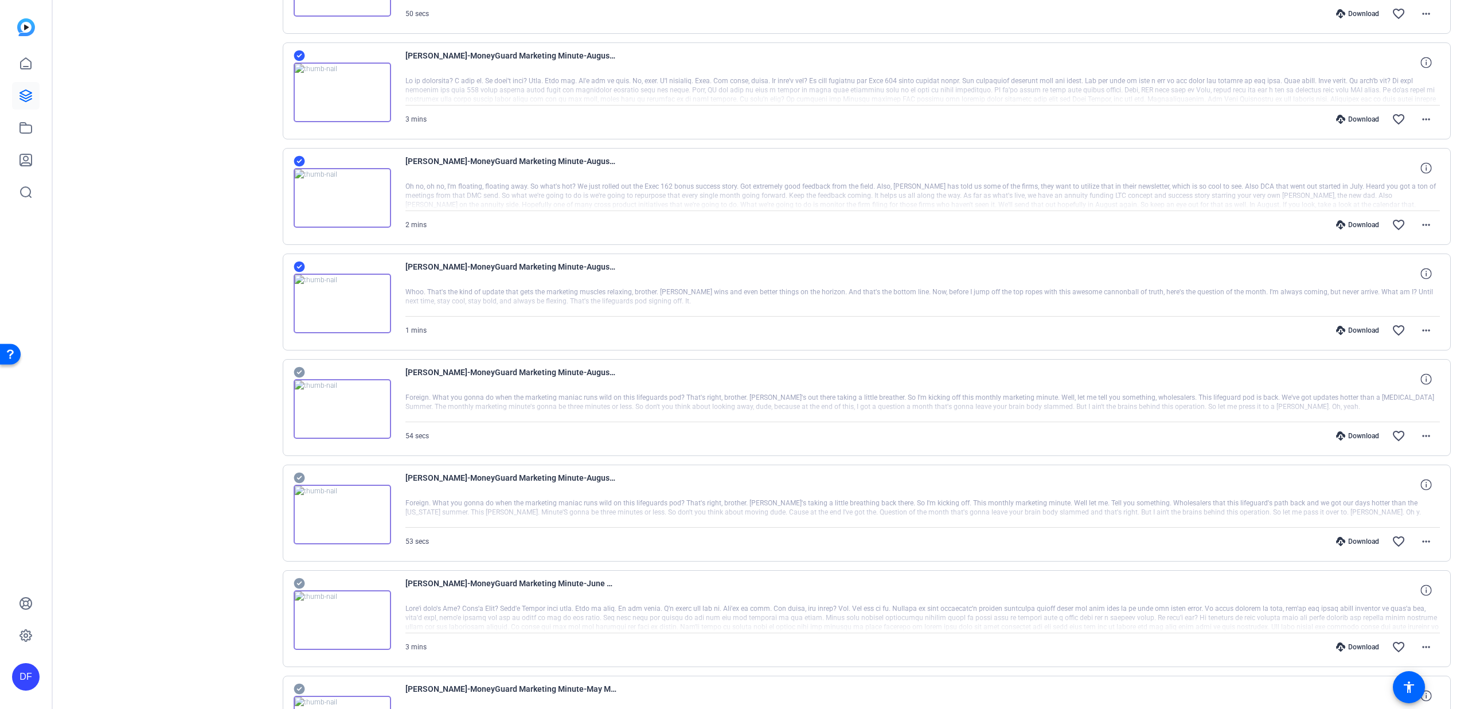
click at [294, 371] on icon at bounding box center [299, 372] width 11 height 11
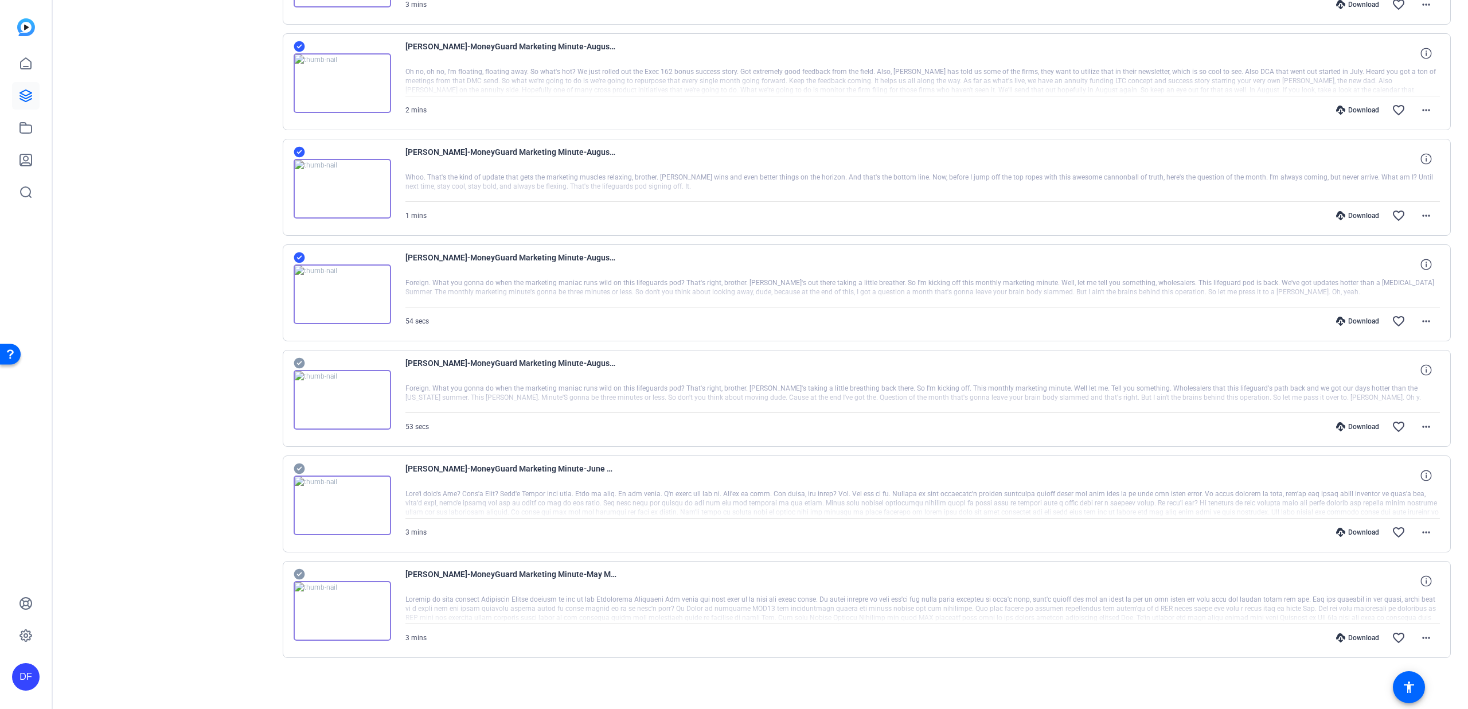
scroll to position [1694, 0]
click at [298, 368] on icon at bounding box center [299, 364] width 11 height 11
click at [292, 469] on div "Jimmy McConville-MoneyGuard Marketing Minute-June Monthly Update-1748798038267-…" at bounding box center [867, 505] width 1169 height 97
click at [296, 473] on icon at bounding box center [299, 470] width 11 height 11
click at [300, 573] on icon at bounding box center [299, 575] width 11 height 11
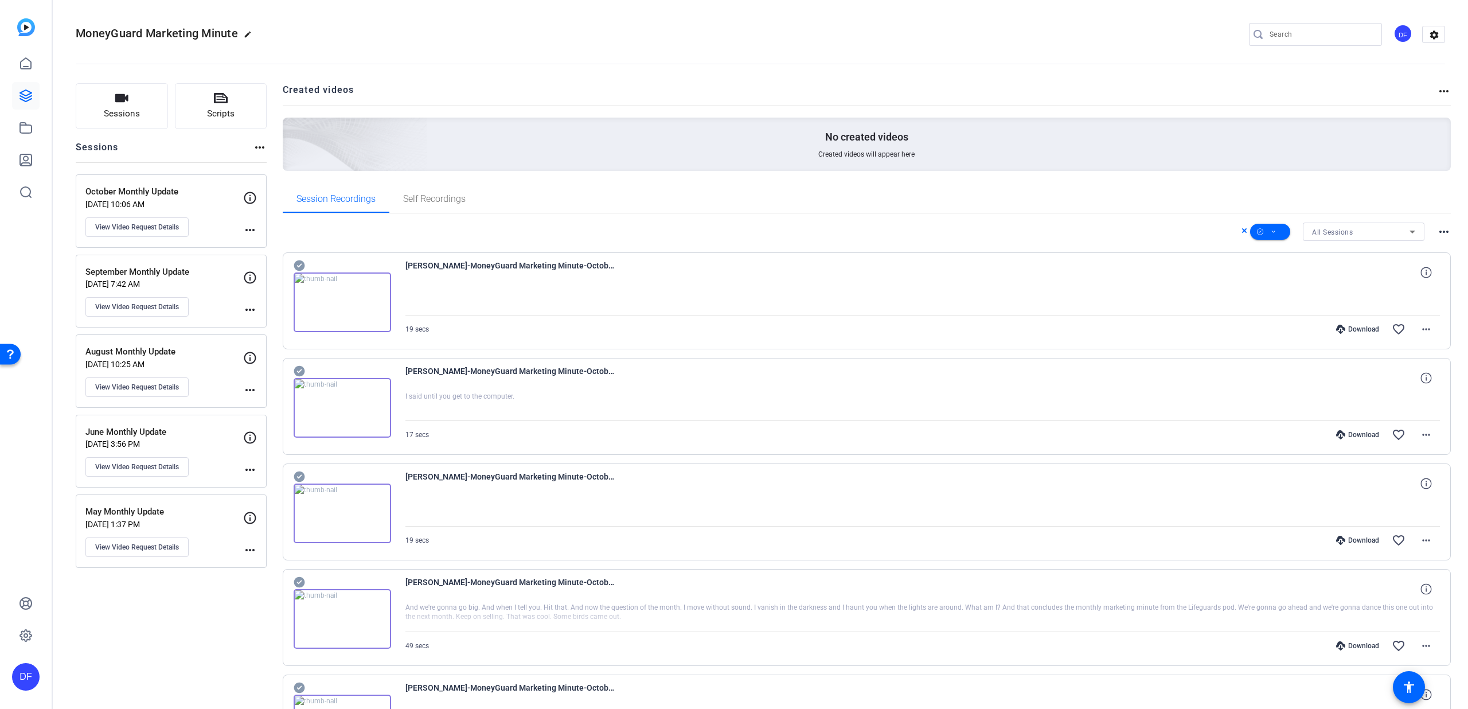
scroll to position [3, 0]
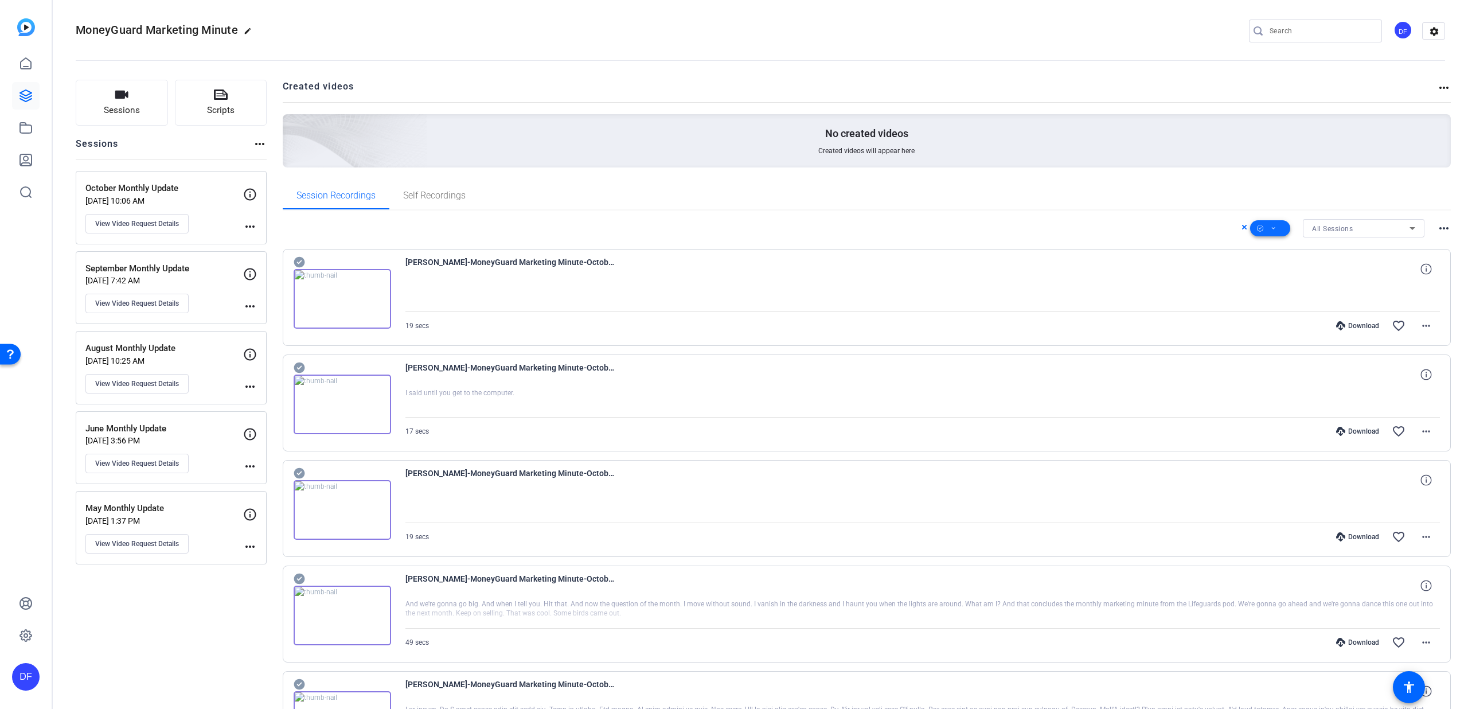
click at [1271, 226] on icon at bounding box center [1274, 228] width 6 height 14
click at [1280, 302] on span "Archive" at bounding box center [1283, 304] width 61 height 14
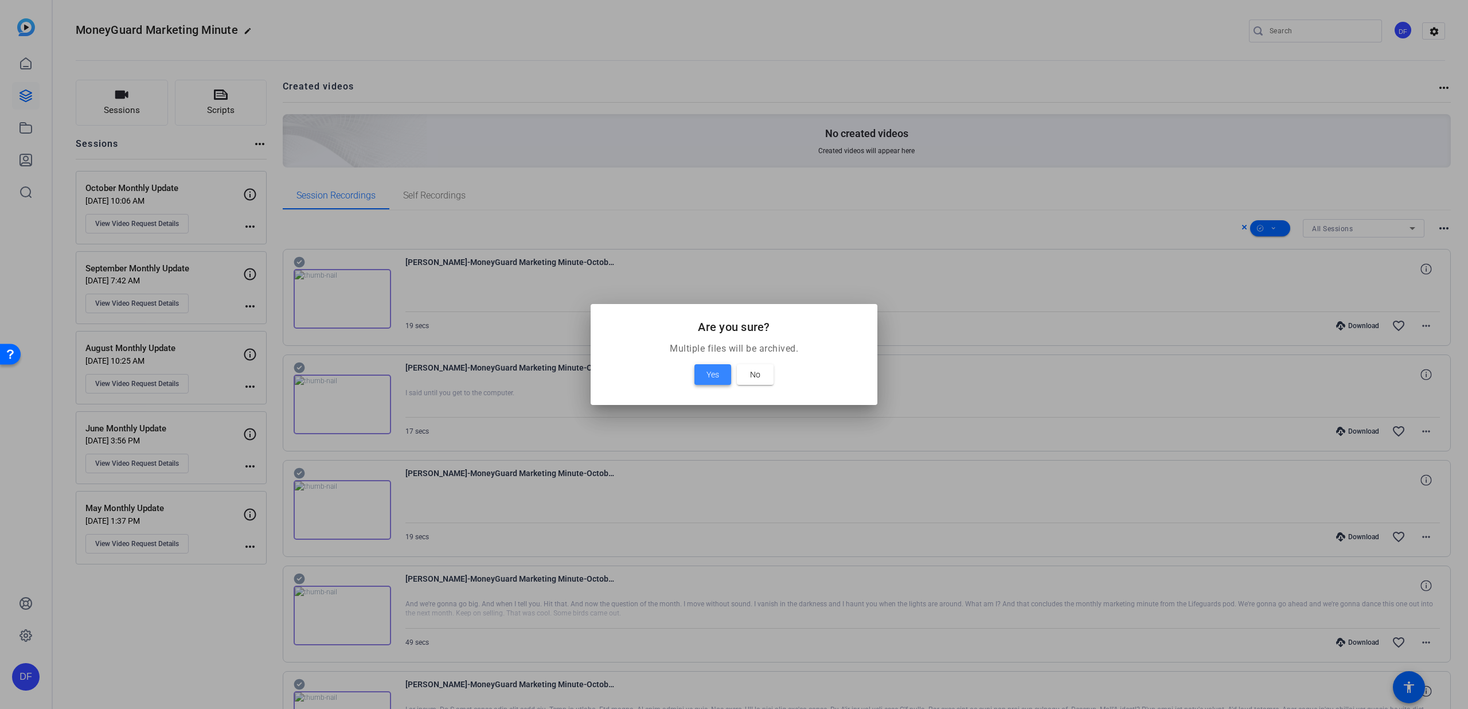
click at [718, 370] on span "Yes" at bounding box center [712, 375] width 13 height 14
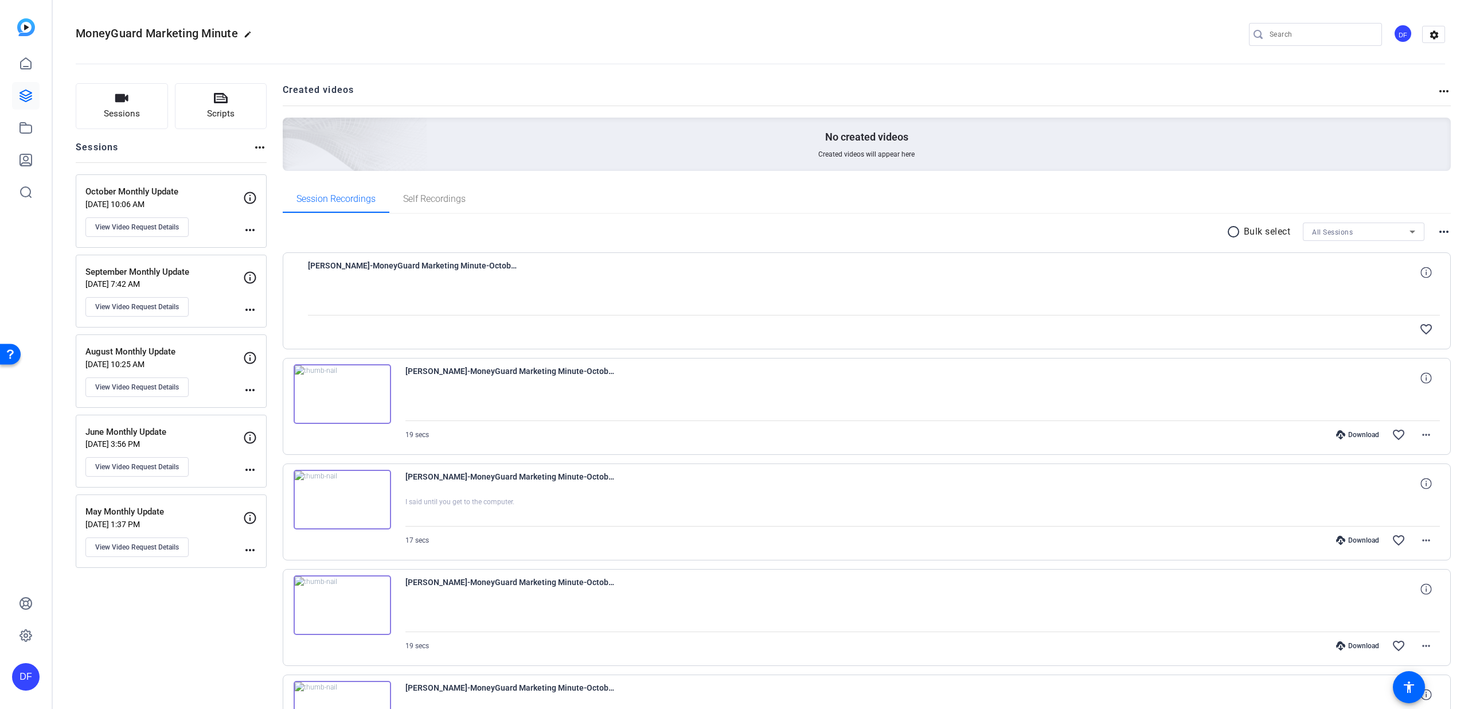
click at [1441, 234] on mat-icon "more_horiz" at bounding box center [1444, 232] width 14 height 14
click at [1441, 230] on div at bounding box center [734, 354] width 1468 height 709
click at [1412, 272] on span at bounding box center [1426, 273] width 28 height 28
click at [1419, 270] on mat-icon "close" at bounding box center [1426, 272] width 14 height 14
click at [1424, 372] on icon at bounding box center [1425, 377] width 11 height 11
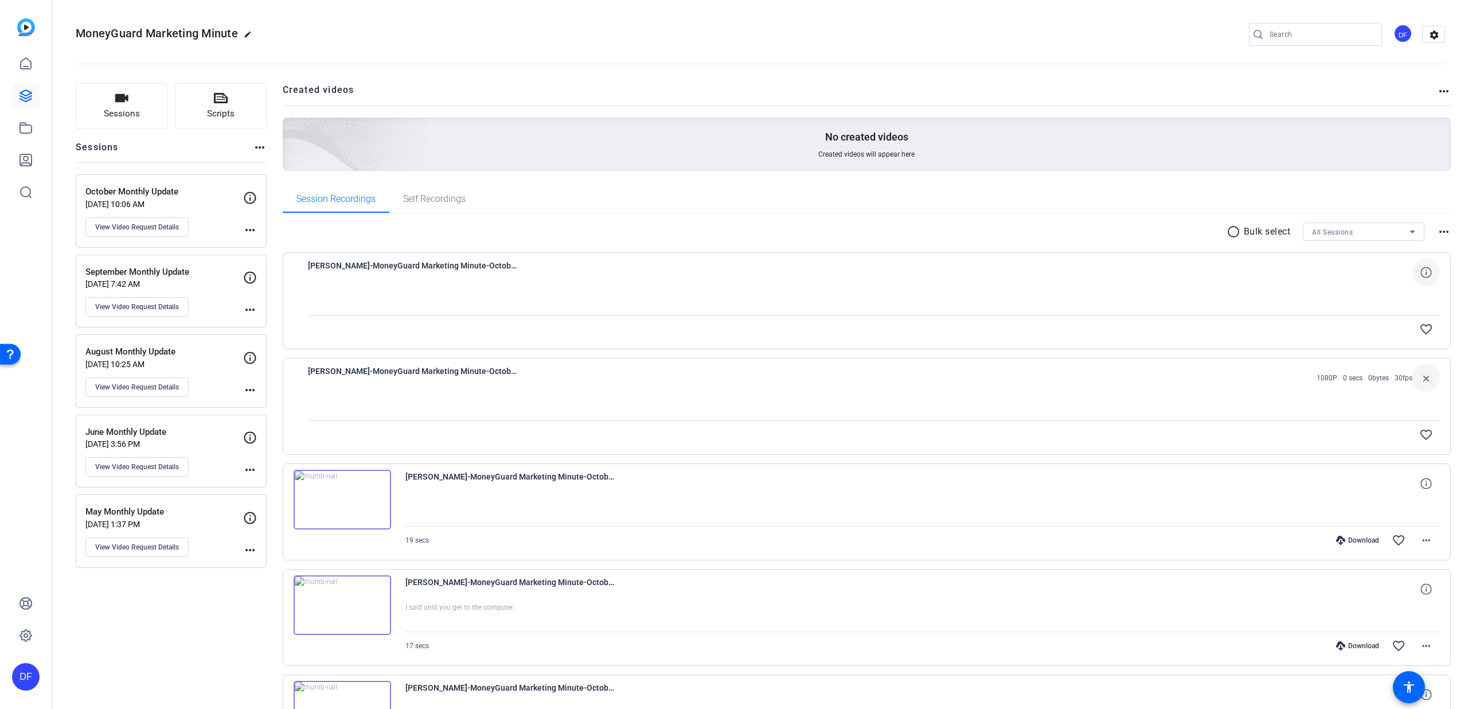
click at [1424, 372] on mat-icon "close" at bounding box center [1426, 378] width 14 height 14
click at [130, 115] on span "Sessions" at bounding box center [122, 113] width 36 height 13
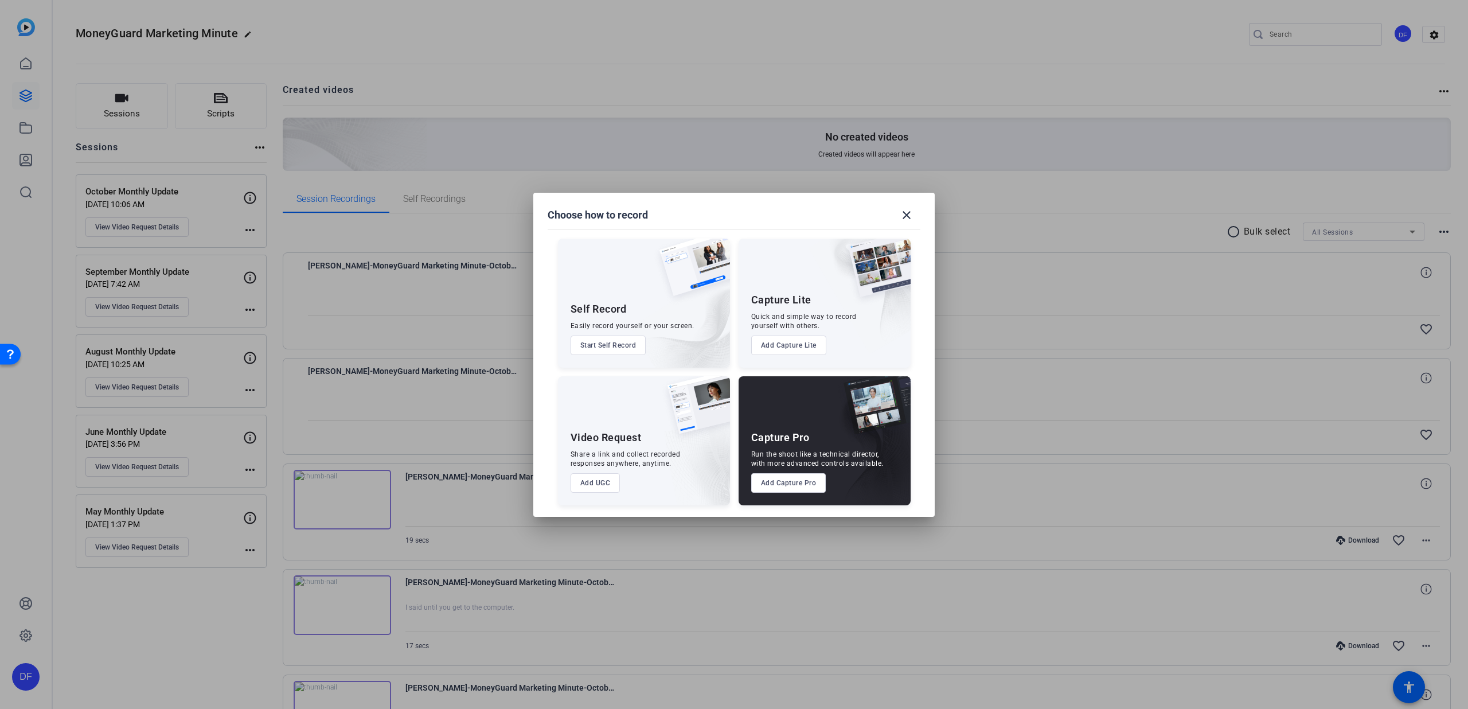
click at [592, 484] on button "Add UGC" at bounding box center [595, 482] width 50 height 19
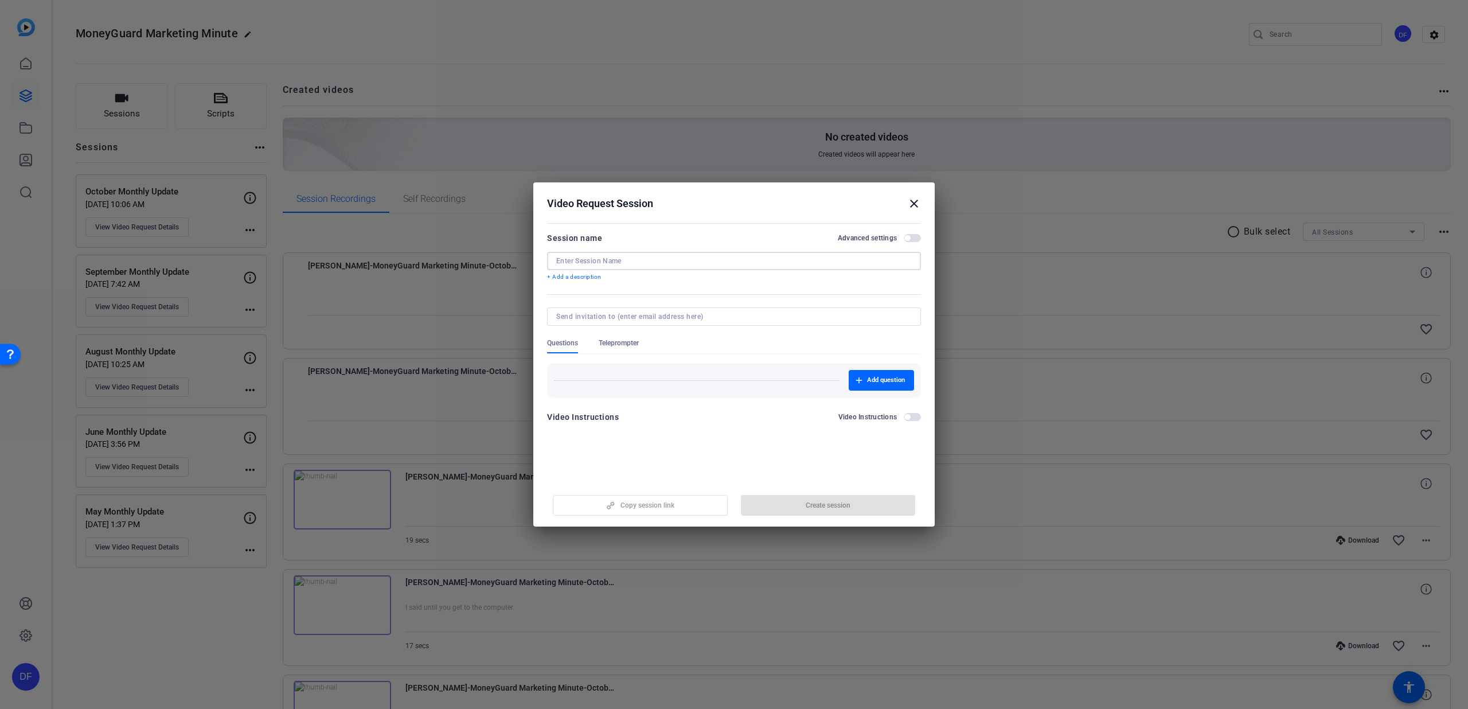
click at [604, 259] on input at bounding box center [733, 260] width 355 height 9
type input "October Pickup"
click at [612, 346] on span "Teleprompter" at bounding box center [619, 342] width 40 height 9
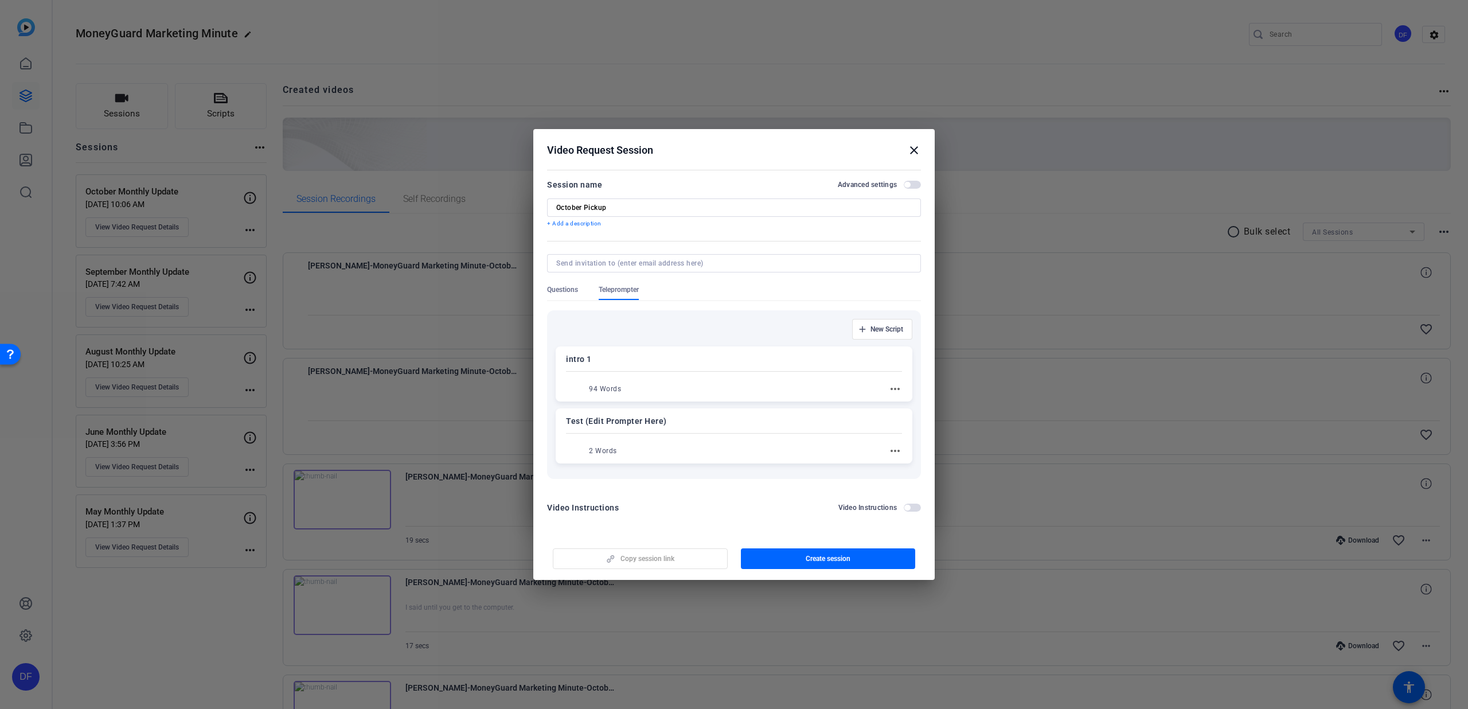
click at [714, 427] on p "Test (Edit Prompter Here)" at bounding box center [734, 421] width 336 height 14
click at [800, 553] on span "button" at bounding box center [828, 559] width 175 height 28
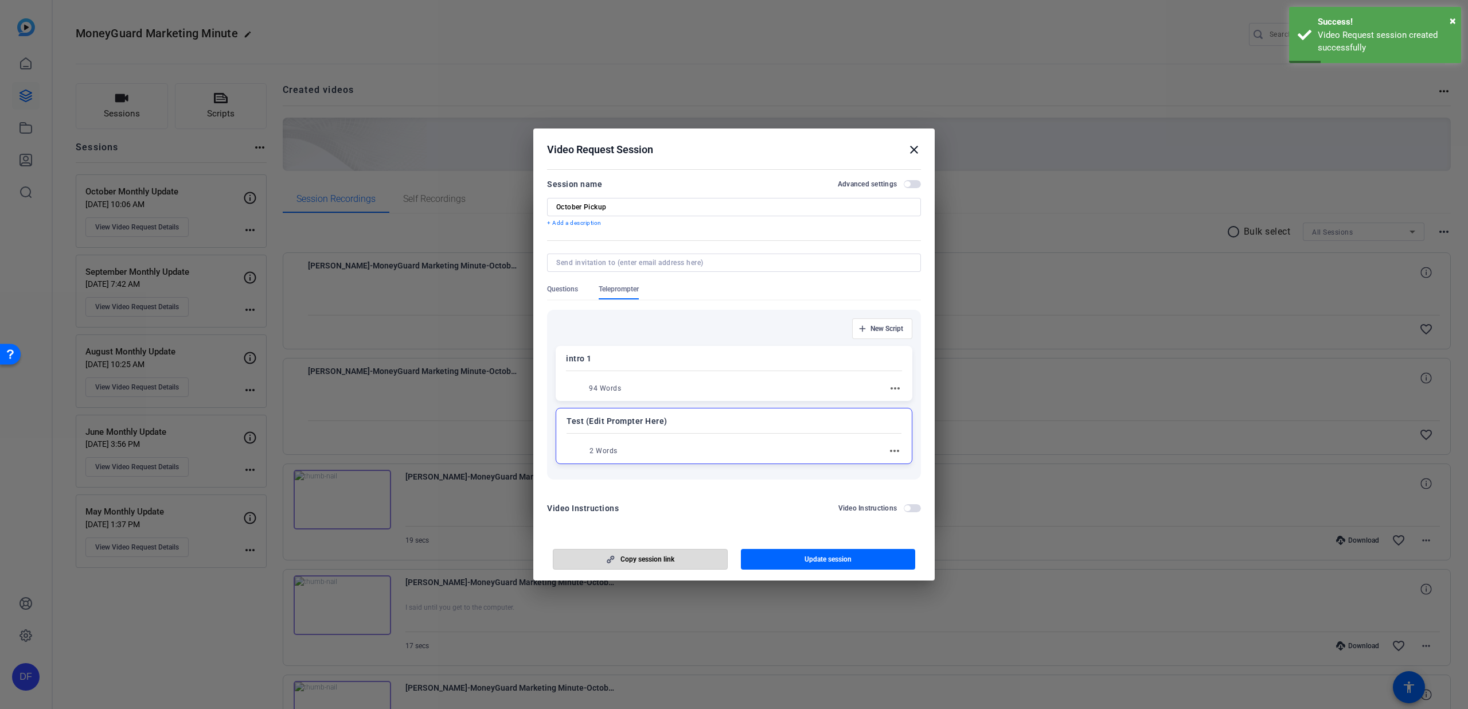
click at [665, 556] on span "Copy session link" at bounding box center [647, 558] width 54 height 9
click at [917, 149] on mat-icon "close" at bounding box center [914, 150] width 14 height 14
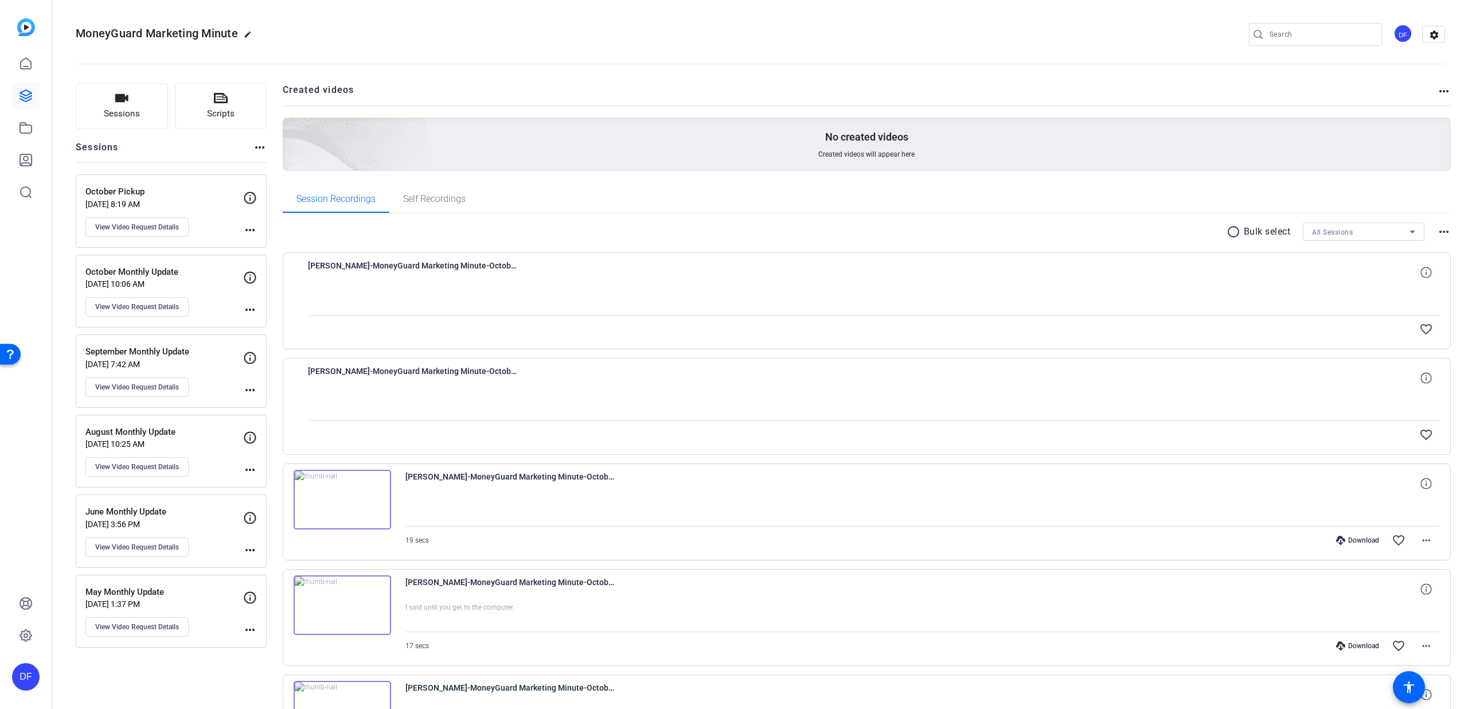
click at [1228, 233] on mat-icon "radio_button_unchecked" at bounding box center [1234, 232] width 17 height 14
click at [300, 264] on icon at bounding box center [299, 266] width 11 height 14
click at [301, 367] on icon at bounding box center [299, 371] width 11 height 11
click at [1272, 238] on span at bounding box center [1270, 232] width 40 height 28
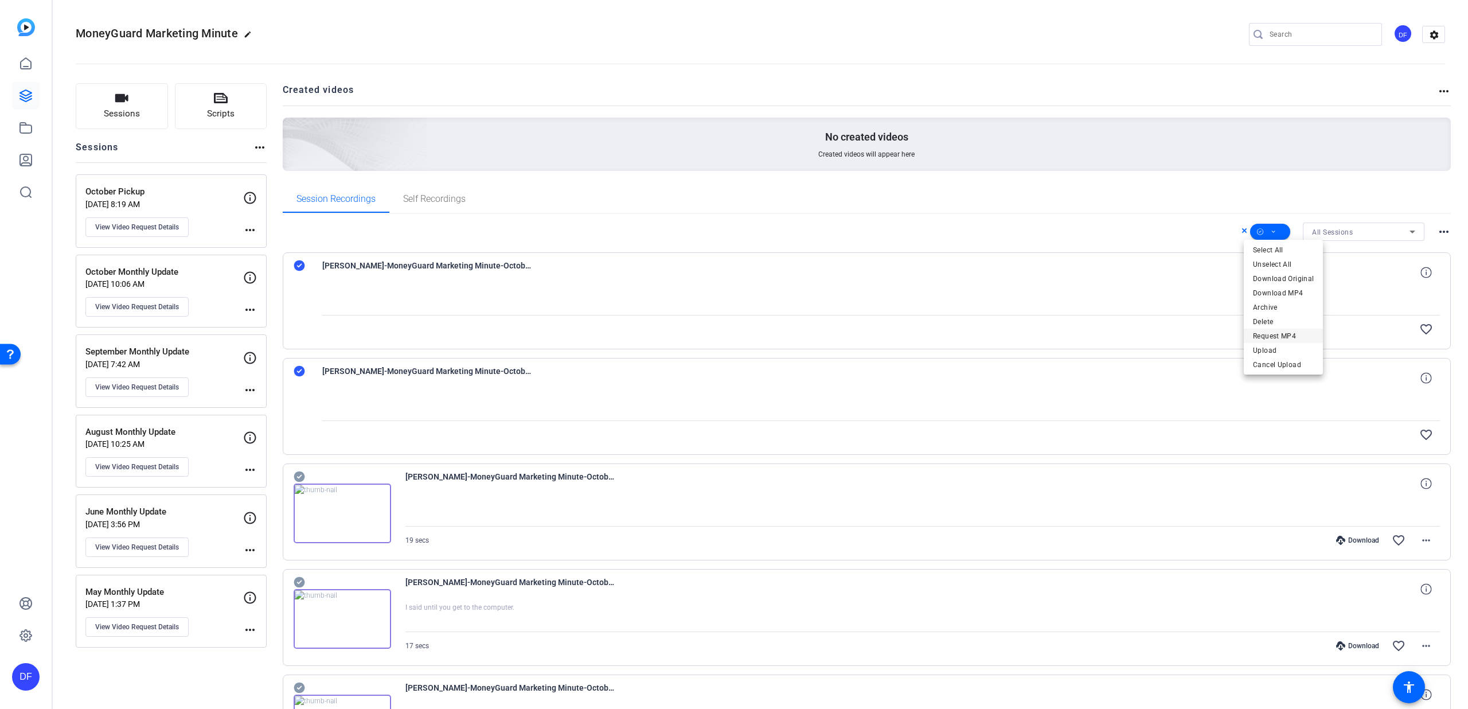
click at [1286, 331] on span "Request MP4" at bounding box center [1283, 336] width 61 height 14
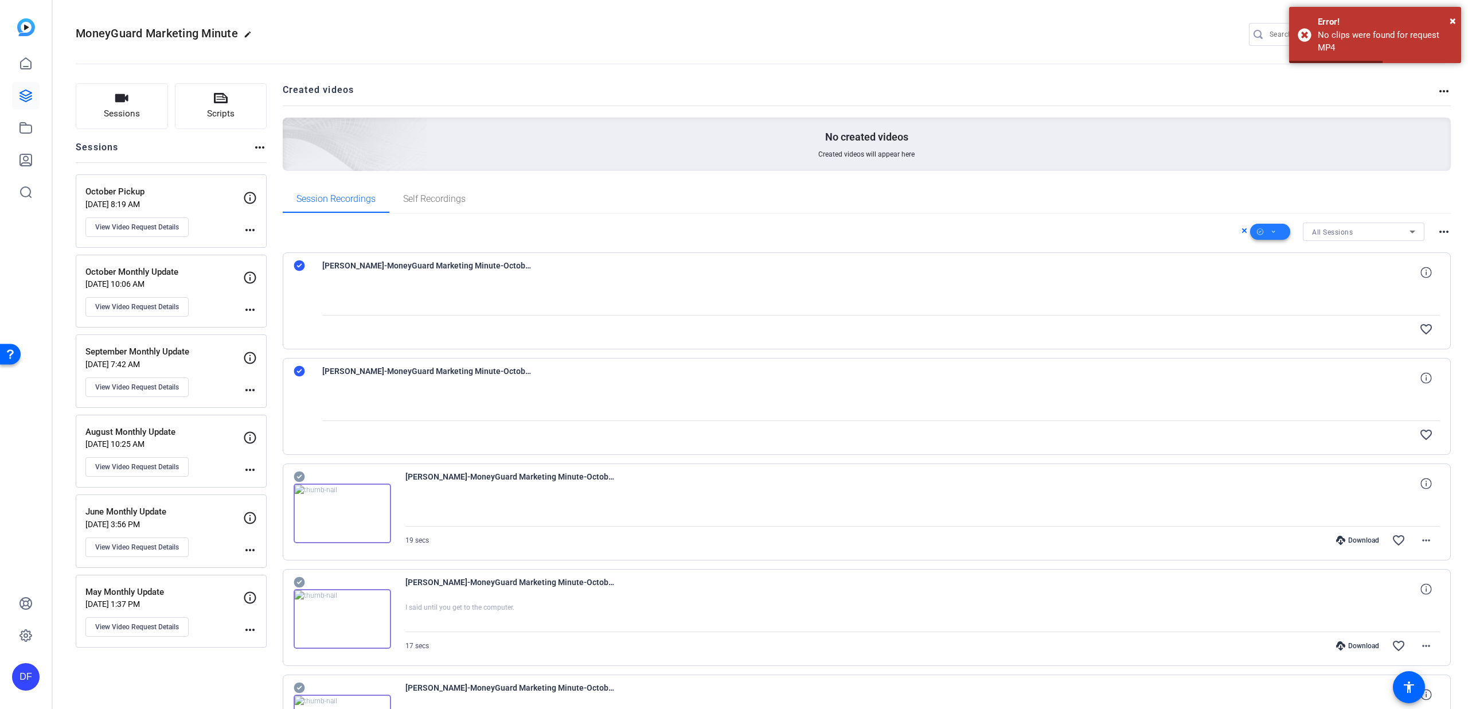
click at [1275, 229] on span at bounding box center [1270, 232] width 40 height 28
click at [1153, 200] on div at bounding box center [734, 354] width 1468 height 709
click at [995, 202] on div "Session Recordings Self Recordings" at bounding box center [867, 199] width 1169 height 28
click at [1023, 201] on div "Session Recordings Self Recordings" at bounding box center [867, 199] width 1169 height 28
click at [1241, 234] on icon at bounding box center [1244, 231] width 6 height 14
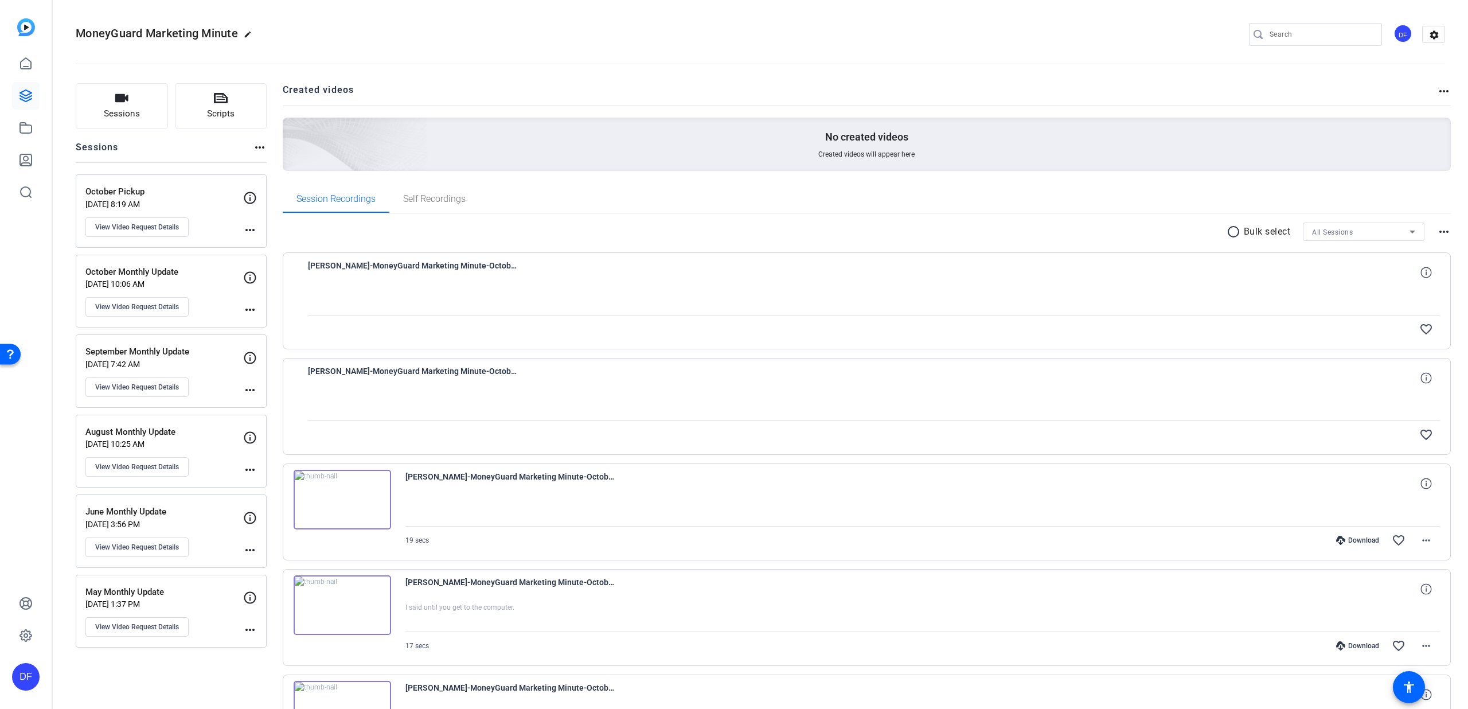
scroll to position [3, 0]
click at [128, 102] on button "Sessions" at bounding box center [122, 103] width 92 height 46
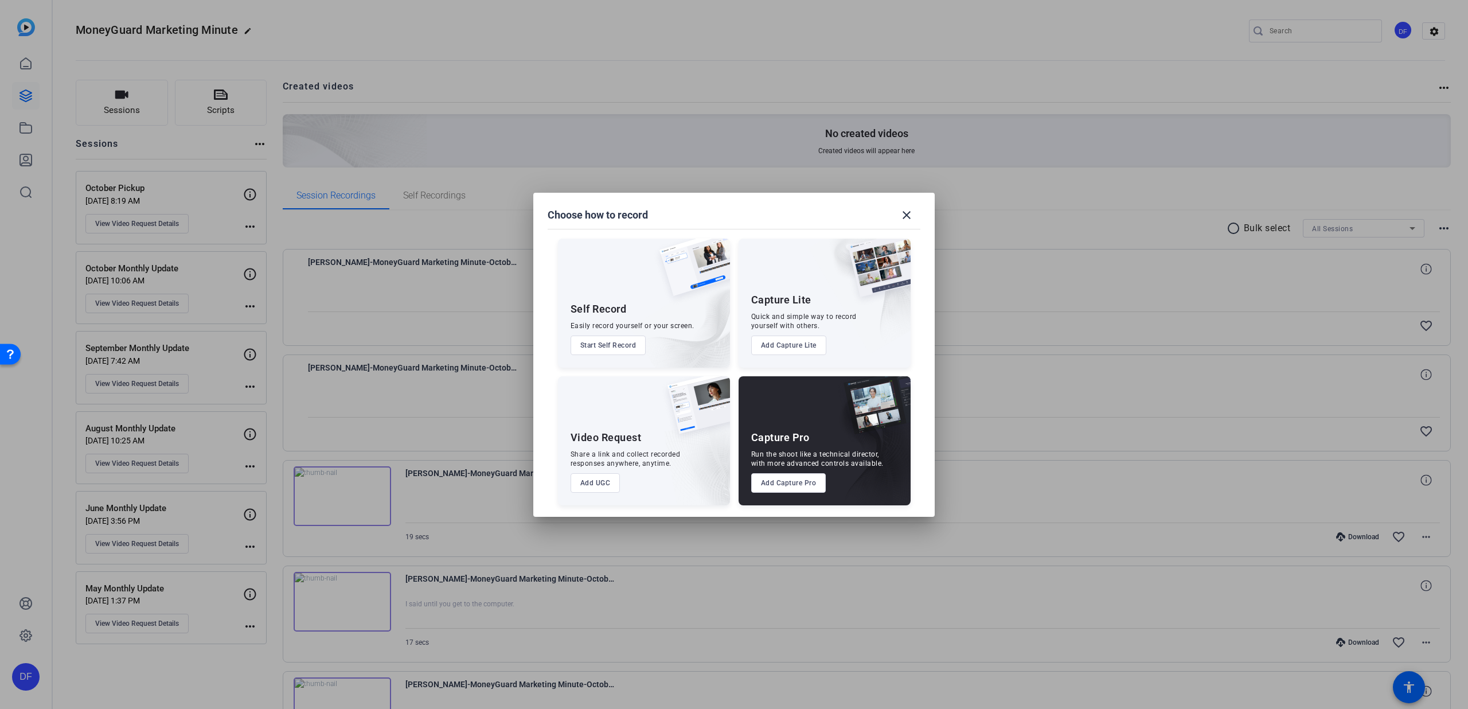
click at [777, 482] on button "Add Capture Pro" at bounding box center [788, 482] width 75 height 19
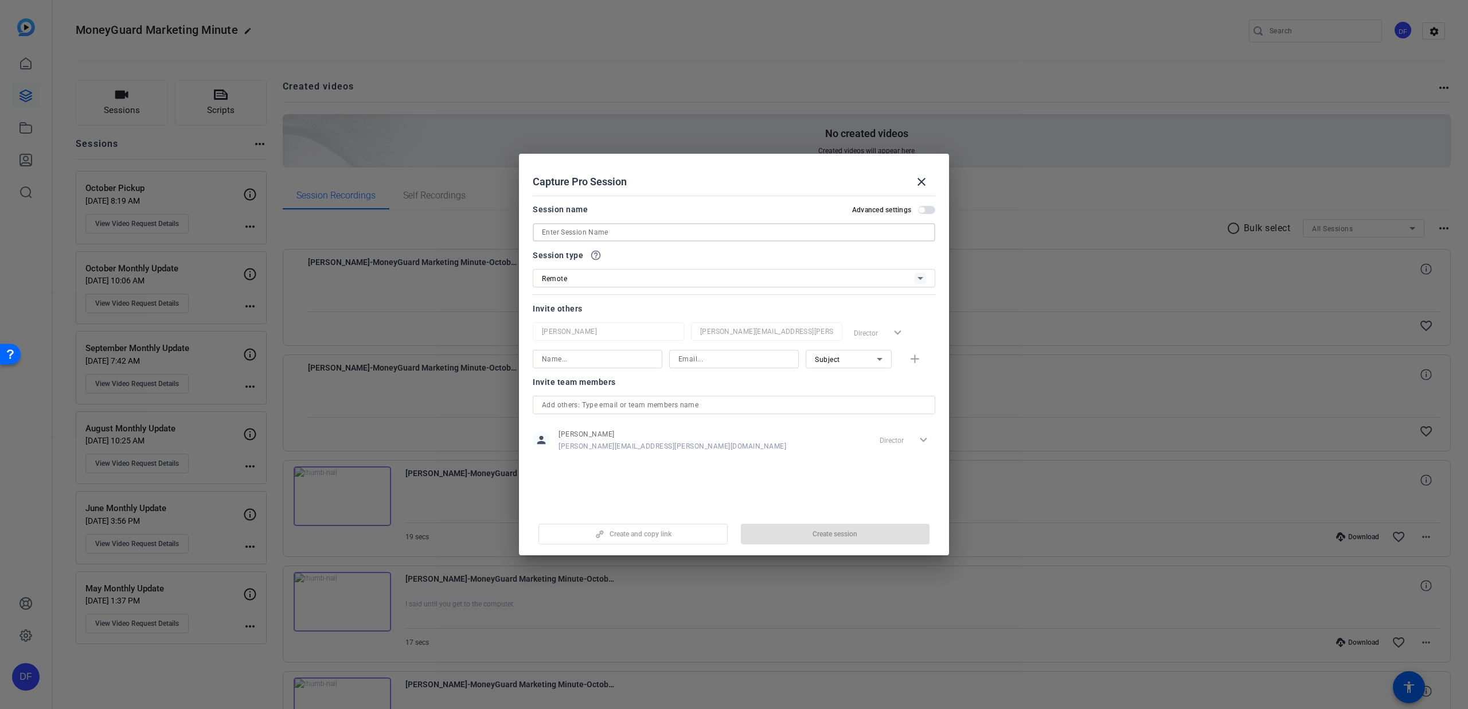
click at [600, 229] on input at bounding box center [734, 232] width 384 height 14
type input "Pick up"
click at [779, 531] on span "button" at bounding box center [835, 534] width 189 height 28
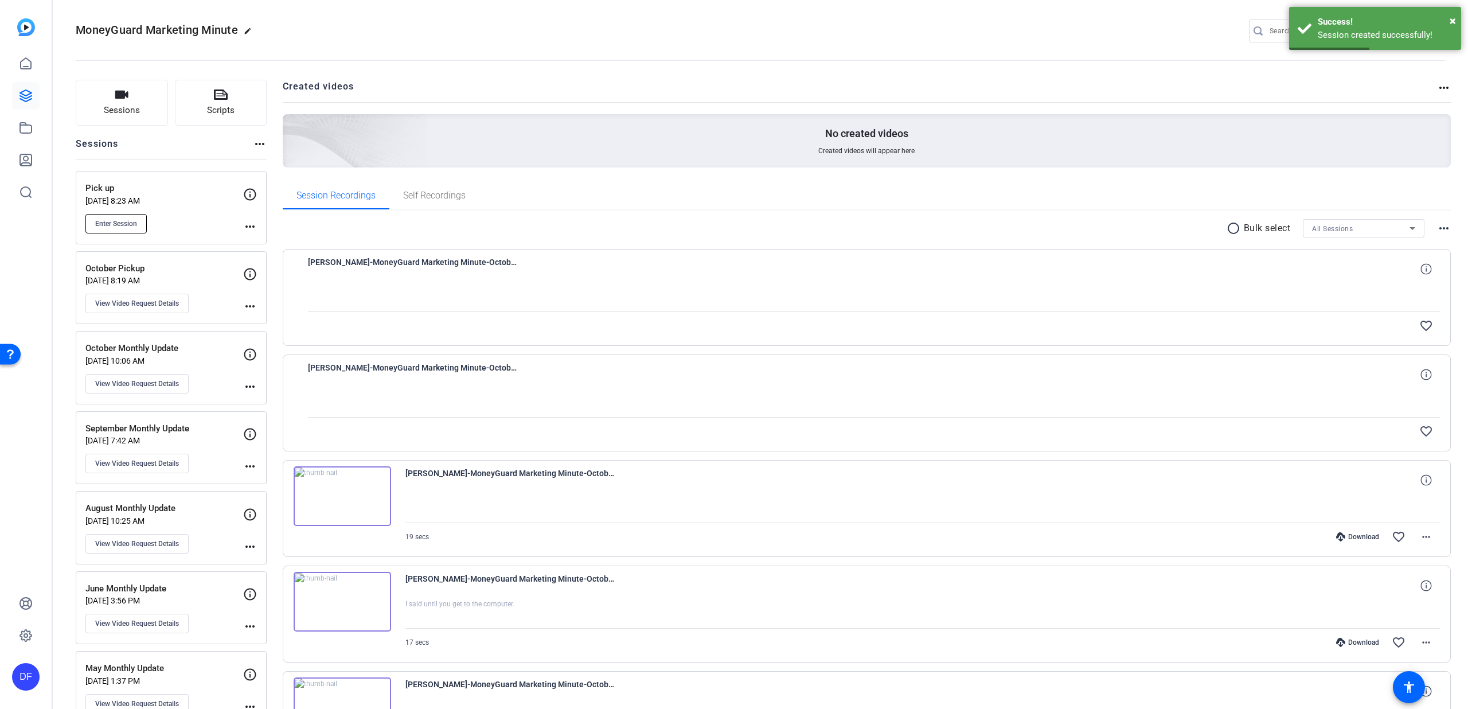
click at [130, 227] on span "Enter Session" at bounding box center [116, 223] width 42 height 9
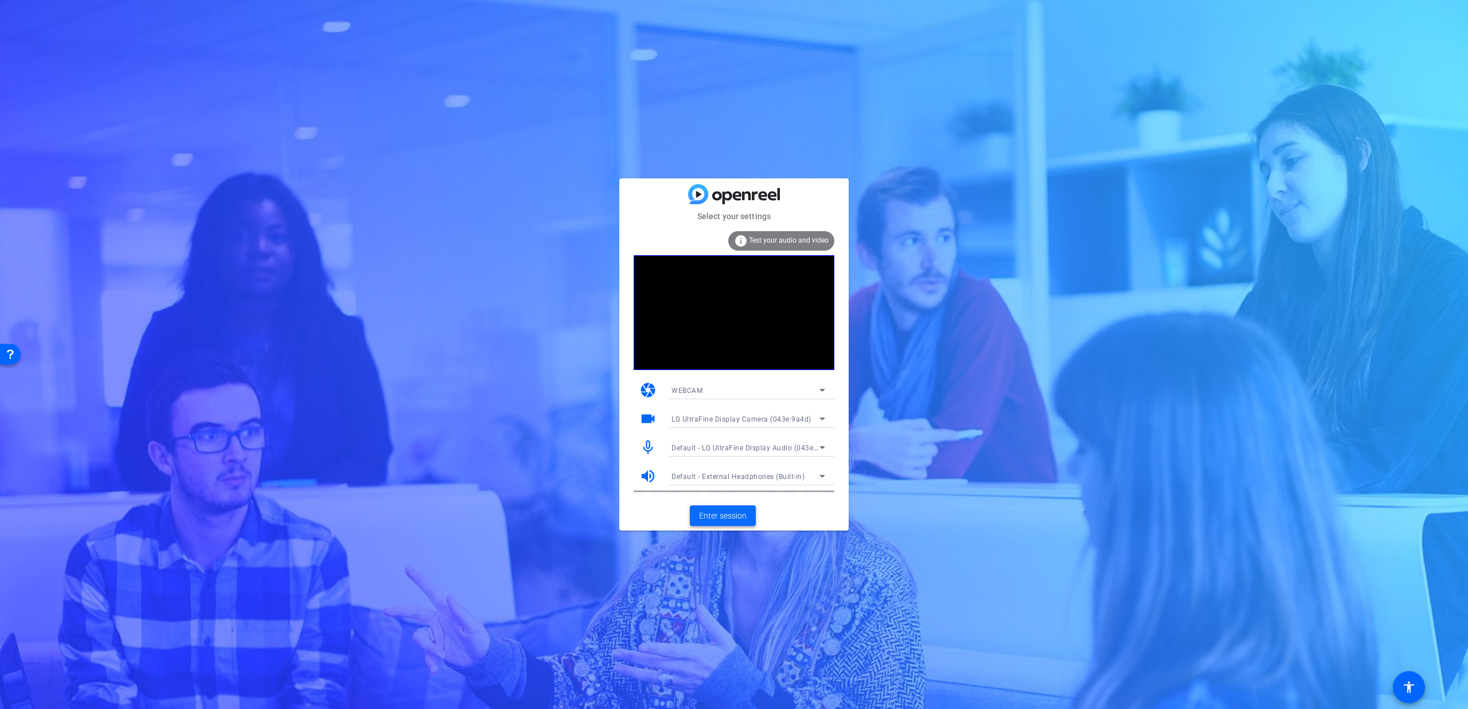
click at [727, 514] on span "Enter session" at bounding box center [723, 516] width 48 height 12
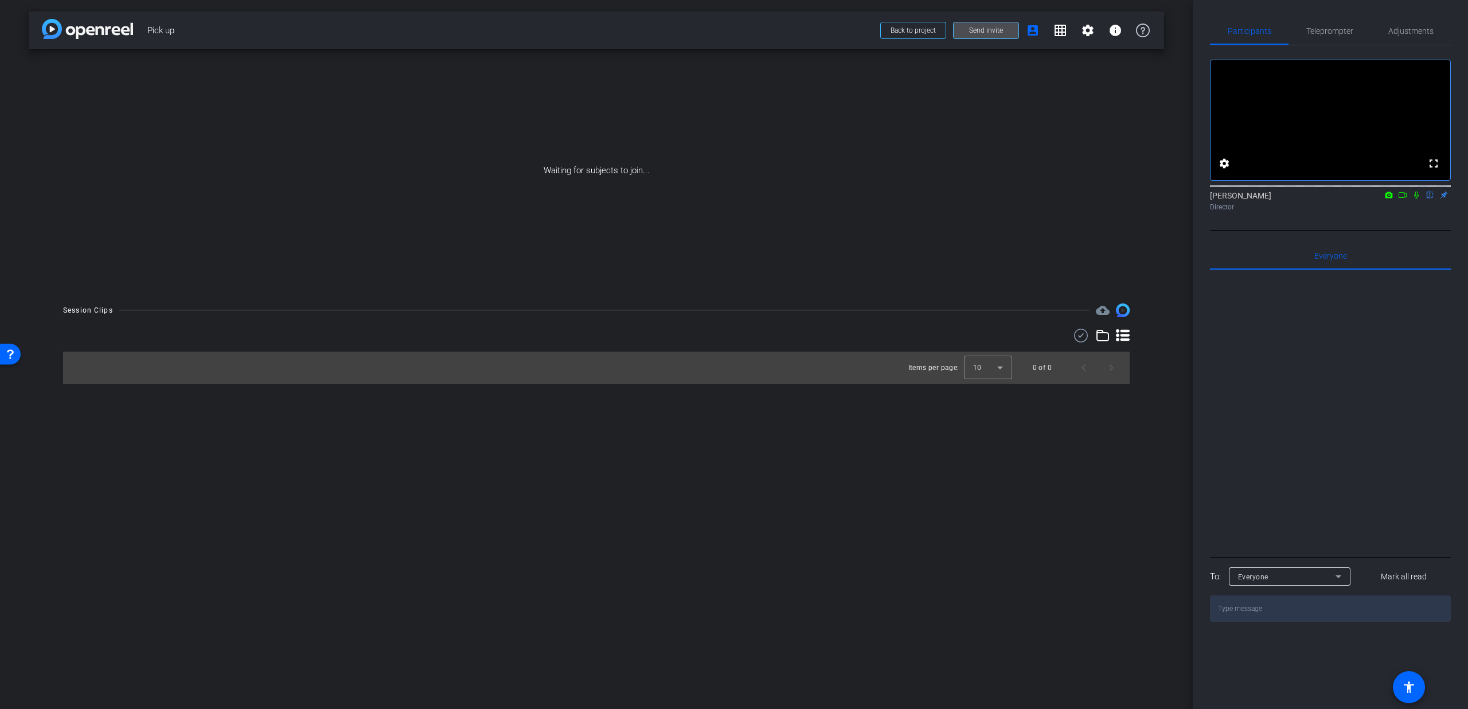
click at [998, 33] on span "Send invite" at bounding box center [986, 30] width 34 height 9
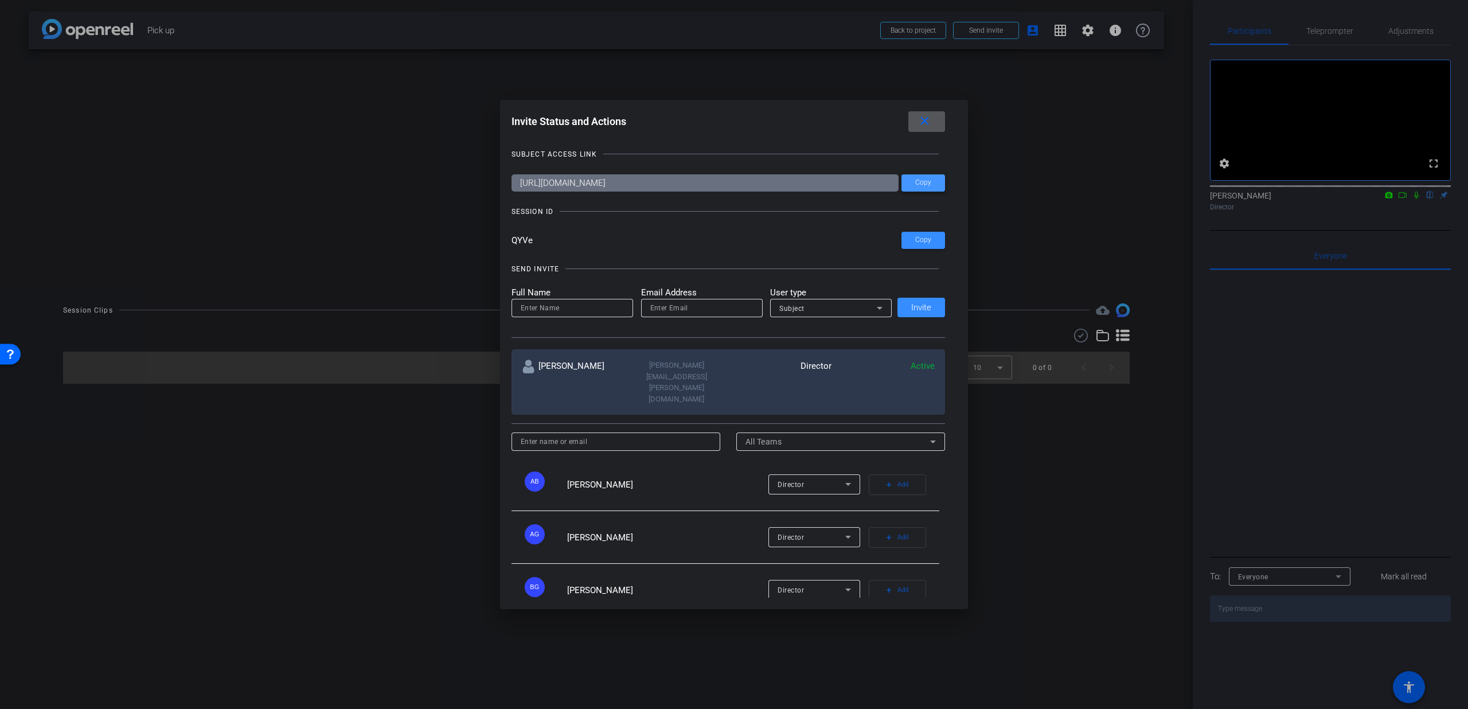
click at [921, 178] on span "Copy" at bounding box center [923, 182] width 16 height 9
click at [929, 121] on mat-icon "close" at bounding box center [924, 121] width 14 height 14
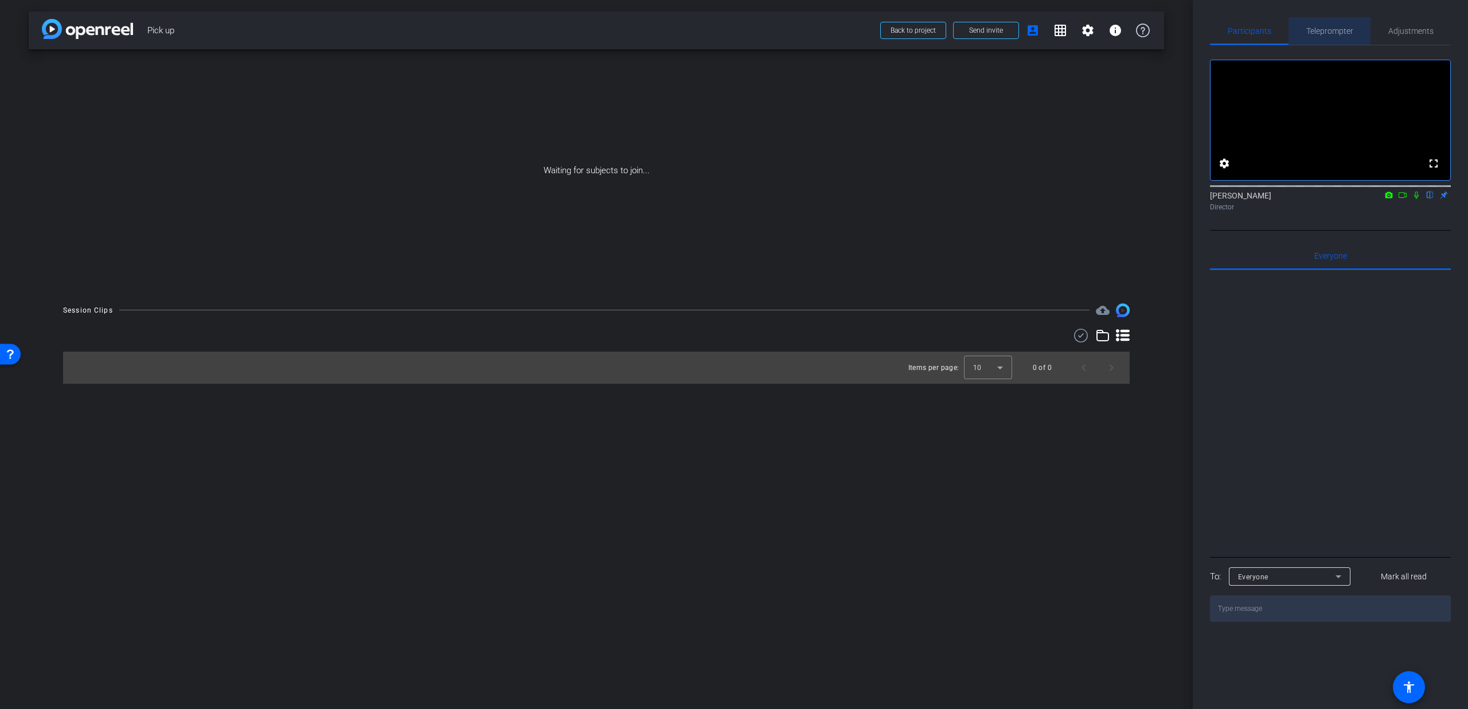
click at [1321, 27] on span "Teleprompter" at bounding box center [1329, 31] width 47 height 8
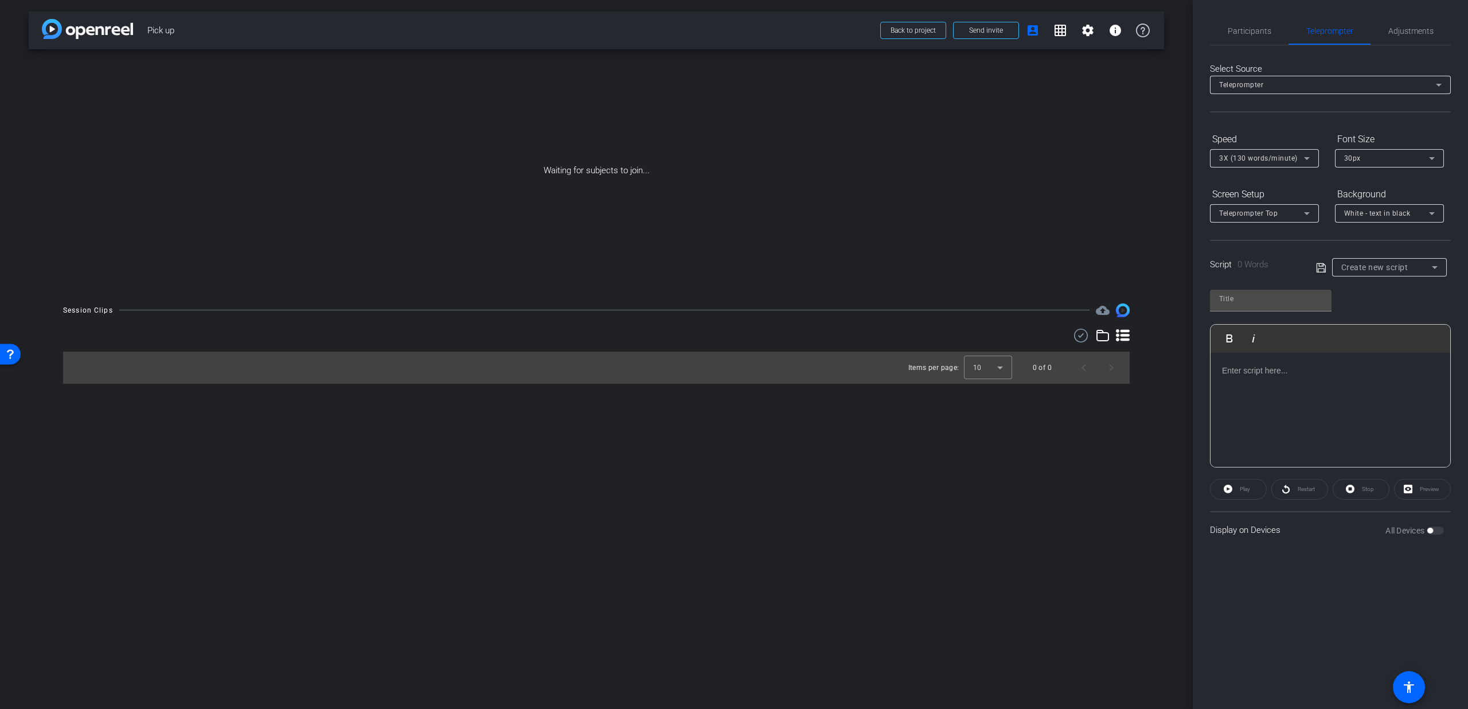
click at [1370, 263] on span "Create new script" at bounding box center [1374, 267] width 67 height 9
click at [1382, 325] on mat-option "intro 1" at bounding box center [1389, 327] width 115 height 18
type input "intro 1"
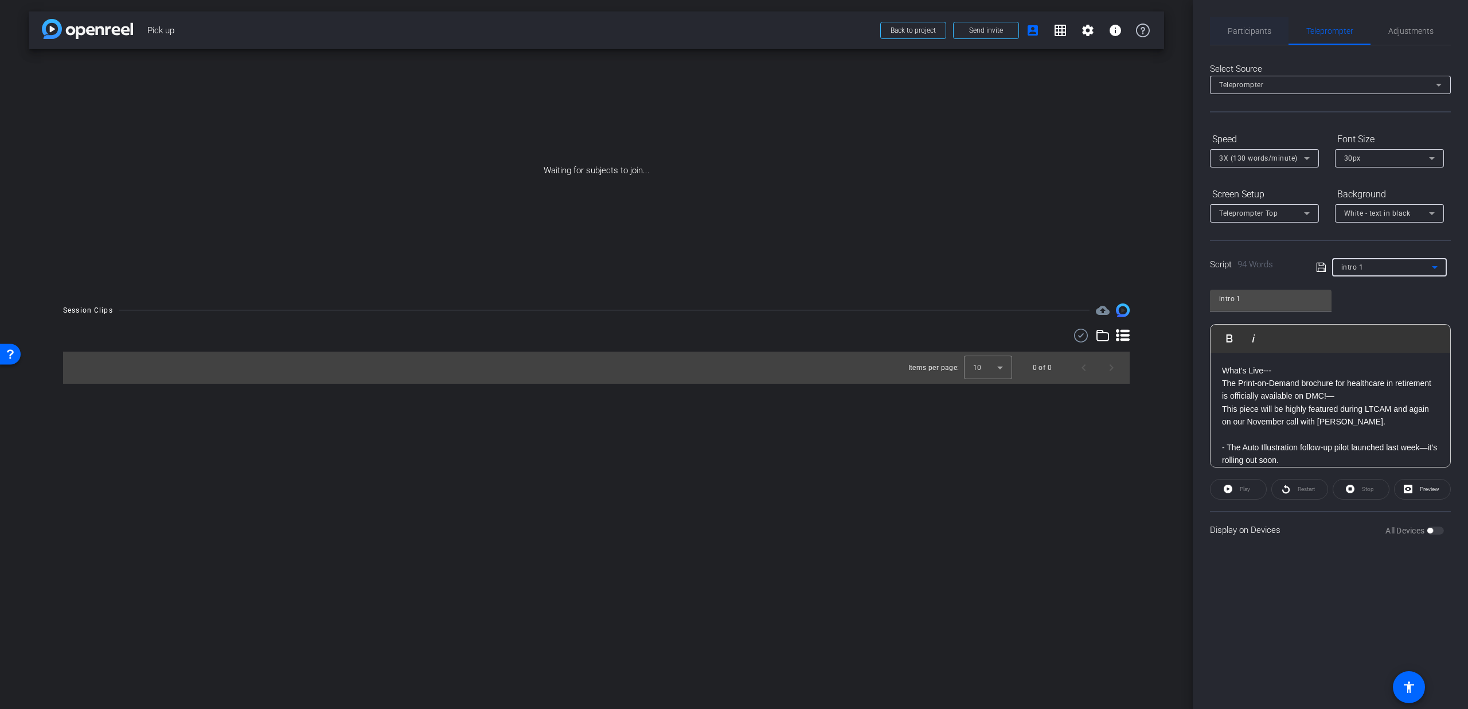
click at [1247, 34] on span "Participants" at bounding box center [1250, 31] width 44 height 8
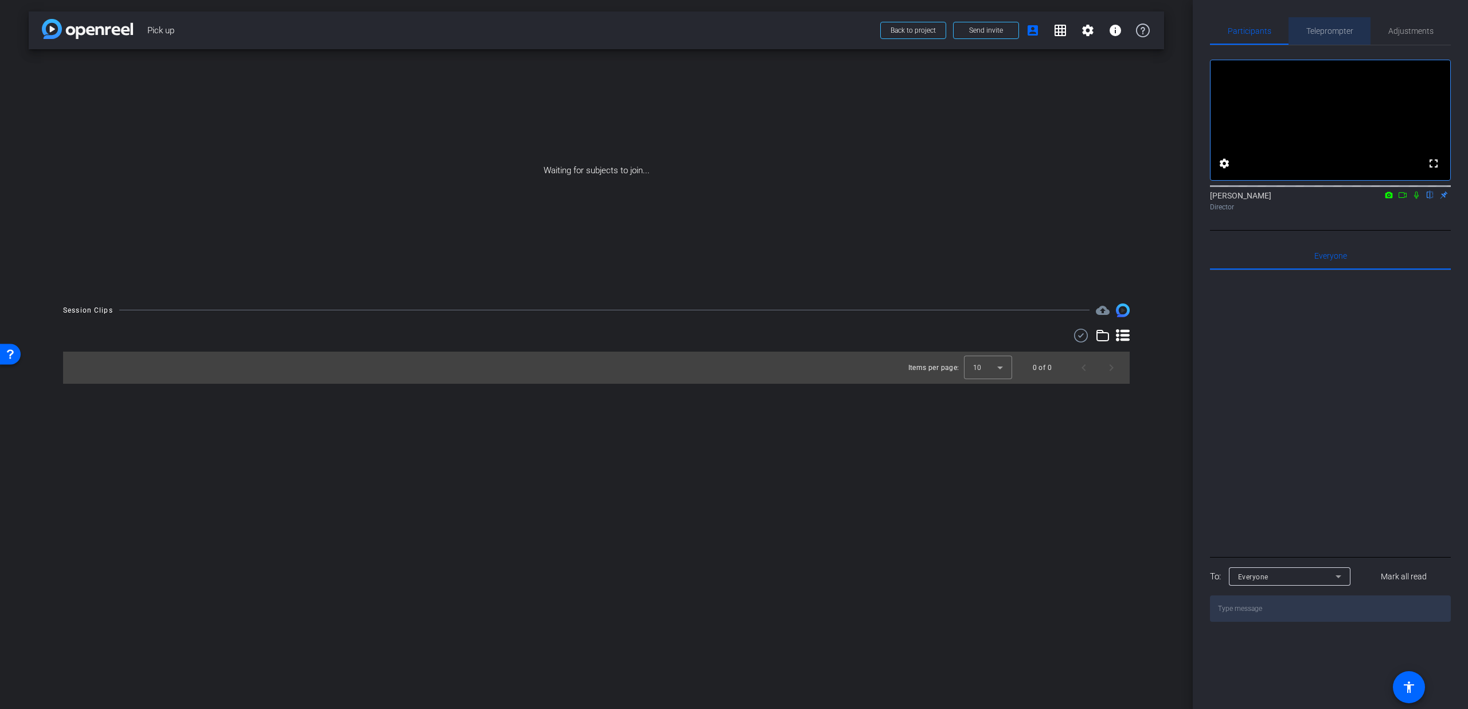
click at [1311, 30] on span "Teleprompter" at bounding box center [1329, 31] width 47 height 8
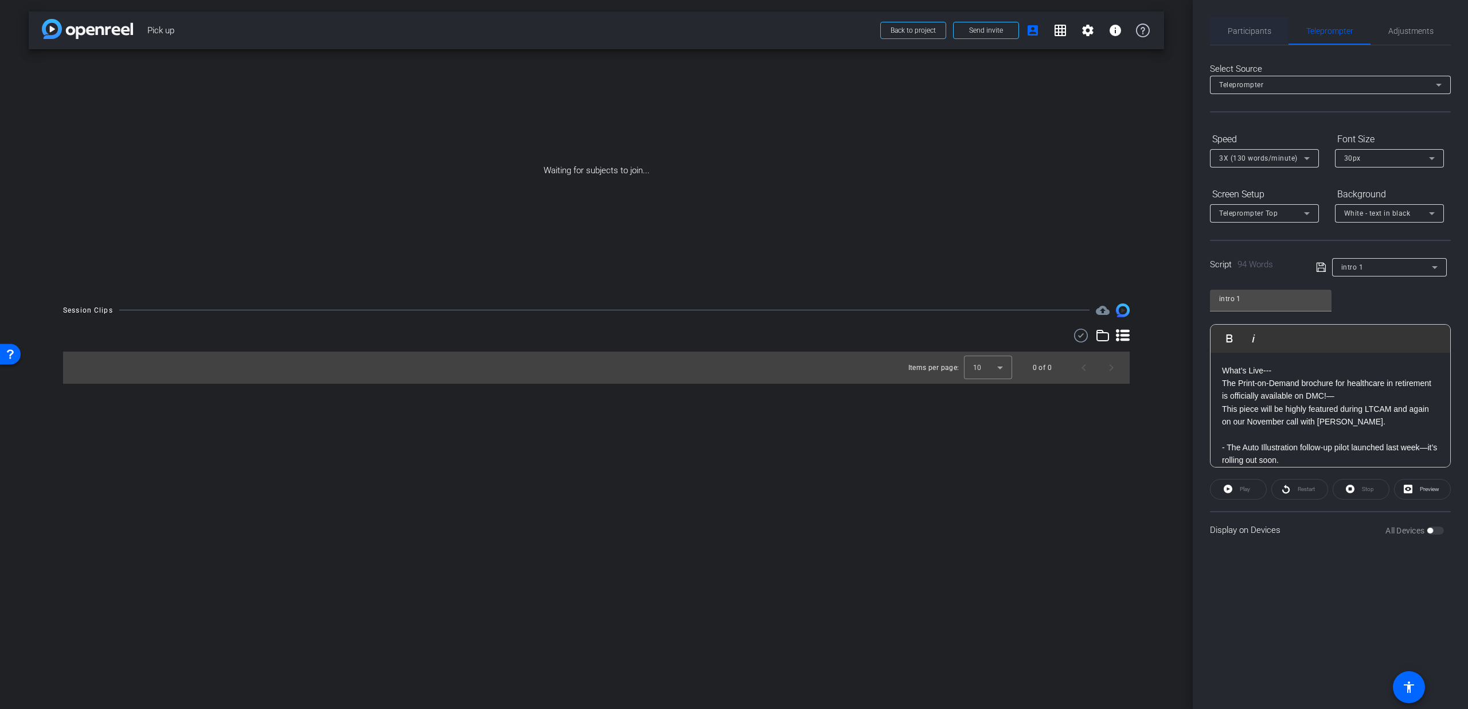
click at [1232, 41] on span "Participants" at bounding box center [1250, 31] width 44 height 28
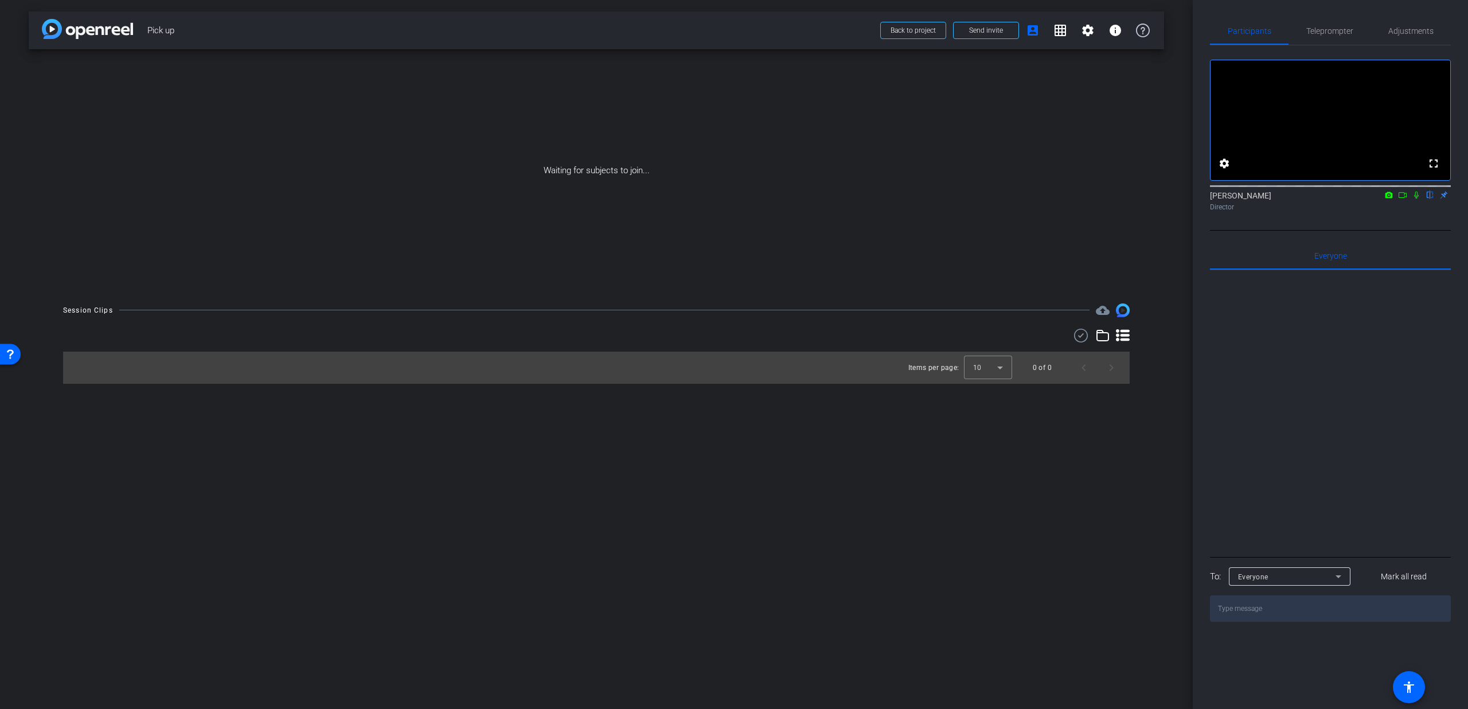
click at [1400, 199] on icon at bounding box center [1402, 195] width 9 height 8
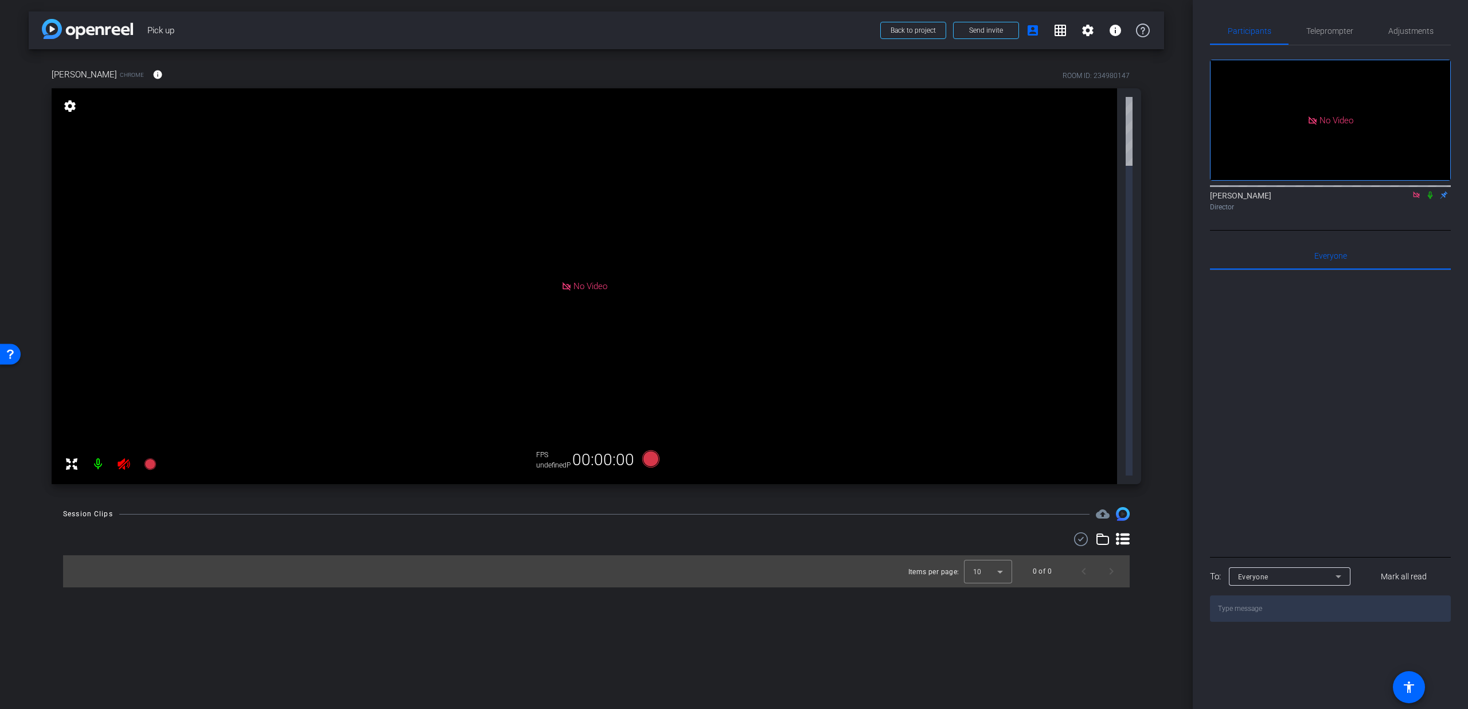
click at [1416, 199] on icon at bounding box center [1416, 195] width 9 height 8
click at [1328, 33] on span "Teleprompter" at bounding box center [1329, 31] width 47 height 8
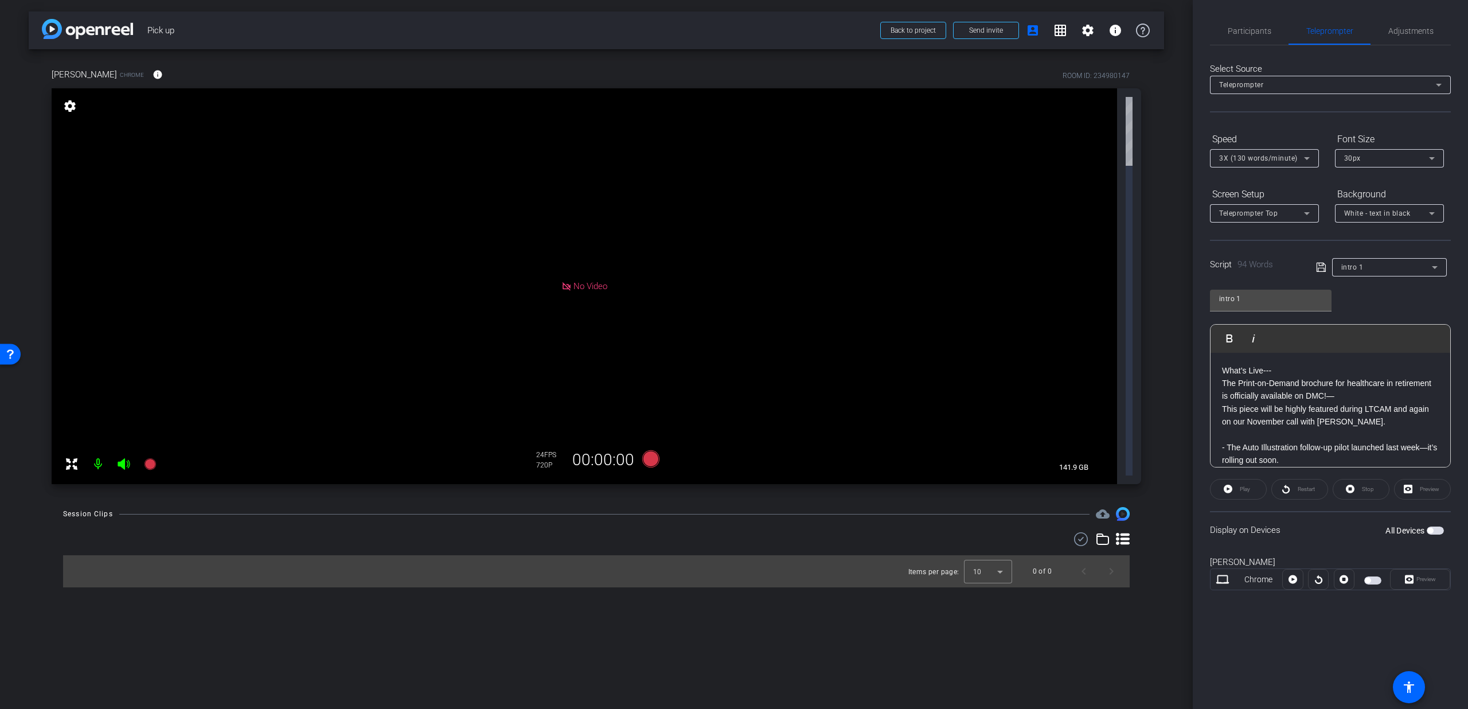
click at [1432, 527] on div "All Devices" at bounding box center [1414, 530] width 58 height 11
click at [1432, 529] on span "button" at bounding box center [1430, 530] width 6 height 6
click at [1397, 36] on span "Adjustments" at bounding box center [1410, 31] width 45 height 28
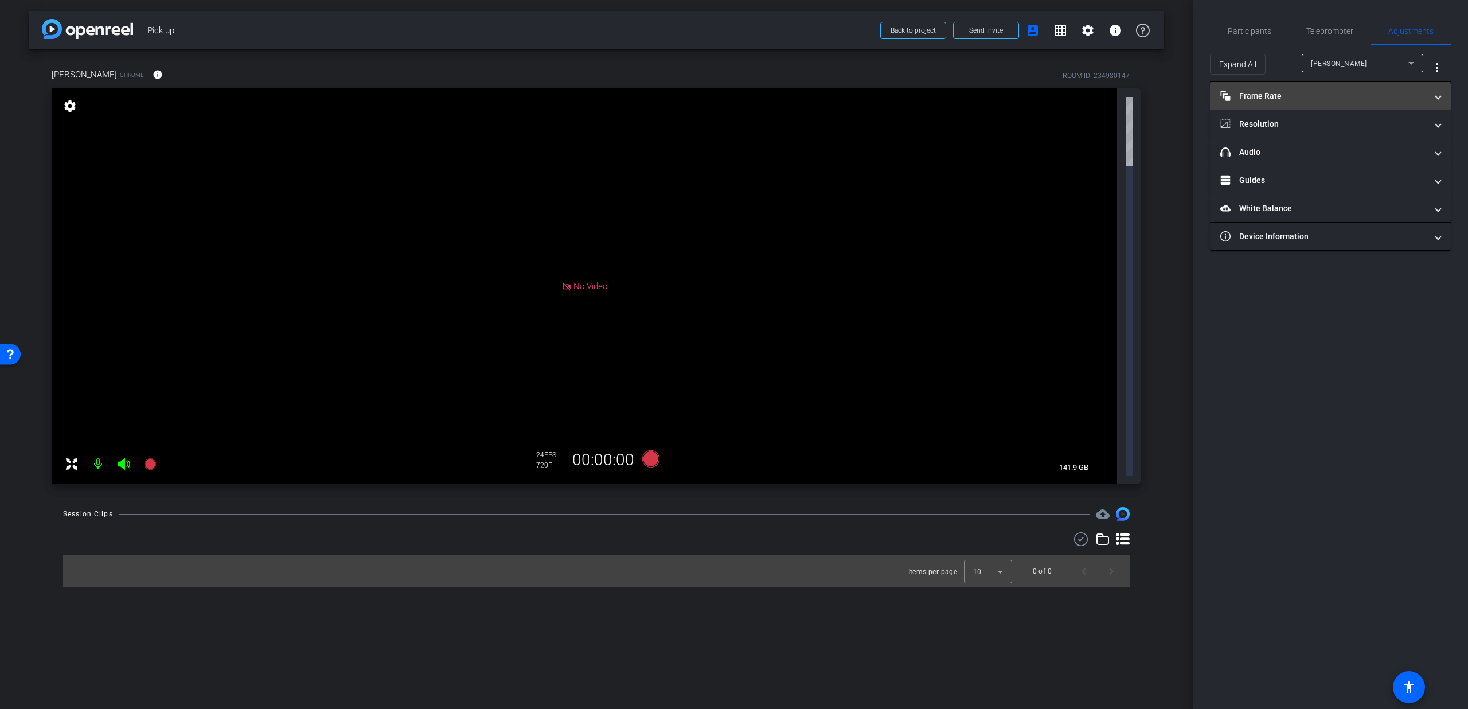
click at [1318, 92] on mat-panel-title "Frame Rate Frame Rate" at bounding box center [1323, 96] width 206 height 12
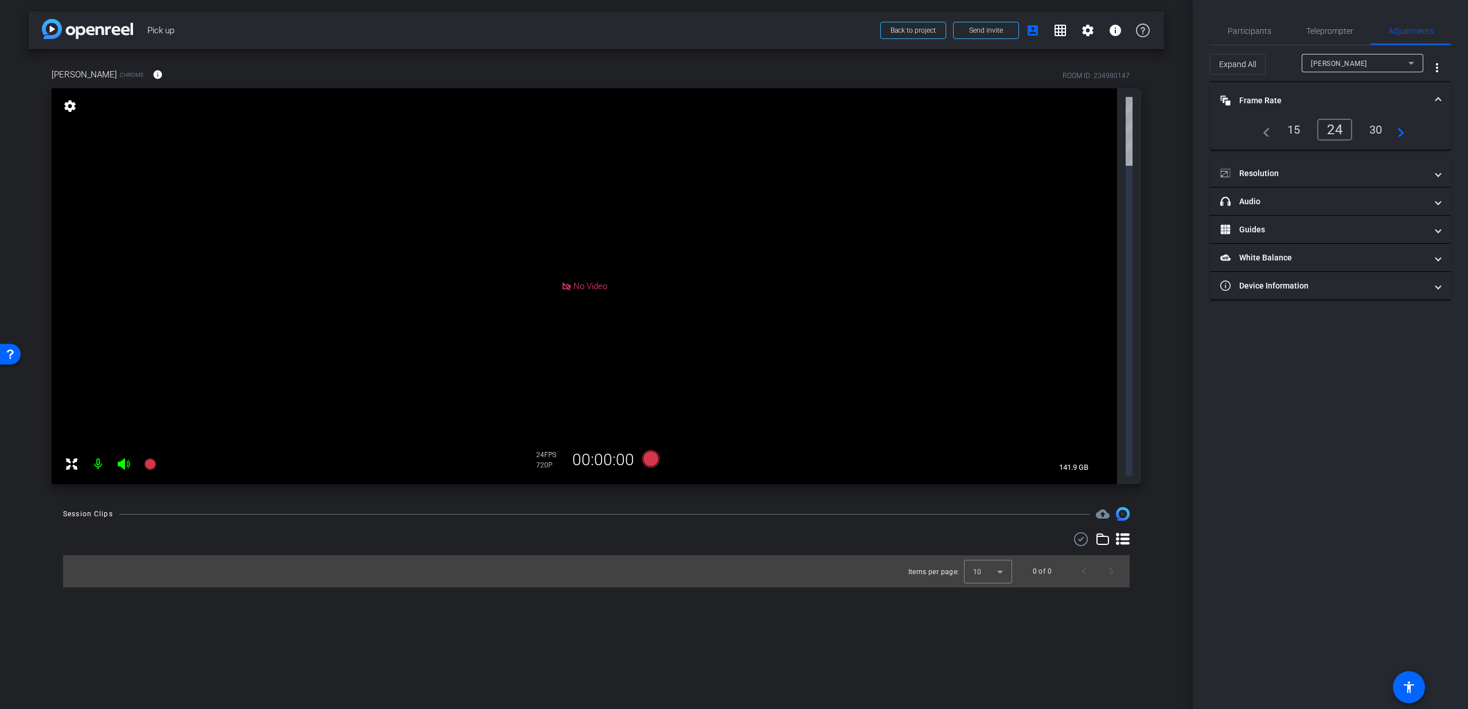
click at [1318, 92] on mat-expansion-panel-header "Frame Rate Frame Rate" at bounding box center [1330, 100] width 241 height 37
click at [1309, 115] on mat-expansion-panel-header "Resolution" at bounding box center [1330, 124] width 241 height 28
click at [1331, 163] on div "1080" at bounding box center [1340, 166] width 43 height 19
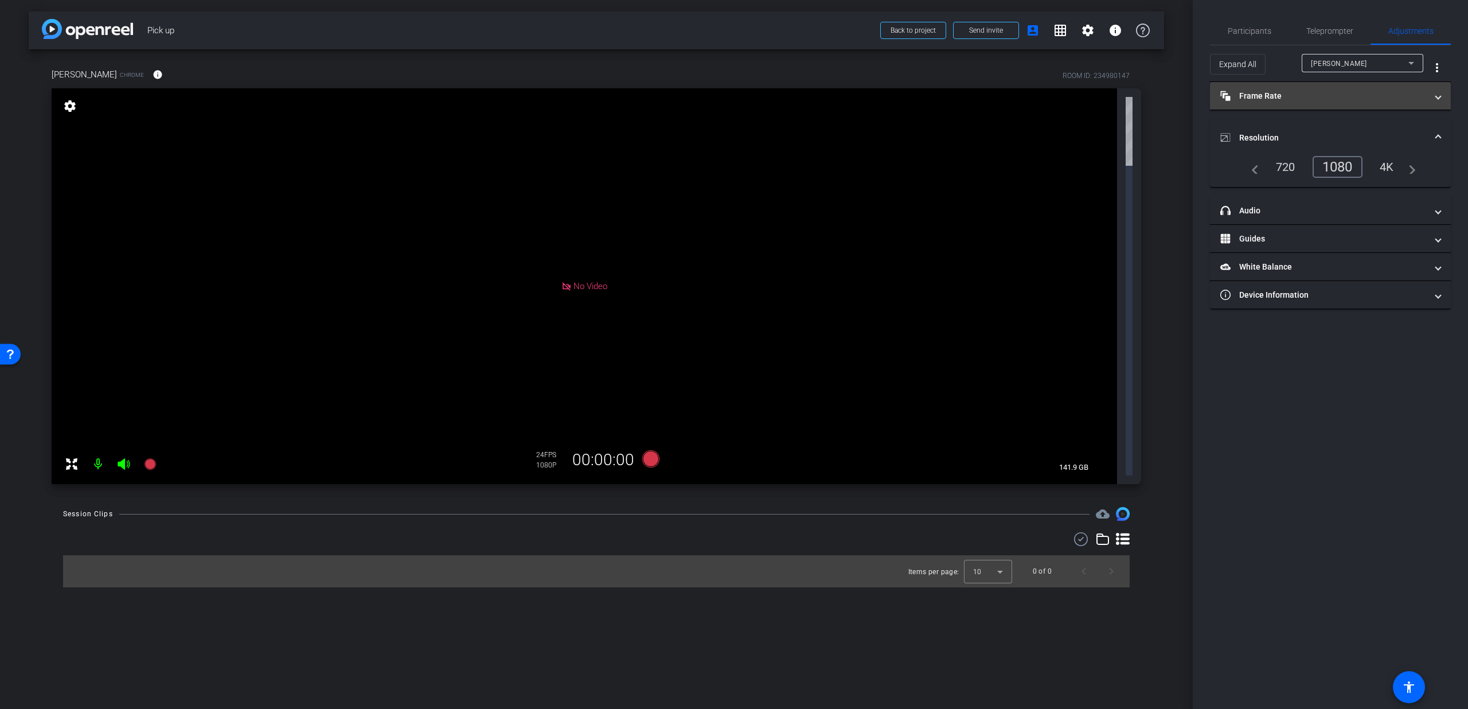
click at [1340, 100] on mat-panel-title "Frame Rate Frame Rate" at bounding box center [1323, 96] width 206 height 12
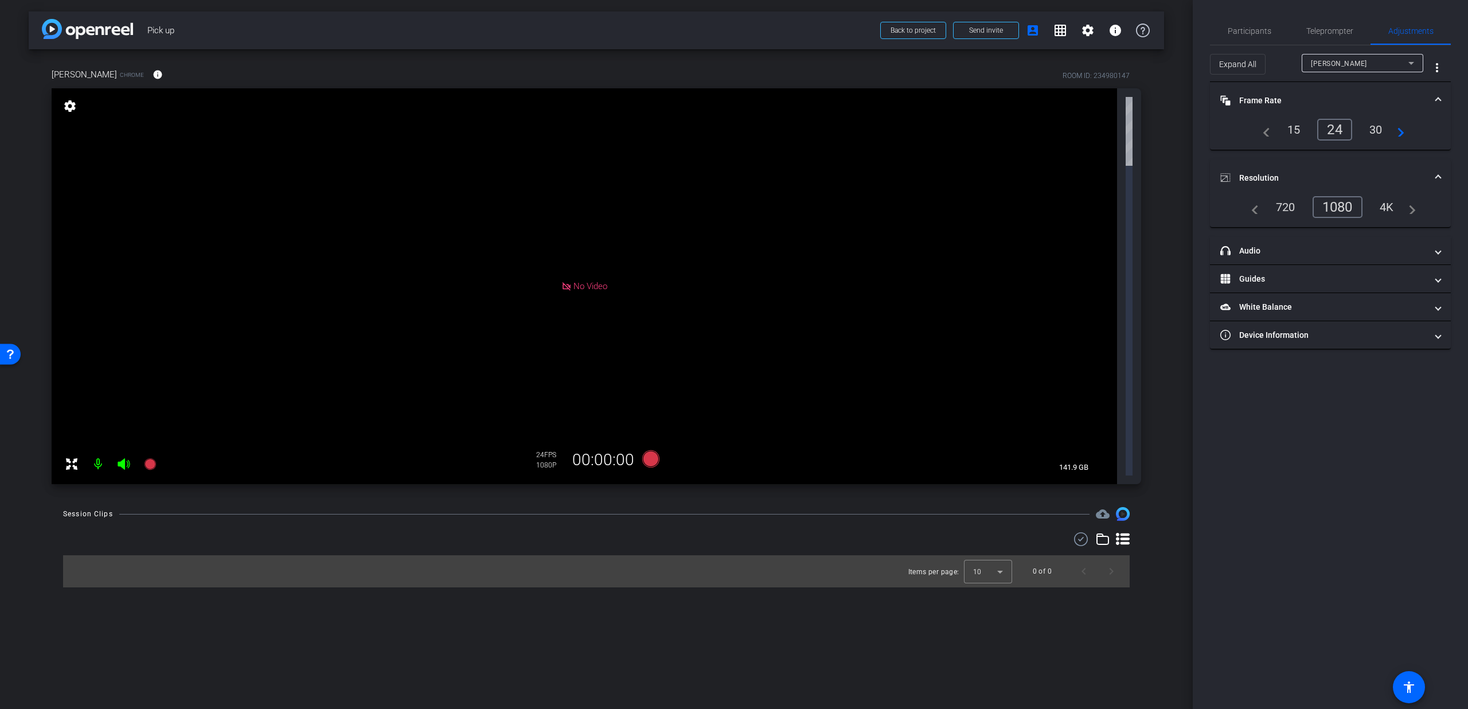
click at [1370, 131] on div "30" at bounding box center [1376, 129] width 30 height 19
click at [1379, 130] on div "30" at bounding box center [1376, 129] width 30 height 19
click at [1268, 24] on span "Participants" at bounding box center [1250, 31] width 44 height 28
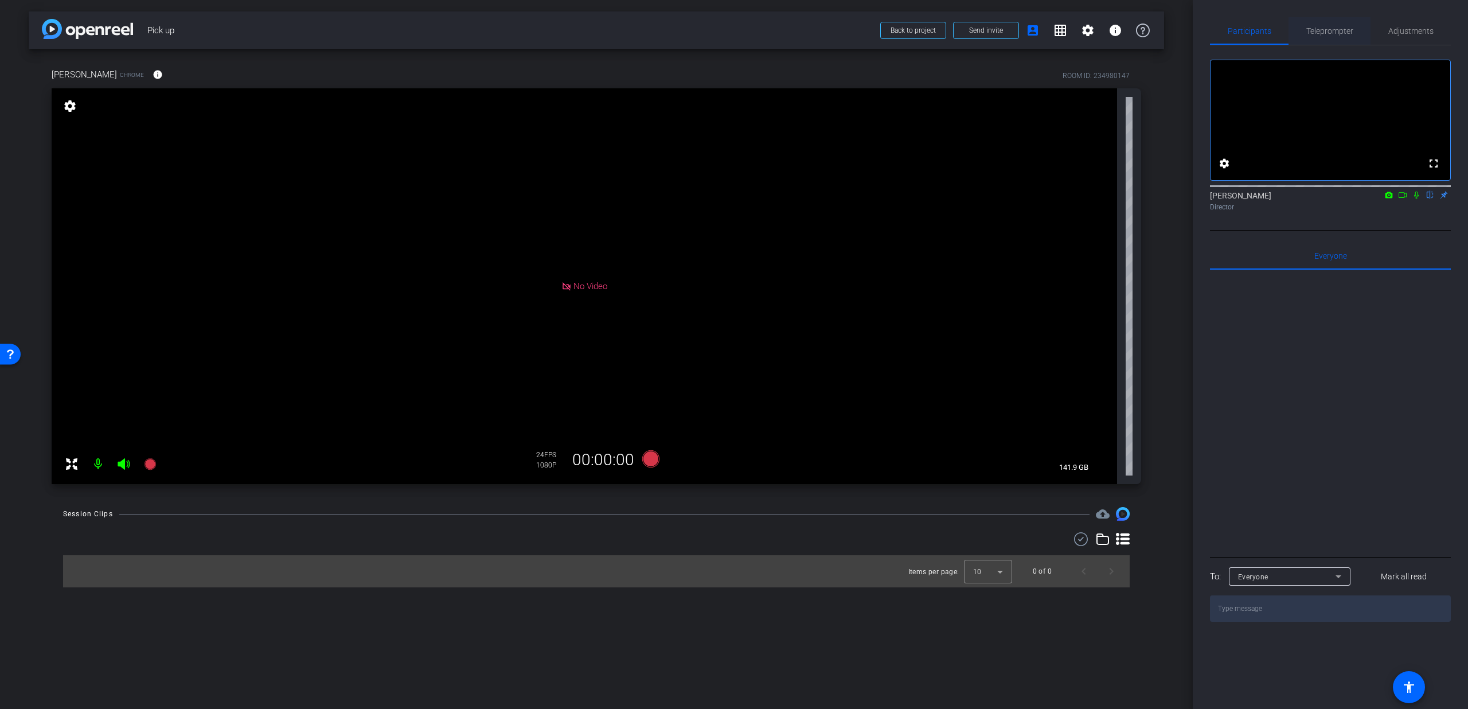
click at [1312, 34] on span "Teleprompter" at bounding box center [1329, 31] width 47 height 8
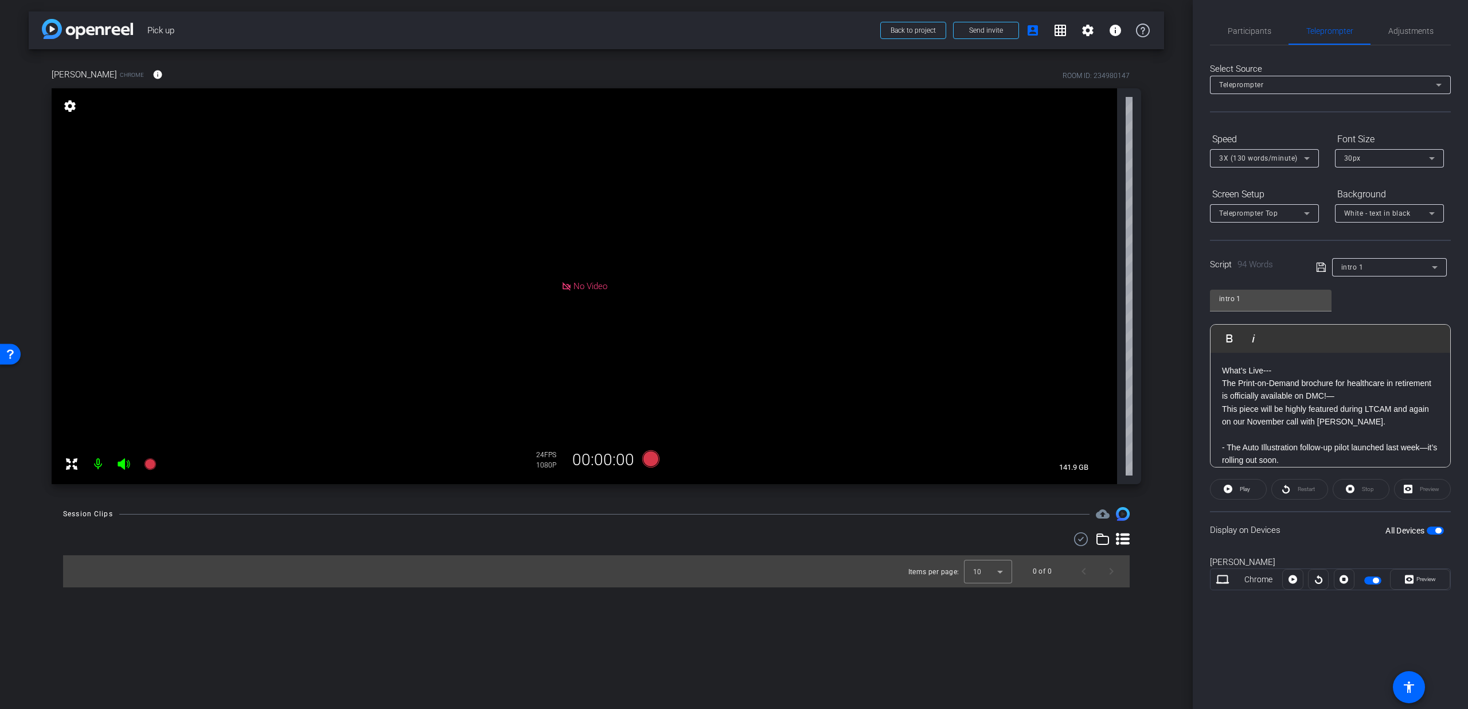
click at [1431, 529] on span "button" at bounding box center [1435, 530] width 17 height 8
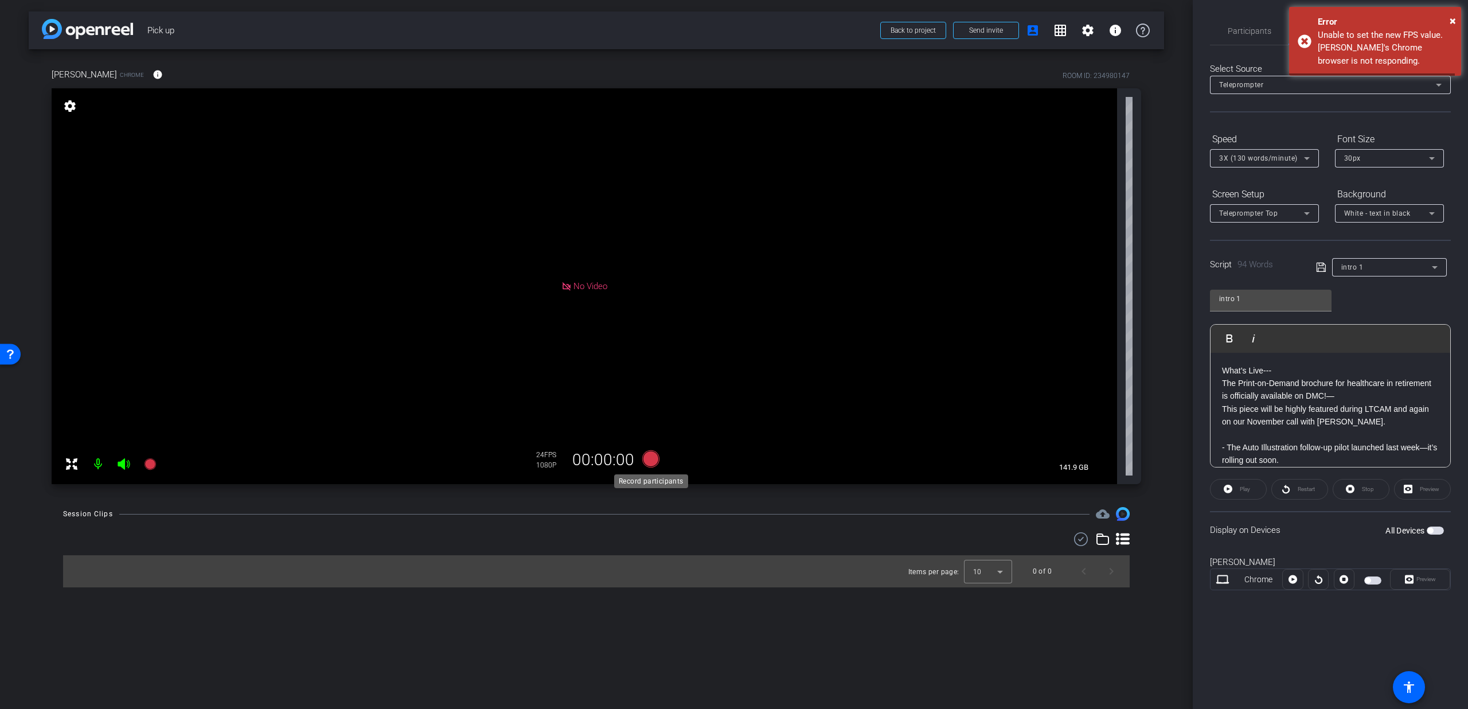
click at [655, 463] on icon at bounding box center [650, 458] width 17 height 17
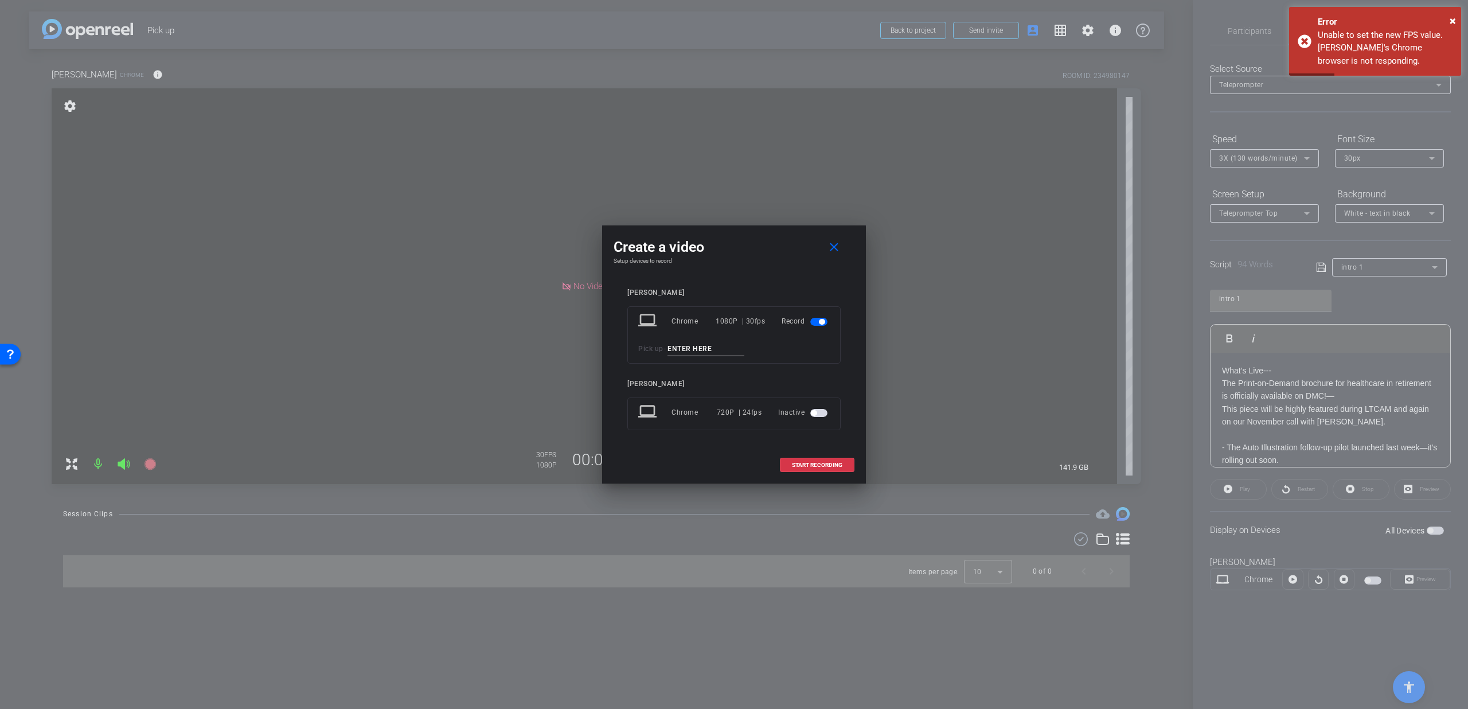
click at [710, 342] on input at bounding box center [705, 349] width 77 height 14
type input "1"
click at [811, 466] on span "START RECORDING" at bounding box center [817, 465] width 50 height 6
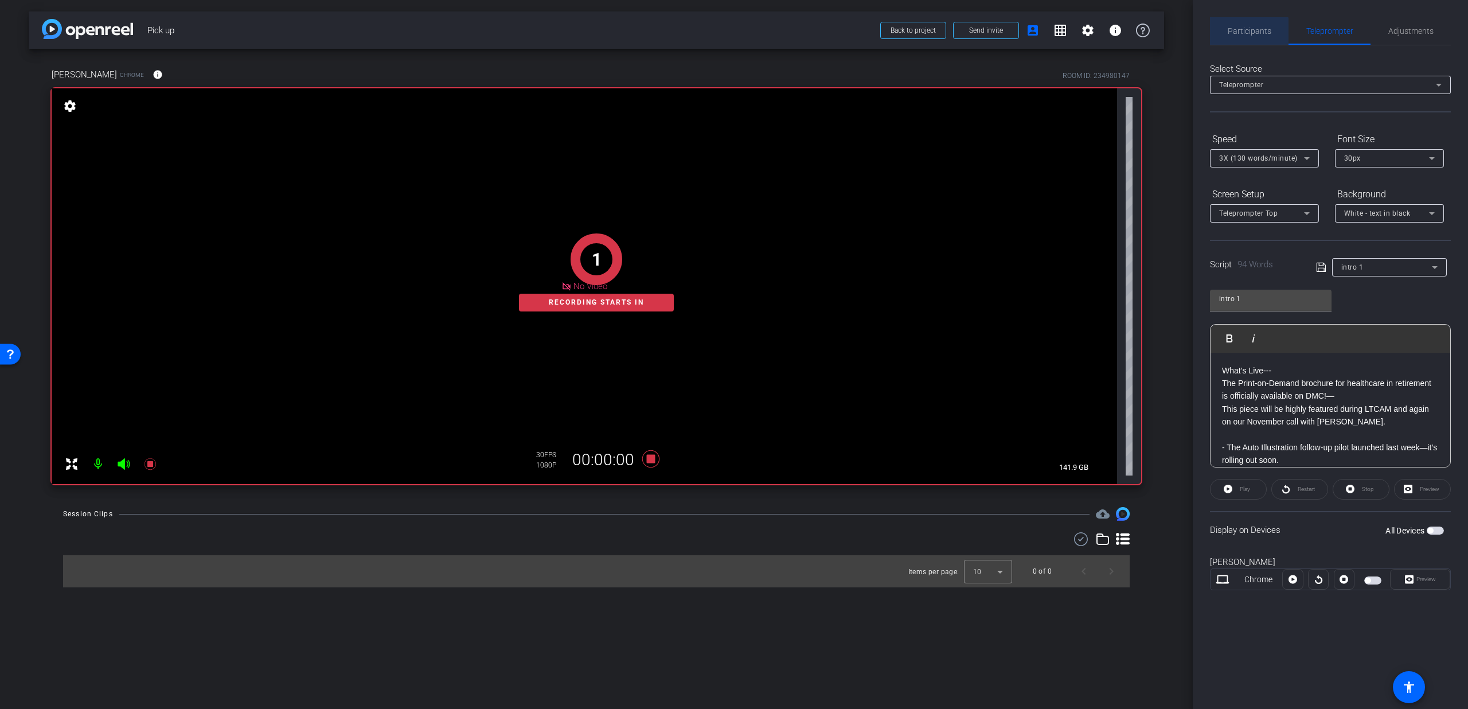
click at [1245, 34] on span "Participants" at bounding box center [1250, 31] width 44 height 8
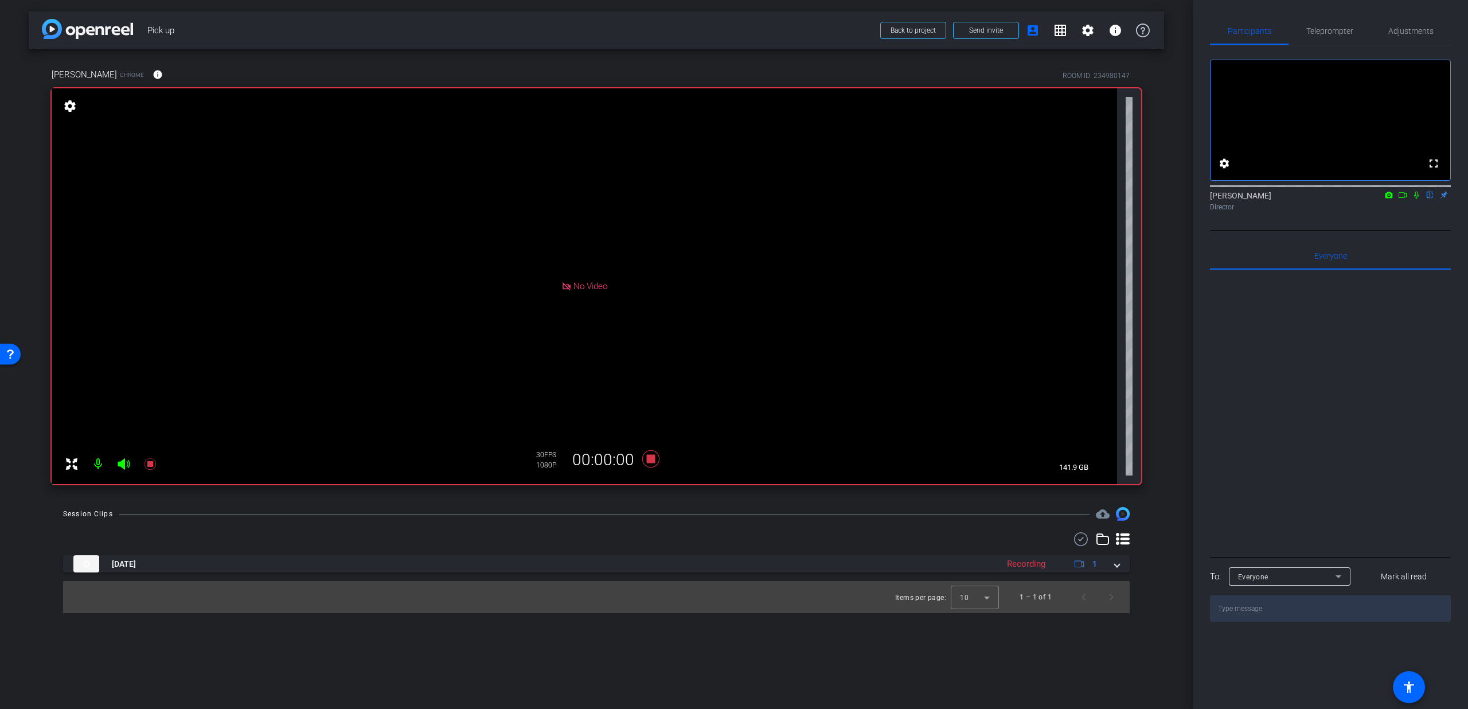
click at [1415, 199] on icon at bounding box center [1416, 195] width 5 height 7
click at [1341, 42] on span "Teleprompter" at bounding box center [1329, 31] width 47 height 28
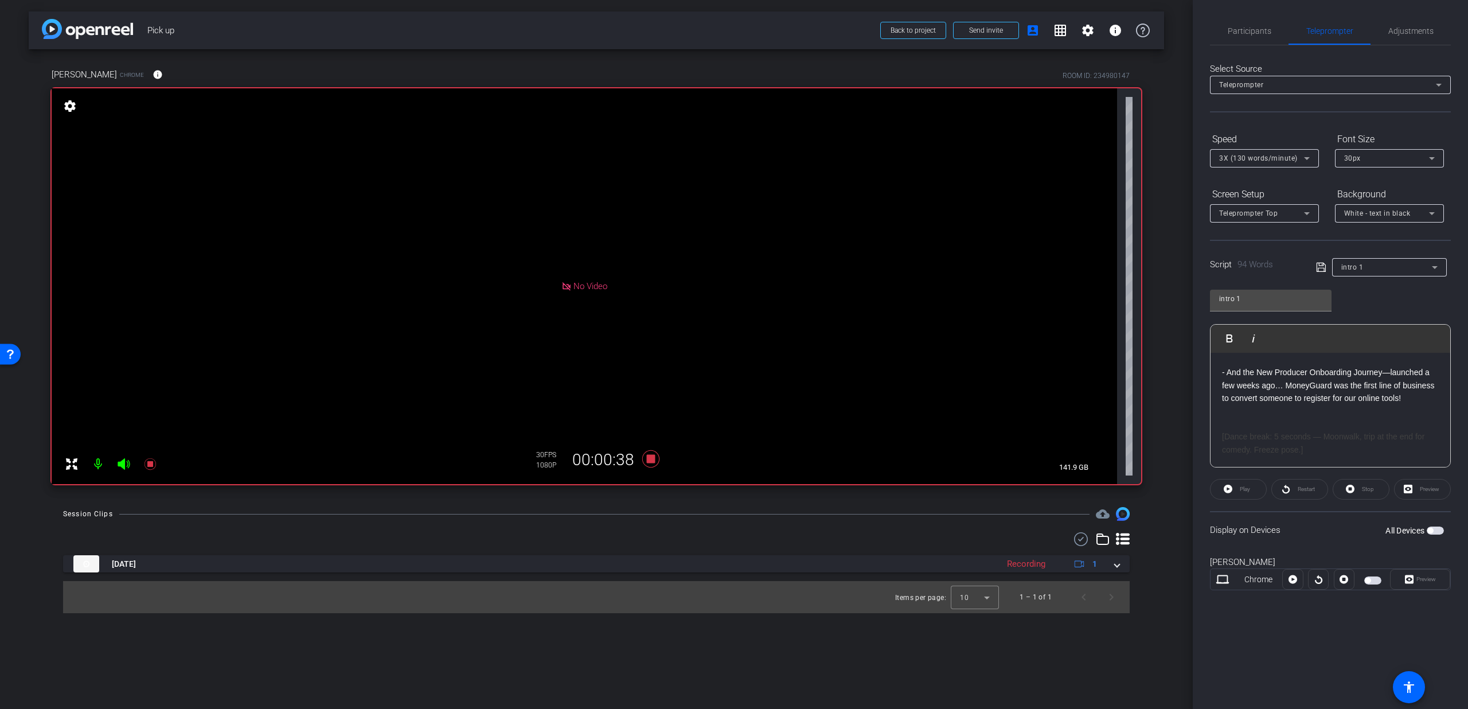
scroll to position [165, 0]
click at [654, 461] on icon at bounding box center [650, 458] width 17 height 17
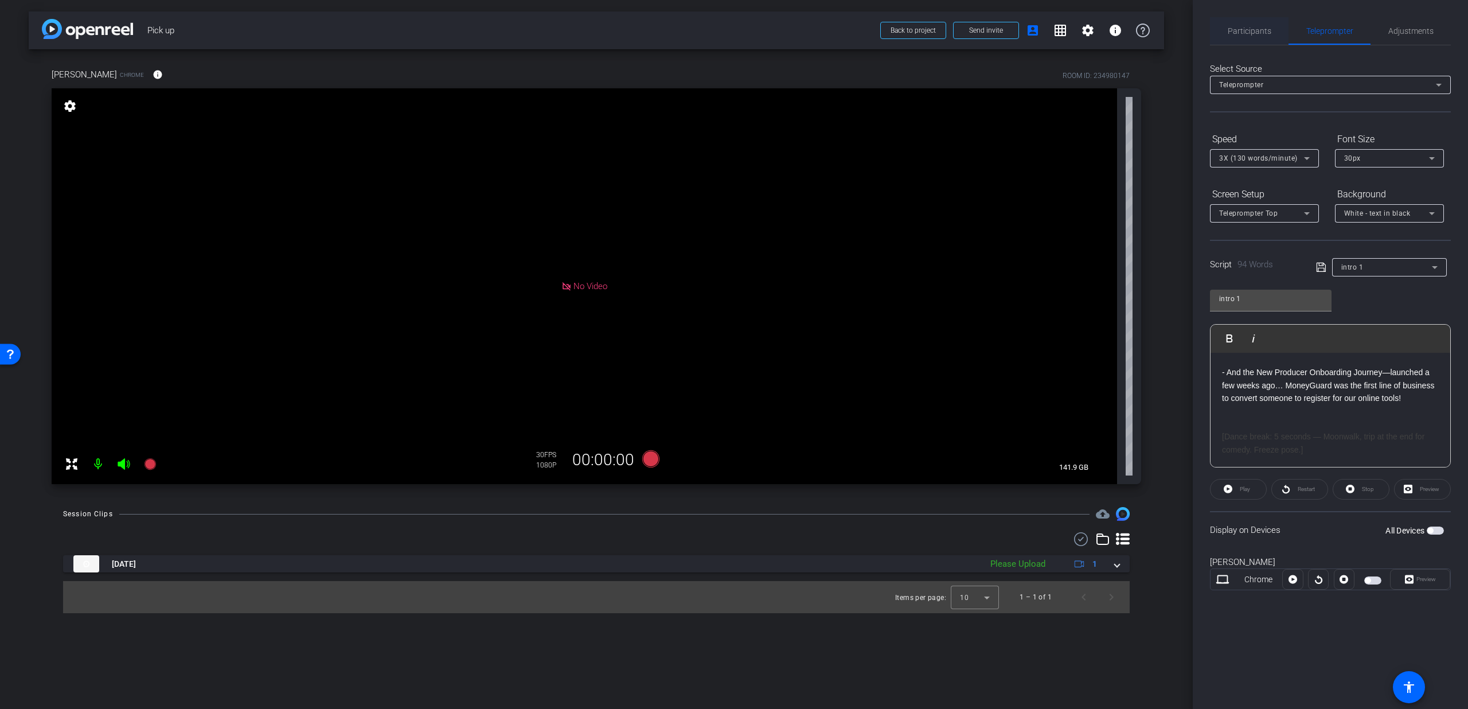
click at [1267, 44] on span "Participants" at bounding box center [1250, 31] width 44 height 28
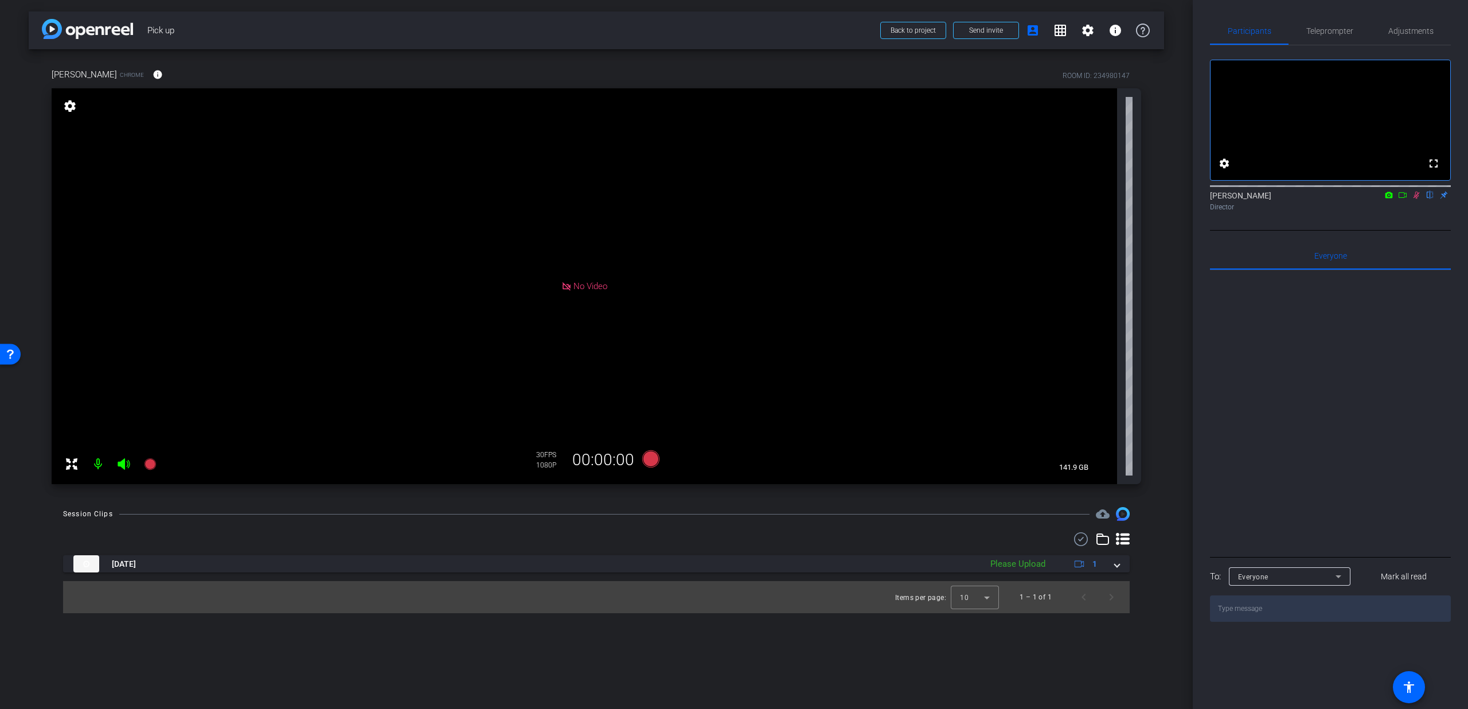
click at [1413, 199] on icon at bounding box center [1416, 195] width 6 height 7
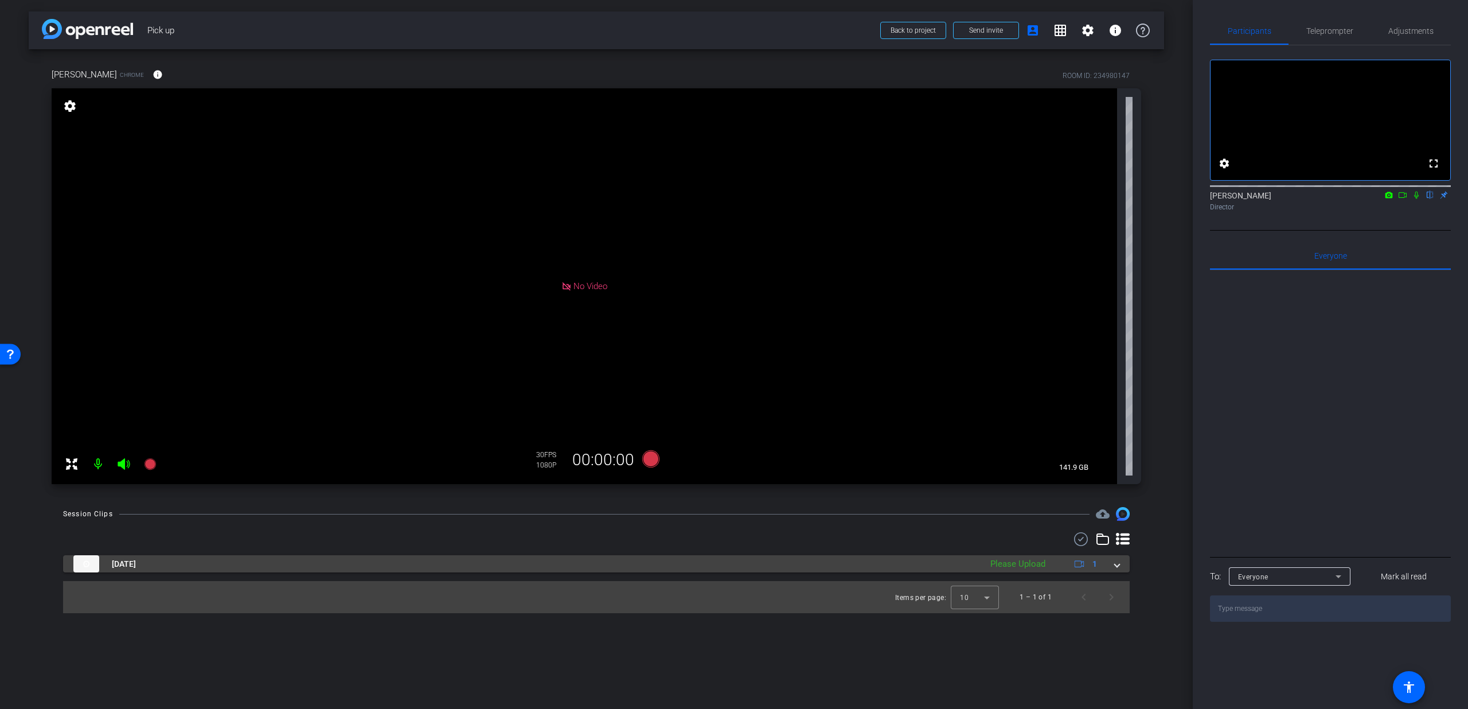
click at [1113, 565] on div "[DATE] Please Upload 1" at bounding box center [593, 563] width 1041 height 17
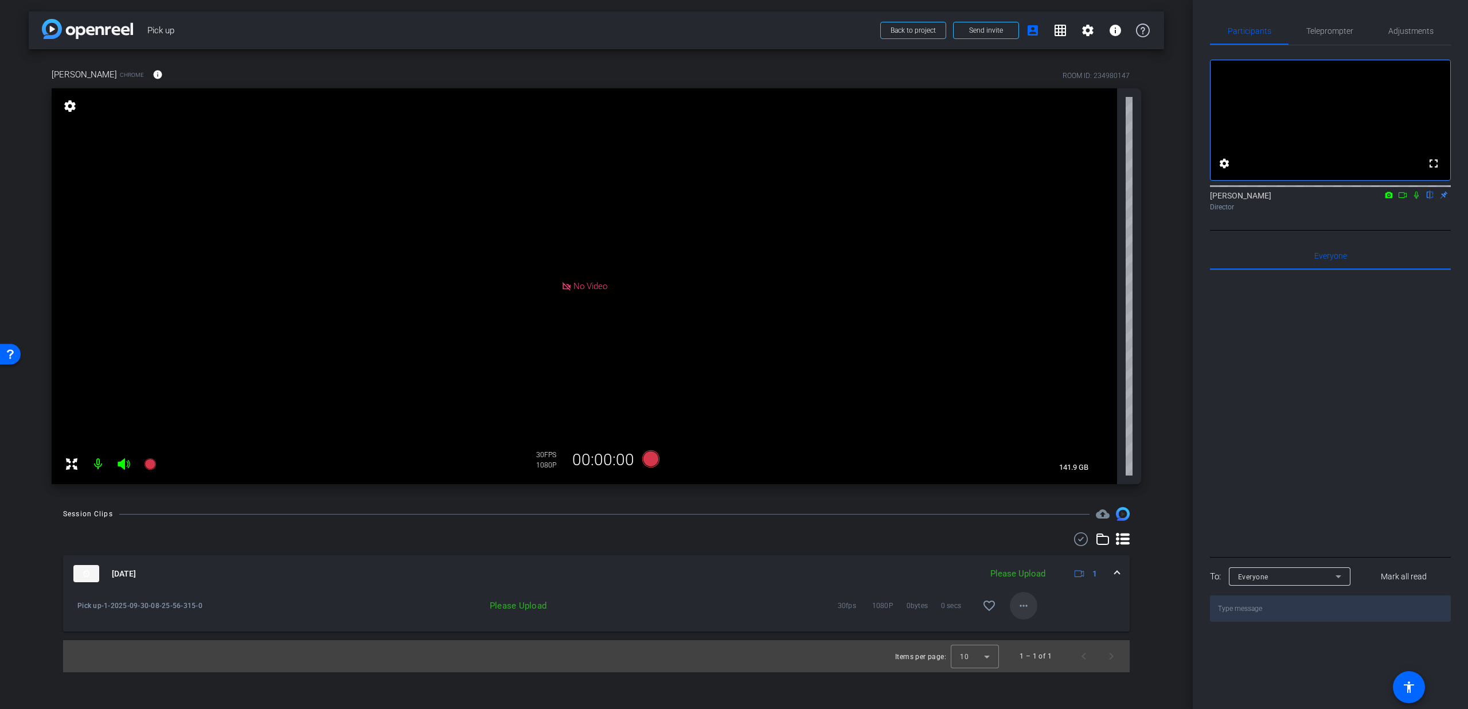
click at [1021, 606] on mat-icon "more_horiz" at bounding box center [1024, 606] width 14 height 14
click at [1027, 624] on span "Upload" at bounding box center [1042, 630] width 46 height 14
click at [1020, 600] on mat-icon "more_horiz" at bounding box center [1024, 606] width 14 height 14
click at [1046, 630] on span "Upload" at bounding box center [1042, 630] width 46 height 14
click at [1025, 601] on mat-icon "more_horiz" at bounding box center [1024, 606] width 14 height 14
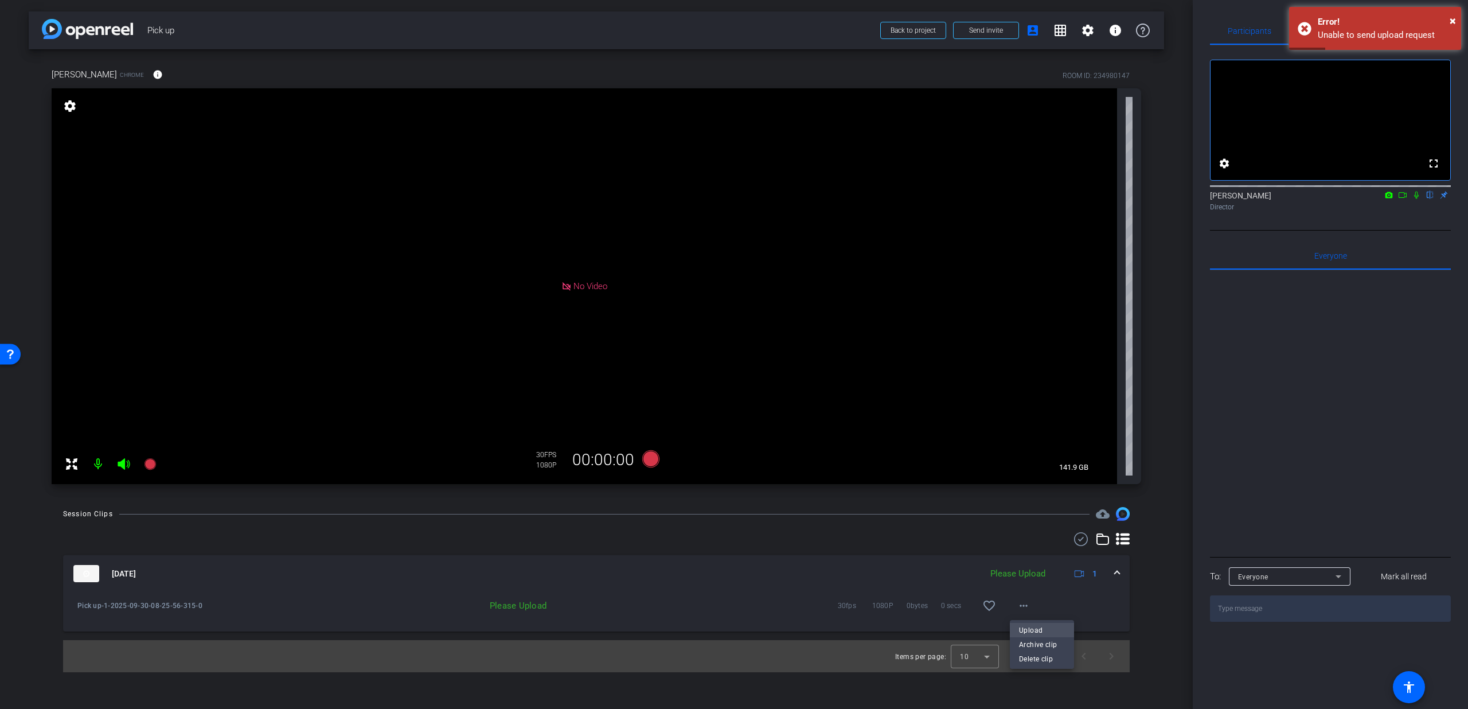
click at [1038, 626] on span "Upload" at bounding box center [1042, 630] width 46 height 14
click at [1027, 594] on span at bounding box center [1024, 606] width 28 height 28
click at [1040, 626] on span "Upload" at bounding box center [1042, 630] width 46 height 14
click at [78, 579] on img at bounding box center [86, 573] width 26 height 17
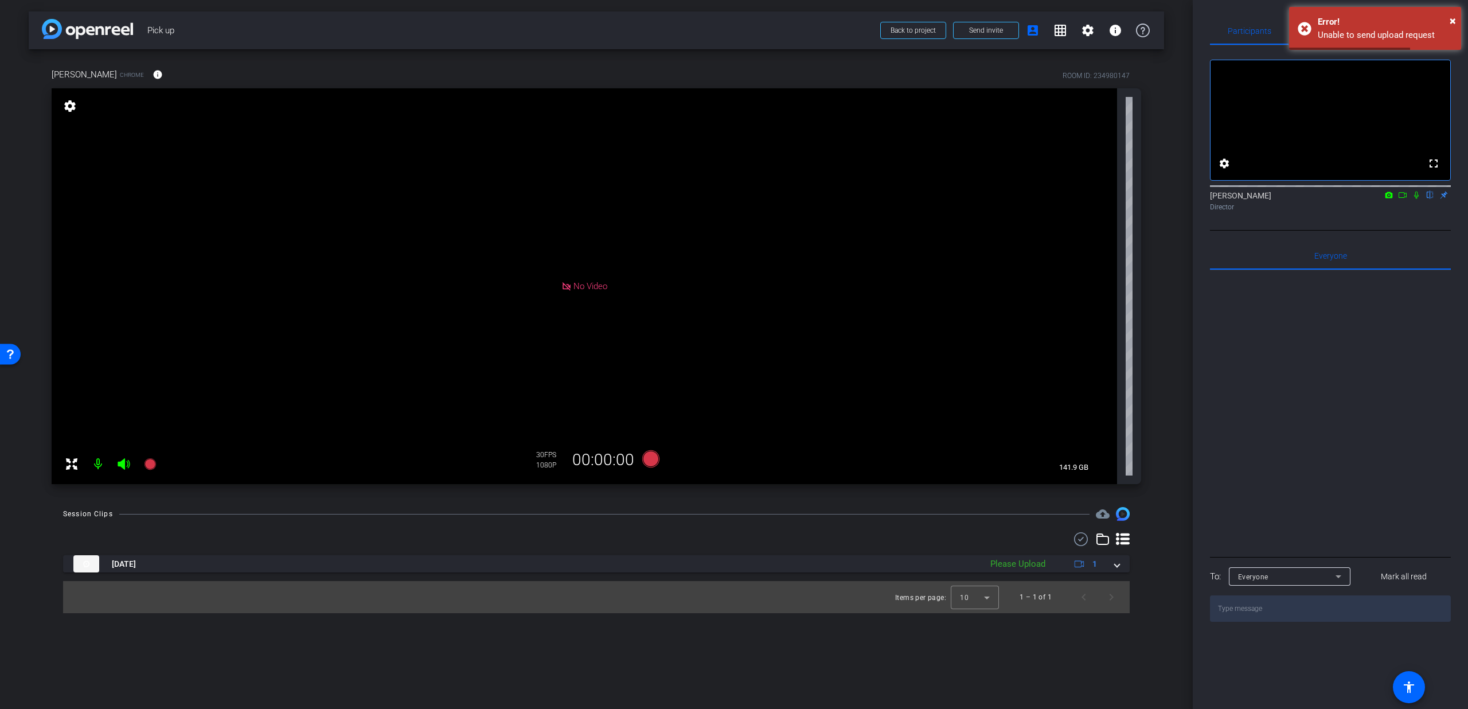
click at [101, 574] on openreel-recordings-list-clip "[DATE] Please Upload 1 Pick up-1-2025-09-30-08-25-56-315-0 Please Upload 30fps …" at bounding box center [596, 584] width 1066 height 58
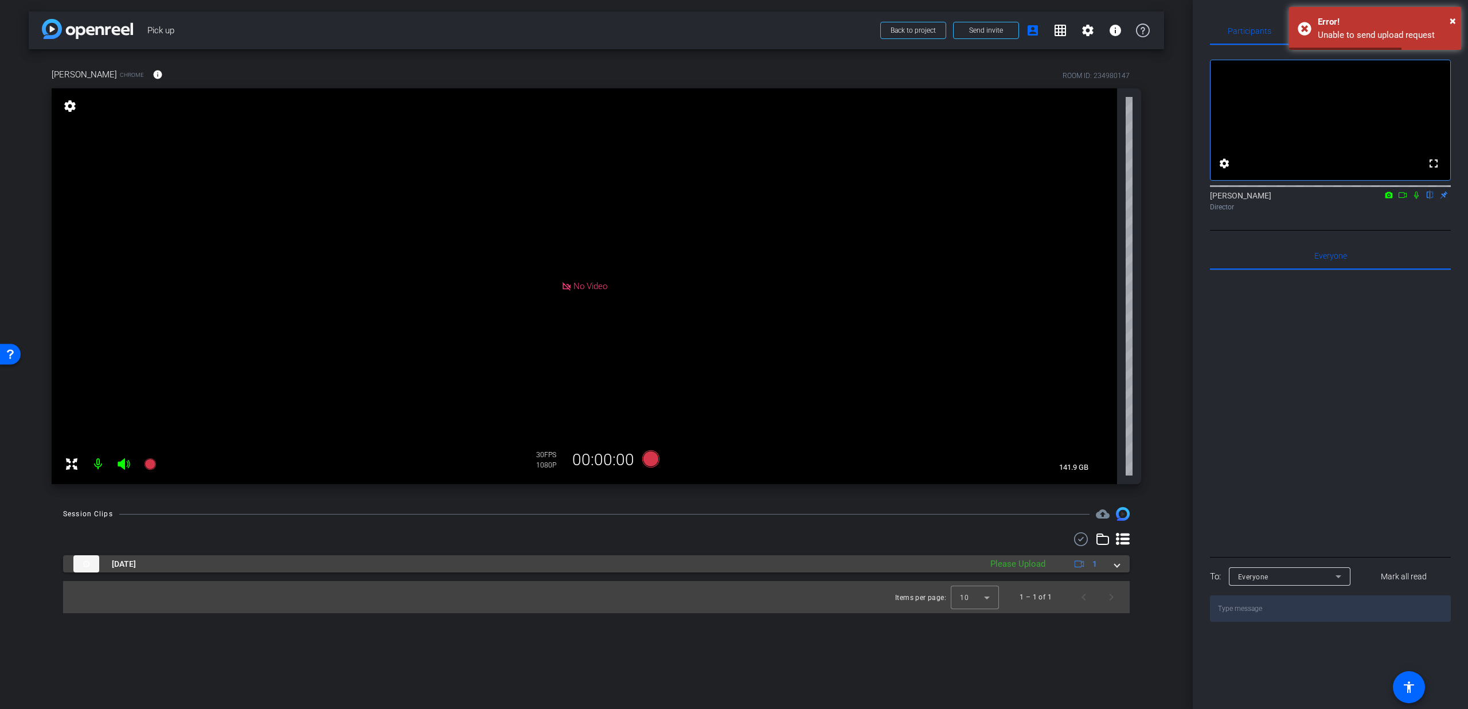
click at [114, 562] on span "[DATE]" at bounding box center [124, 564] width 24 height 12
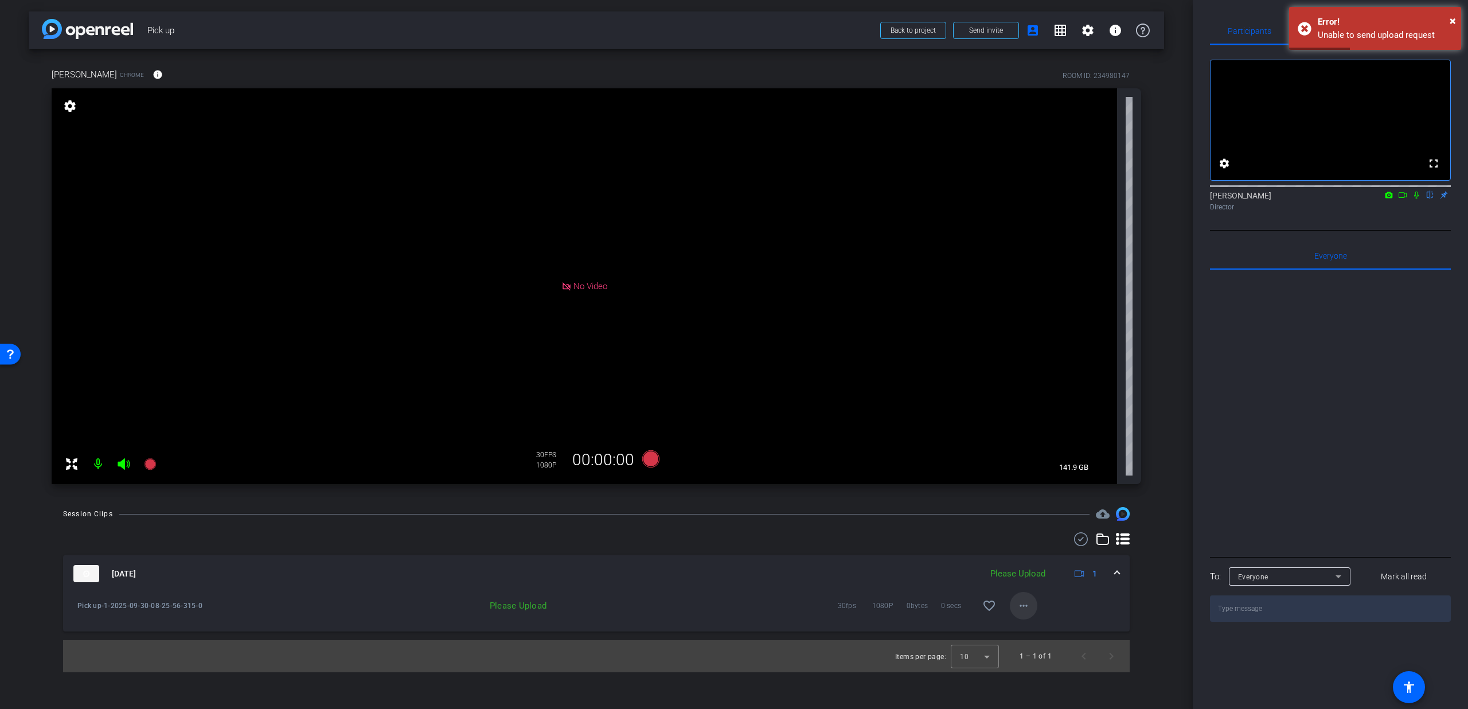
click at [1021, 604] on mat-icon "more_horiz" at bounding box center [1024, 606] width 14 height 14
click at [1084, 601] on div at bounding box center [734, 354] width 1468 height 709
click at [1112, 573] on div "[DATE] Please Upload 1" at bounding box center [593, 573] width 1041 height 17
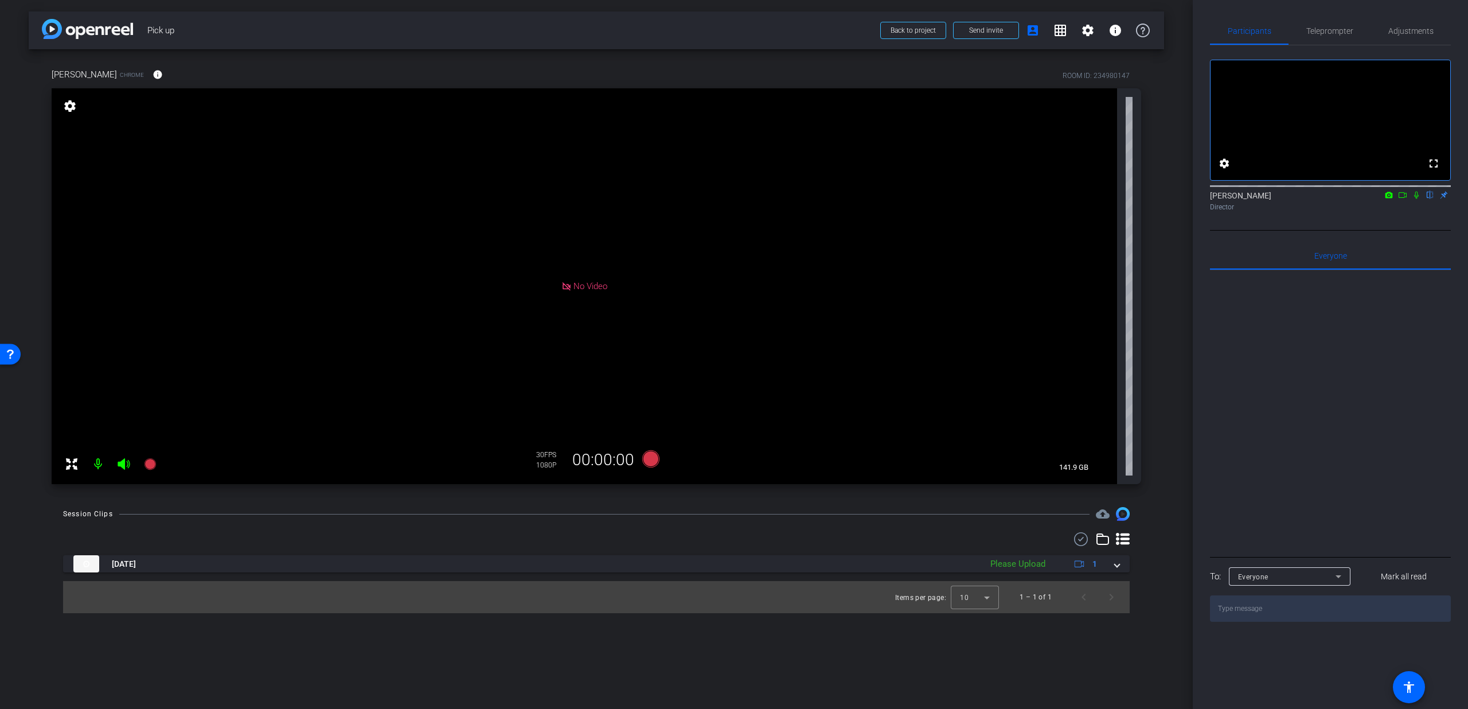
click at [879, 30] on span "Back to project Send invite account_box grid_on settings info" at bounding box center [1014, 30] width 283 height 23
click at [899, 27] on span "Back to project" at bounding box center [912, 30] width 45 height 8
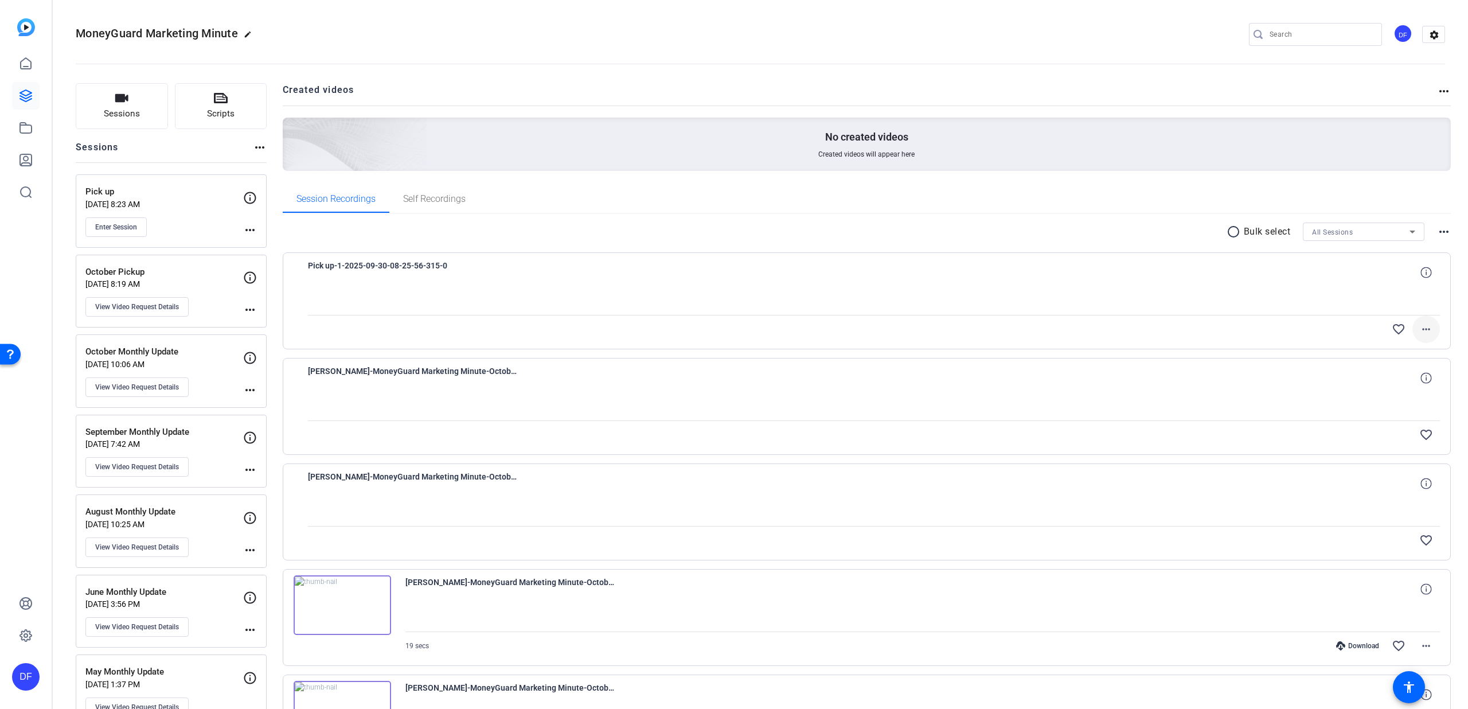
click at [1426, 329] on mat-icon "more_horiz" at bounding box center [1426, 329] width 14 height 14
click at [1421, 325] on div at bounding box center [734, 354] width 1468 height 709
click at [1421, 278] on span at bounding box center [1426, 273] width 28 height 28
click at [1420, 274] on mat-icon "close" at bounding box center [1426, 272] width 14 height 14
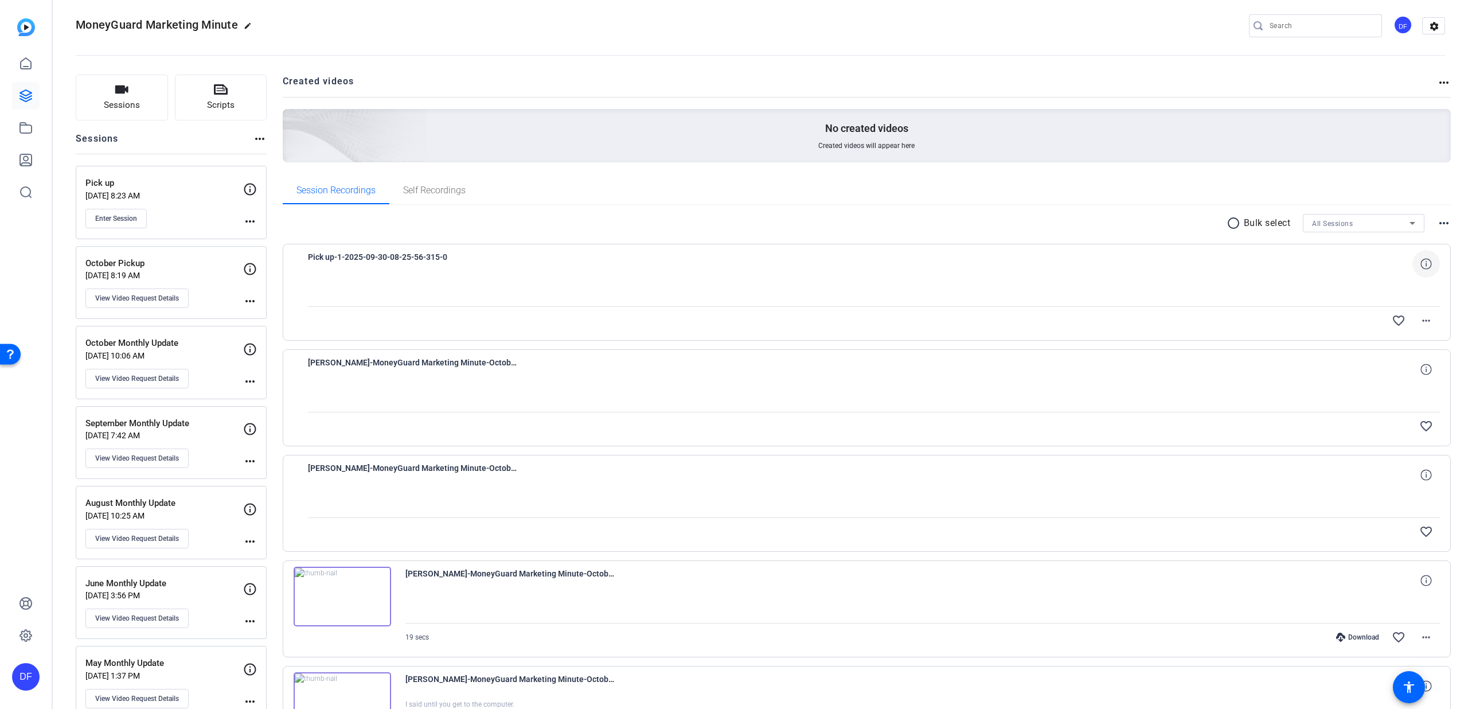
scroll to position [17, 0]
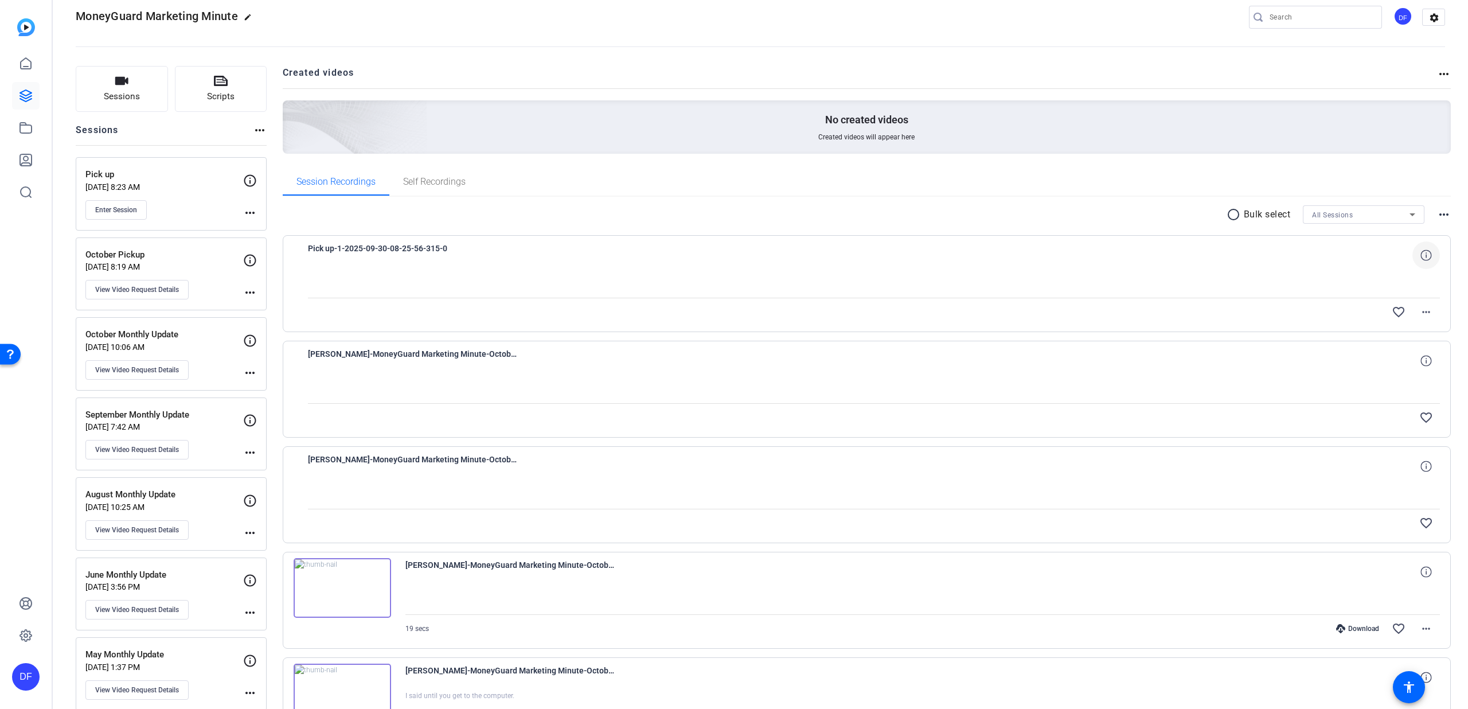
click at [1216, 217] on div "radio_button_unchecked Bulk select All Sessions more_horiz" at bounding box center [867, 214] width 1169 height 18
click at [1226, 214] on mat-icon "radio_button_unchecked" at bounding box center [1234, 215] width 17 height 14
click at [297, 243] on icon at bounding box center [299, 248] width 11 height 11
click at [297, 350] on icon at bounding box center [299, 354] width 11 height 11
click at [306, 460] on div at bounding box center [301, 459] width 14 height 14
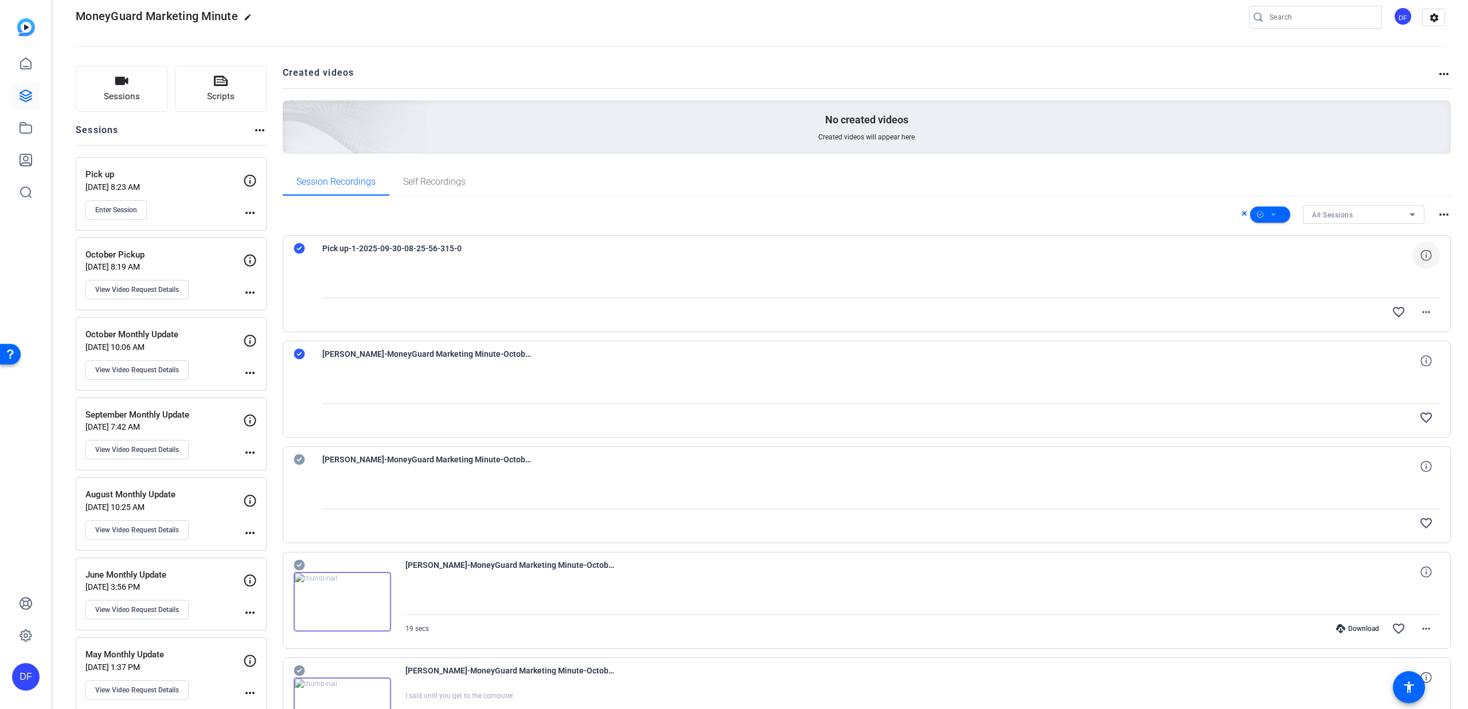
click at [304, 459] on div at bounding box center [301, 459] width 14 height 14
click at [303, 458] on icon at bounding box center [299, 459] width 11 height 11
click at [589, 217] on div "All Sessions more_horiz" at bounding box center [867, 214] width 1169 height 18
click at [142, 209] on button "Enter Session" at bounding box center [115, 209] width 61 height 19
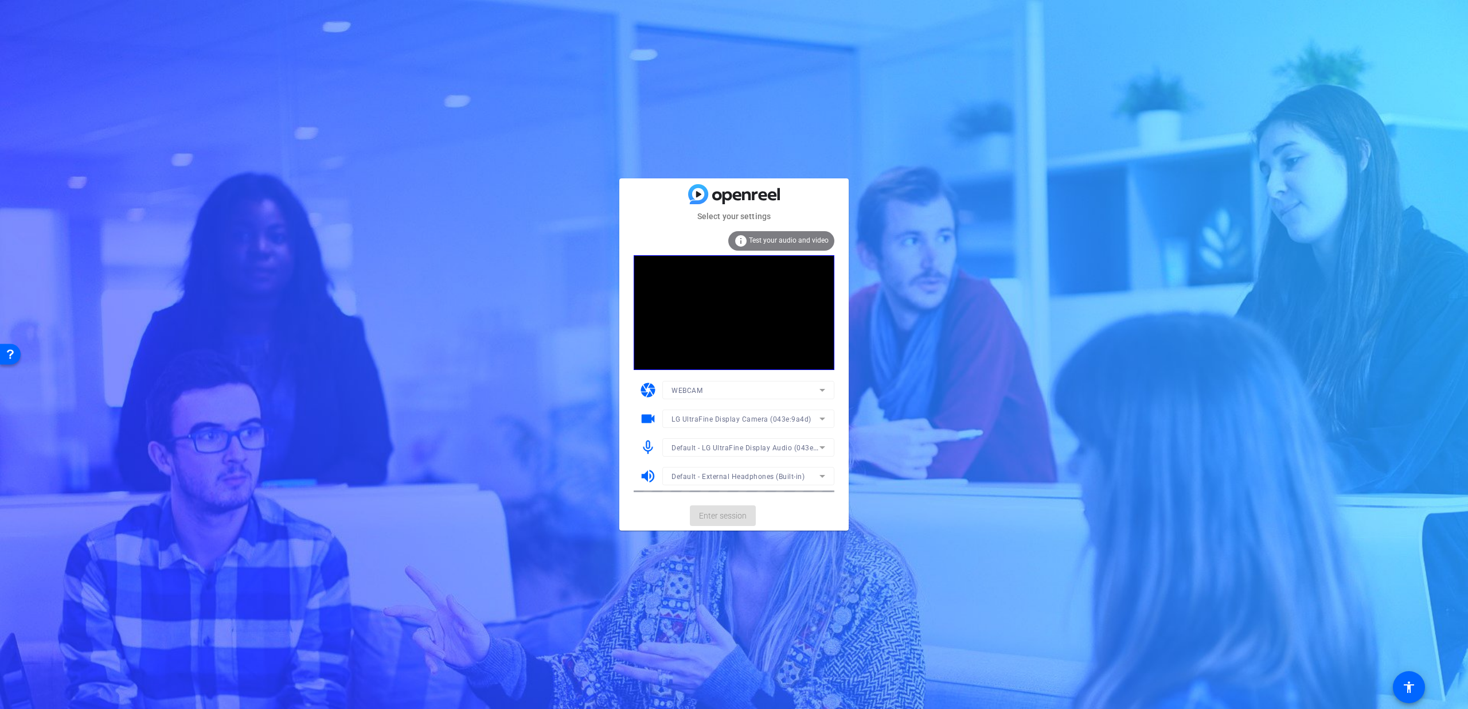
click at [733, 514] on mat-card-actions "Enter session" at bounding box center [733, 516] width 229 height 30
click at [729, 513] on span "Enter session" at bounding box center [723, 516] width 48 height 12
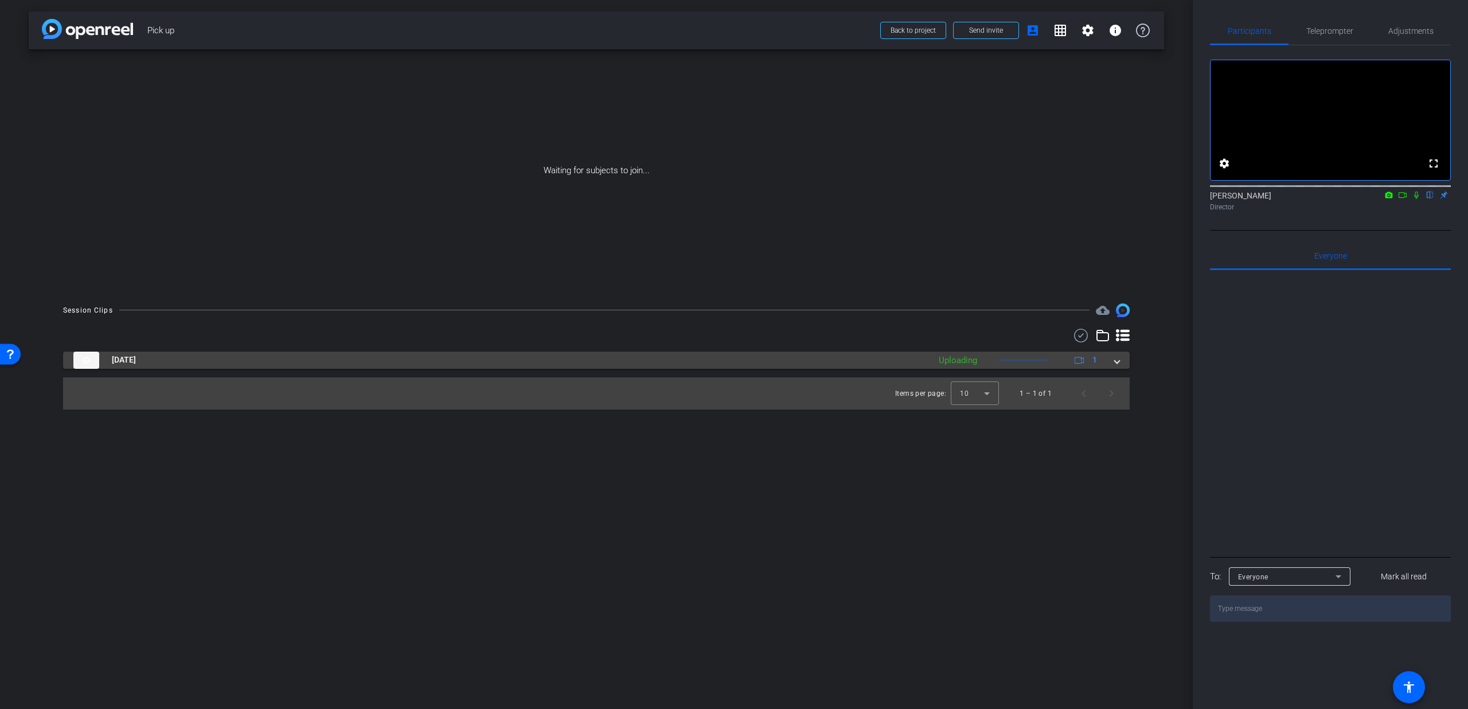
click at [1119, 361] on span at bounding box center [1117, 360] width 5 height 12
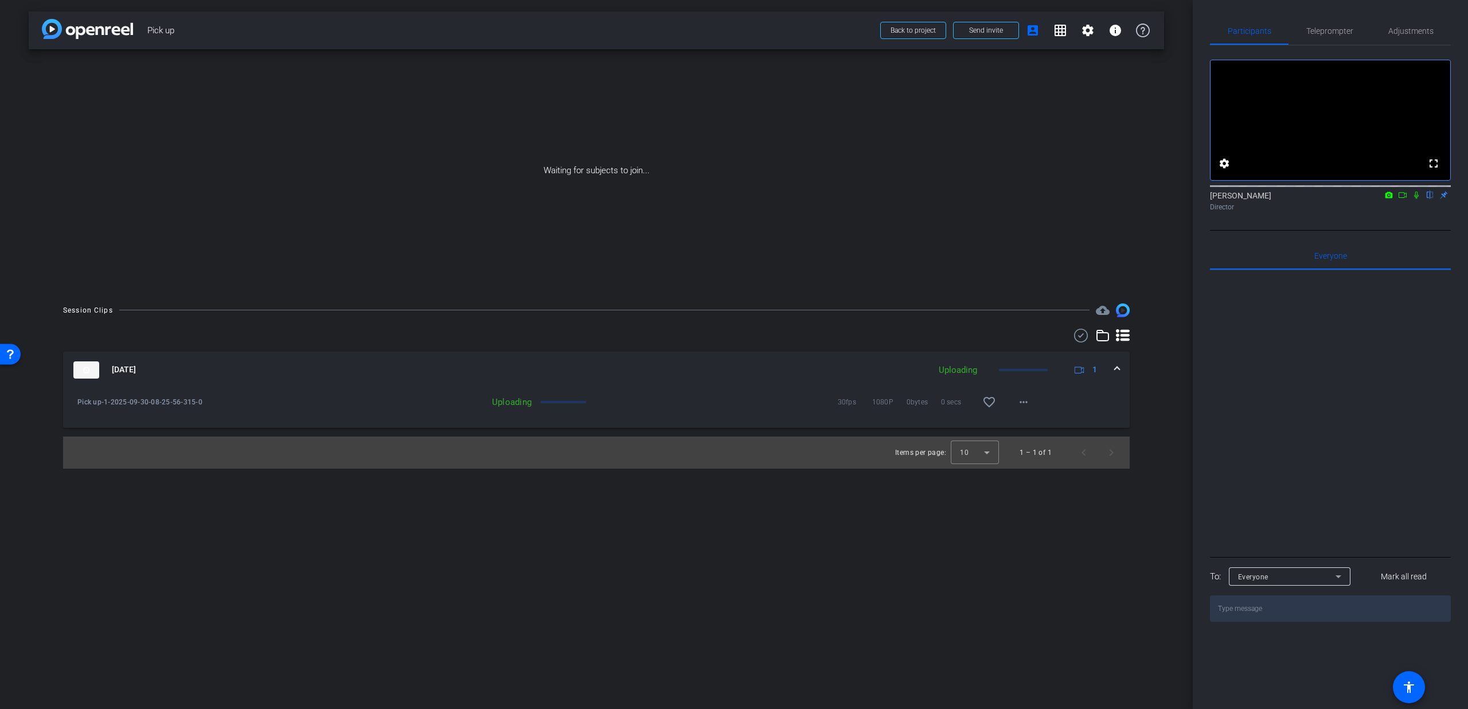
click at [1404, 199] on icon at bounding box center [1402, 195] width 9 height 8
click at [1427, 199] on icon at bounding box center [1429, 195] width 9 height 8
click at [1115, 368] on span at bounding box center [1117, 370] width 5 height 12
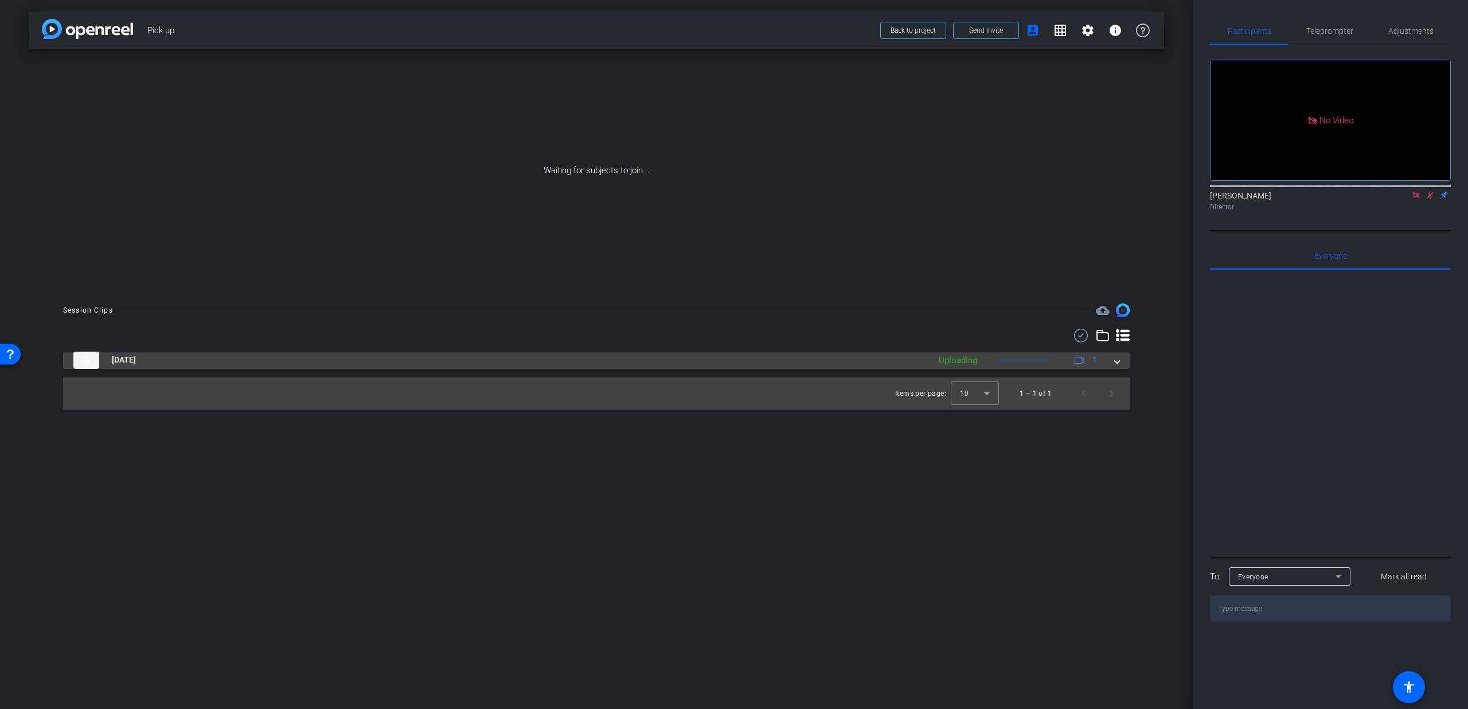
click at [1115, 368] on mat-expansion-panel-header "Sep 30, 2025 Uploading 1" at bounding box center [596, 359] width 1066 height 17
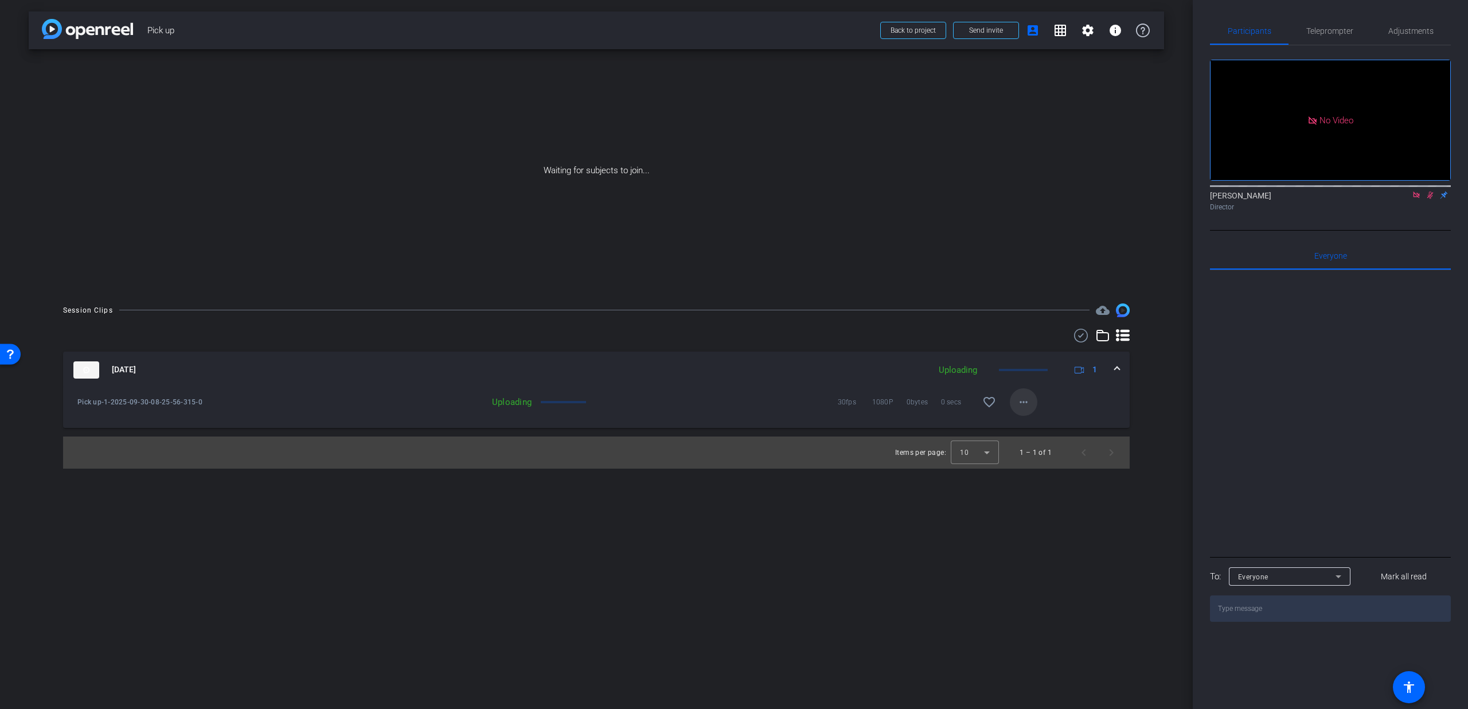
click at [1031, 402] on span at bounding box center [1024, 402] width 28 height 28
click at [1029, 398] on div at bounding box center [734, 354] width 1468 height 709
click at [90, 372] on img at bounding box center [86, 369] width 26 height 17
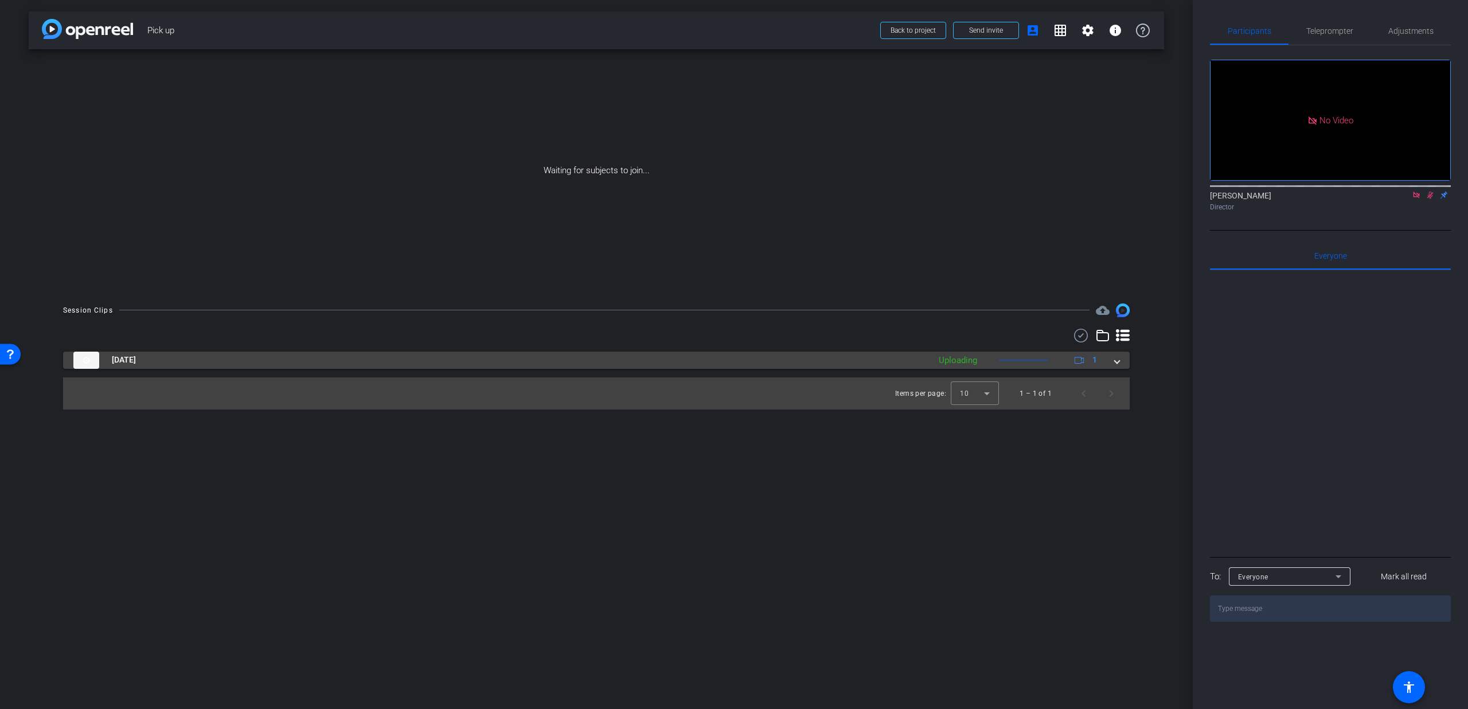
click at [82, 354] on img at bounding box center [86, 359] width 26 height 17
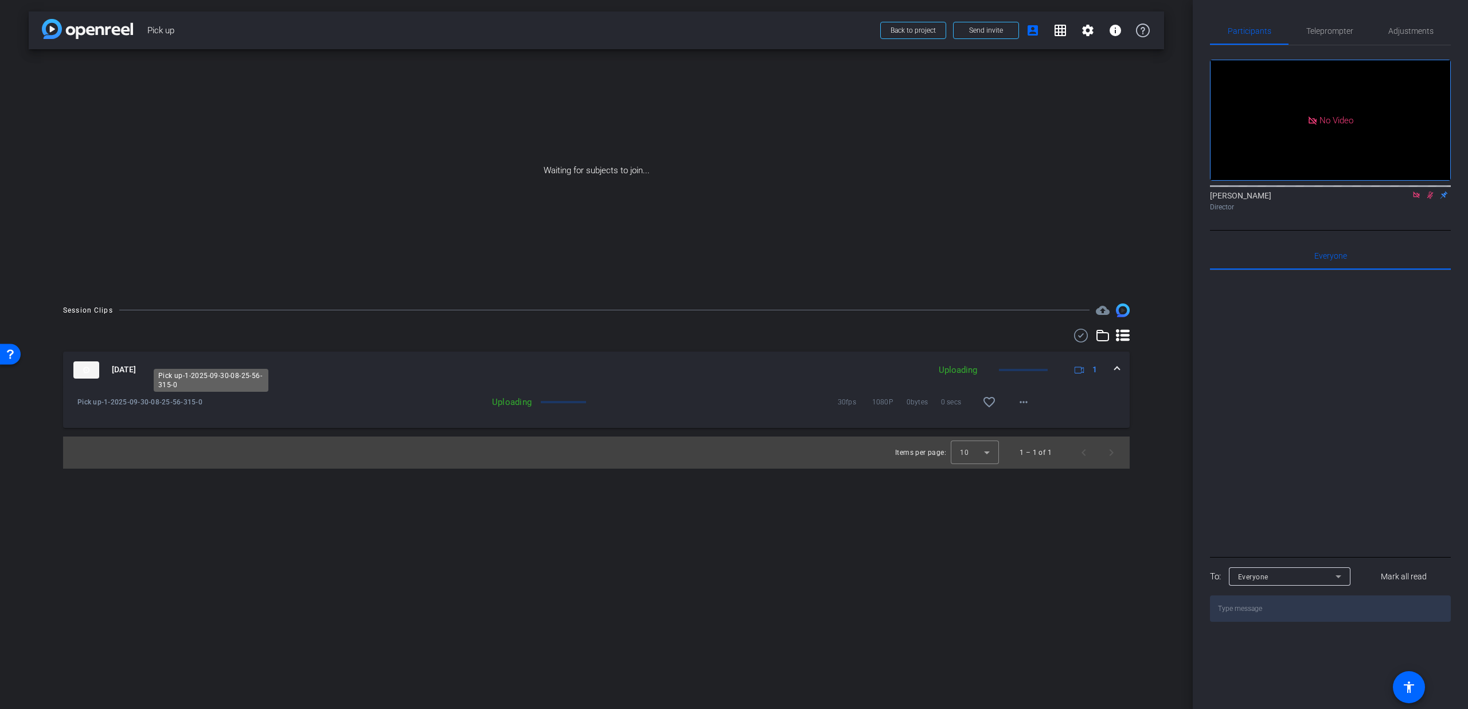
click at [137, 399] on span "Pick up-1-2025-09-30-08-25-56-315-0" at bounding box center [210, 401] width 267 height 11
click at [552, 405] on div "Uploading 30fps 1080P 0bytes 0 secs favorite_border more_horiz" at bounding box center [691, 402] width 693 height 28
click at [898, 27] on span "Back to project" at bounding box center [912, 30] width 45 height 8
